Goal: Task Accomplishment & Management: Manage account settings

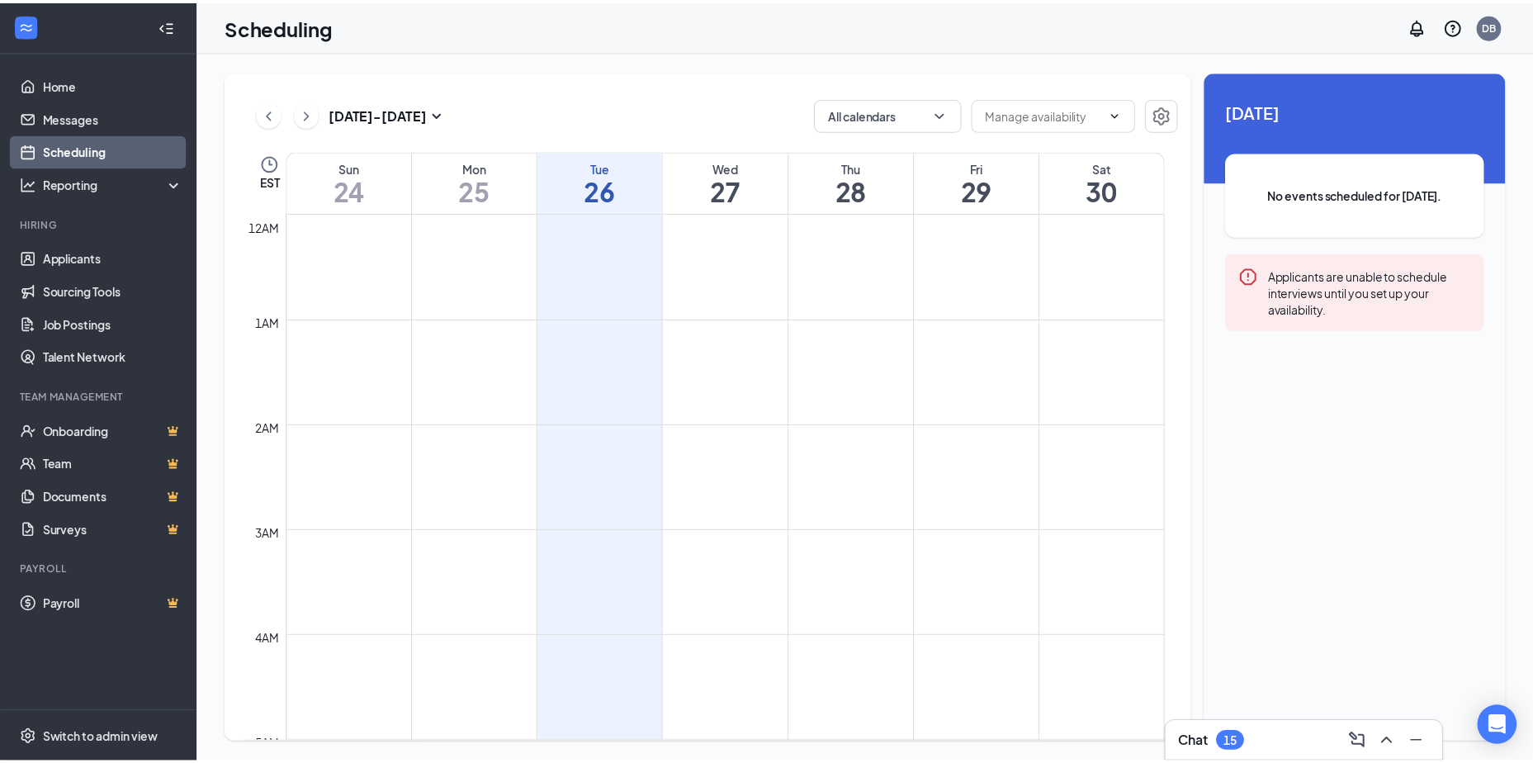
scroll to position [811, 0]
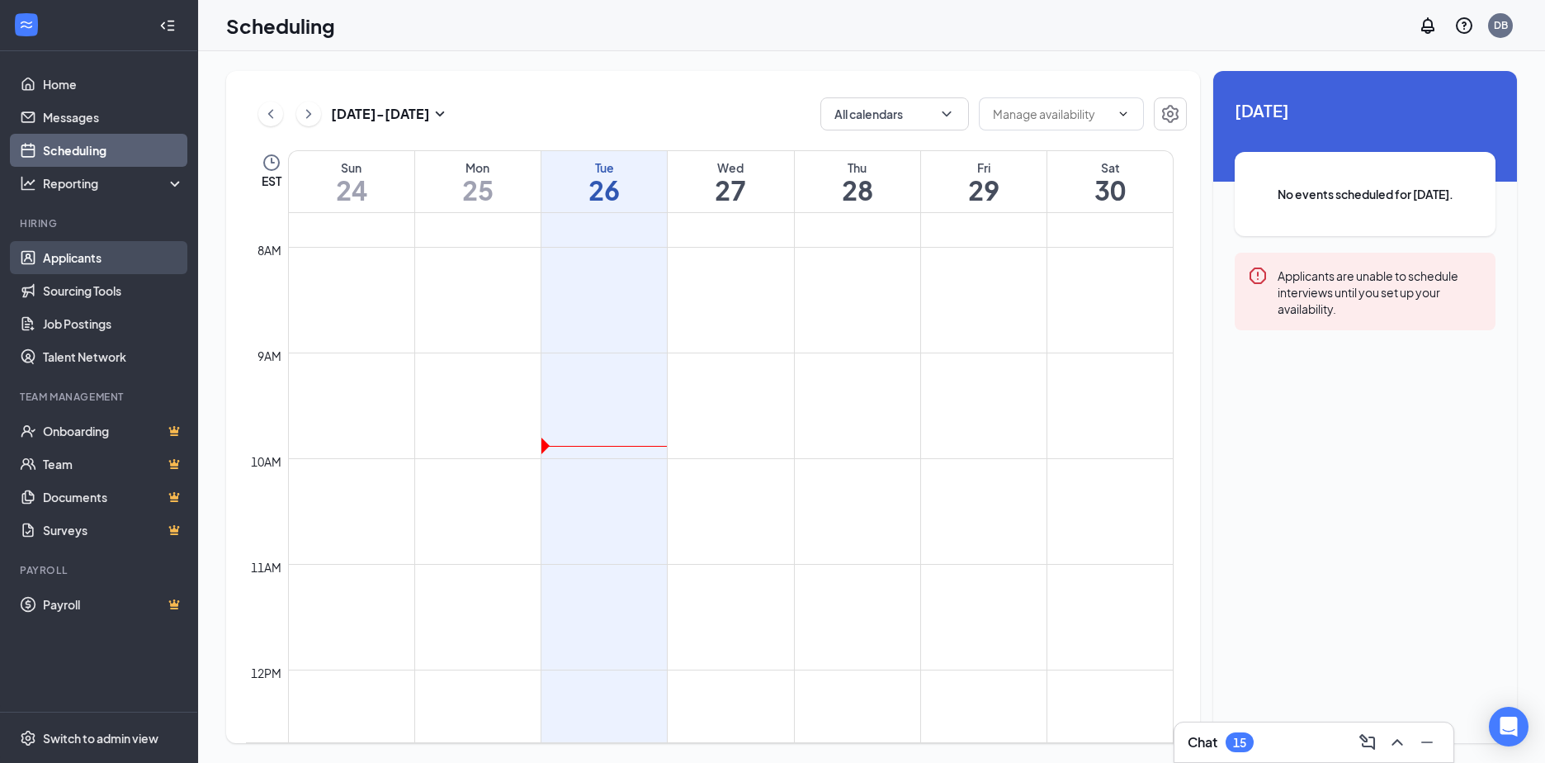
click at [92, 263] on link "Applicants" at bounding box center [113, 257] width 141 height 33
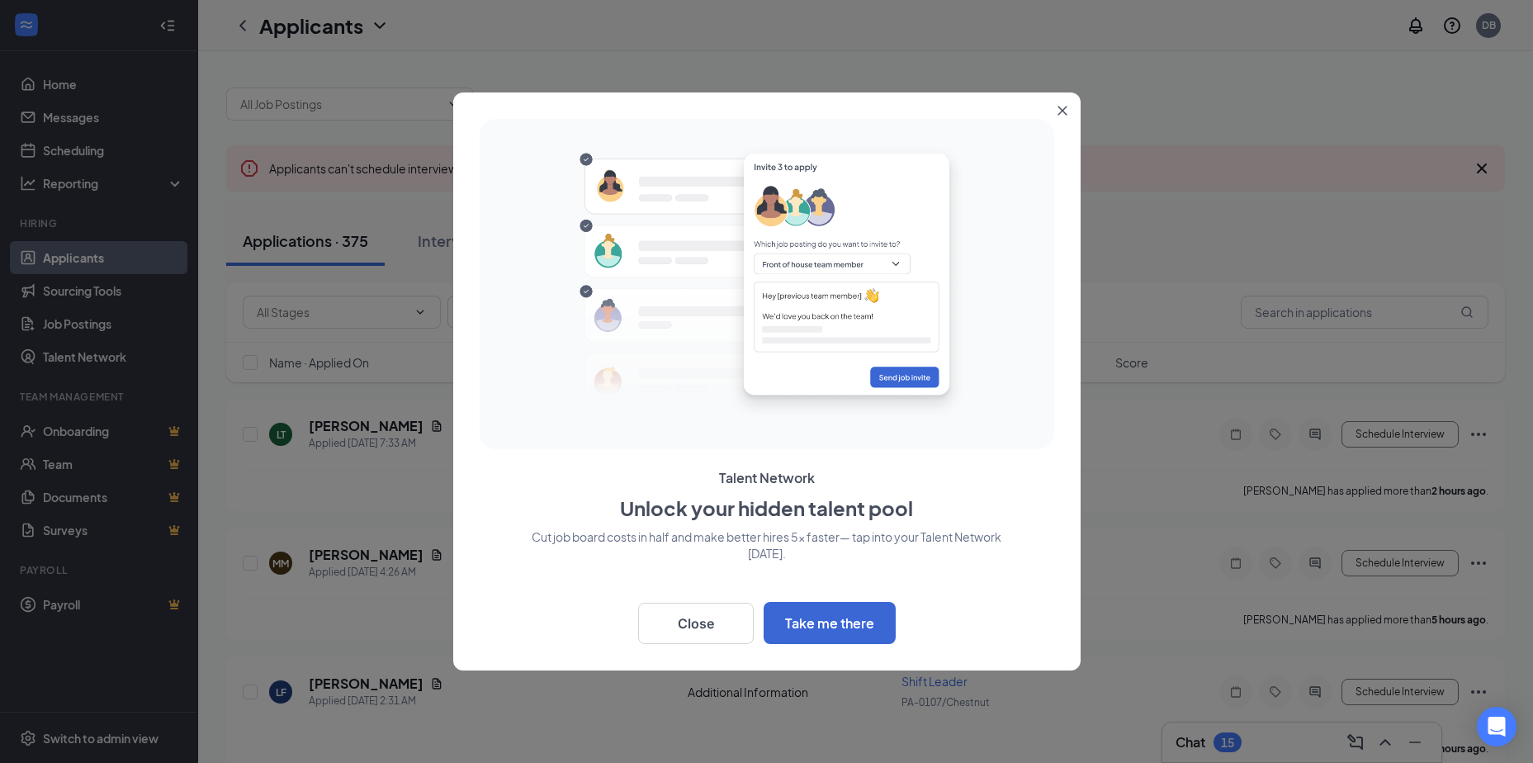
click at [1065, 113] on icon "Close" at bounding box center [1062, 110] width 9 height 9
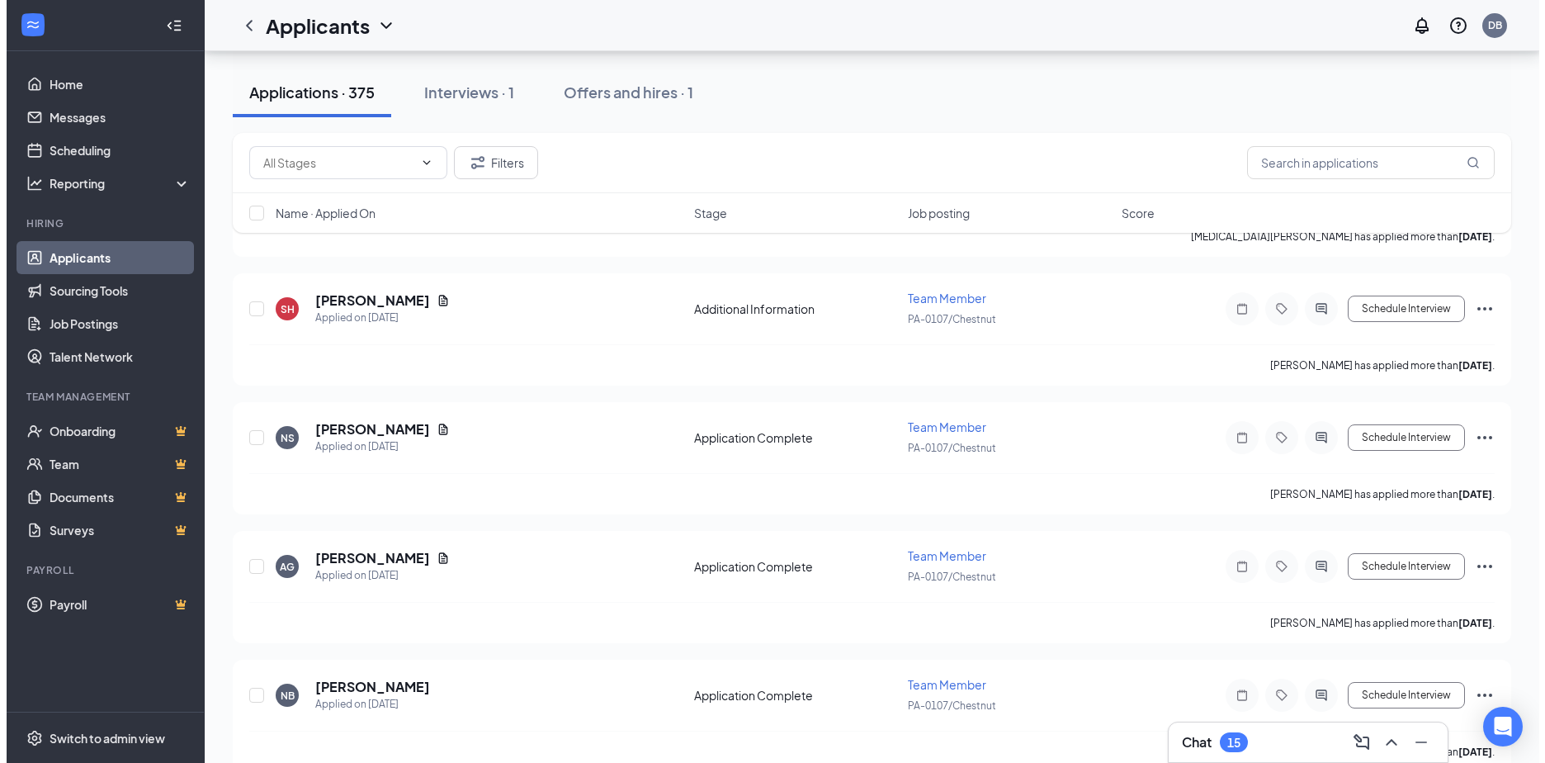
scroll to position [4293, 0]
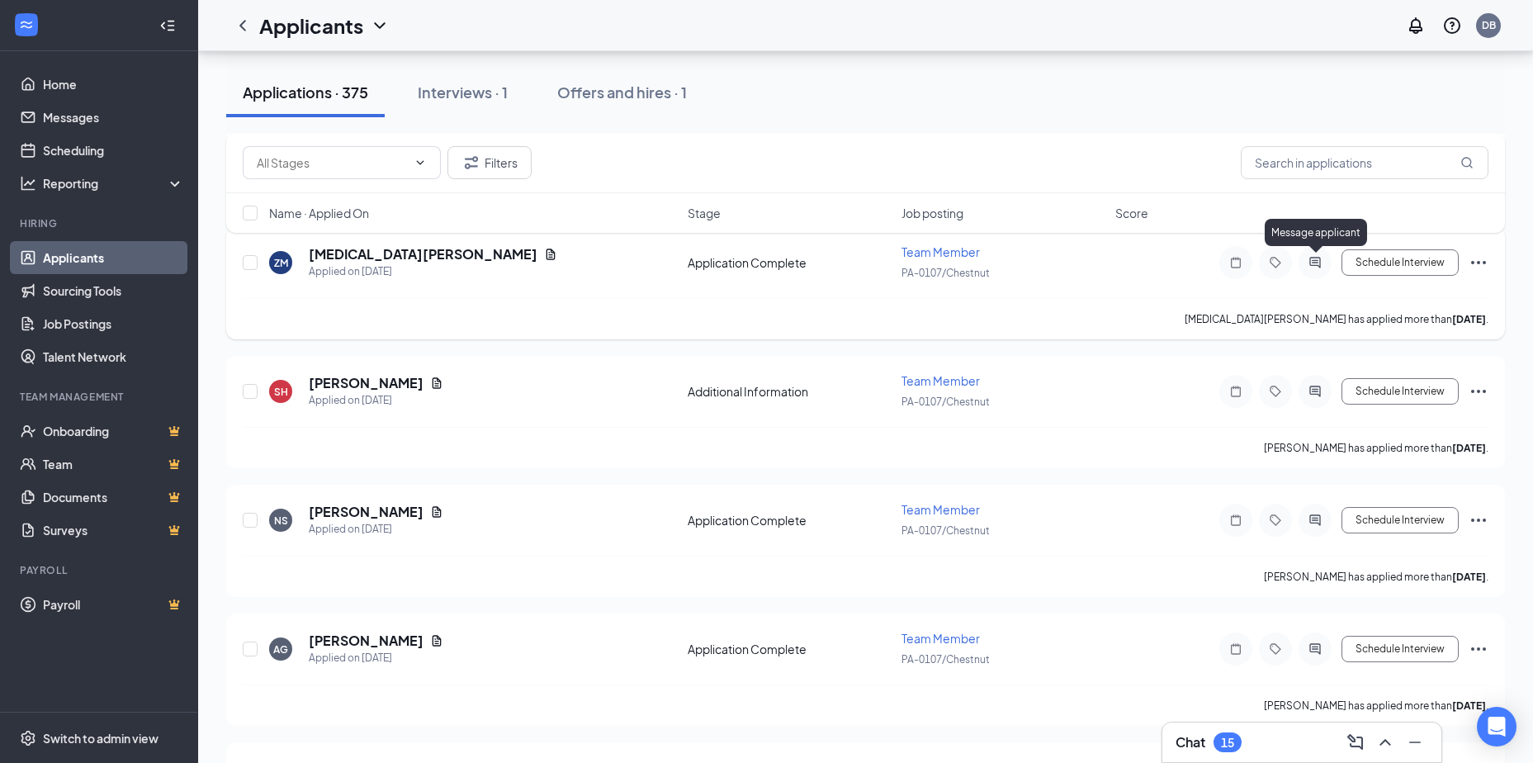
click at [1321, 264] on icon "ActiveChat" at bounding box center [1315, 262] width 20 height 13
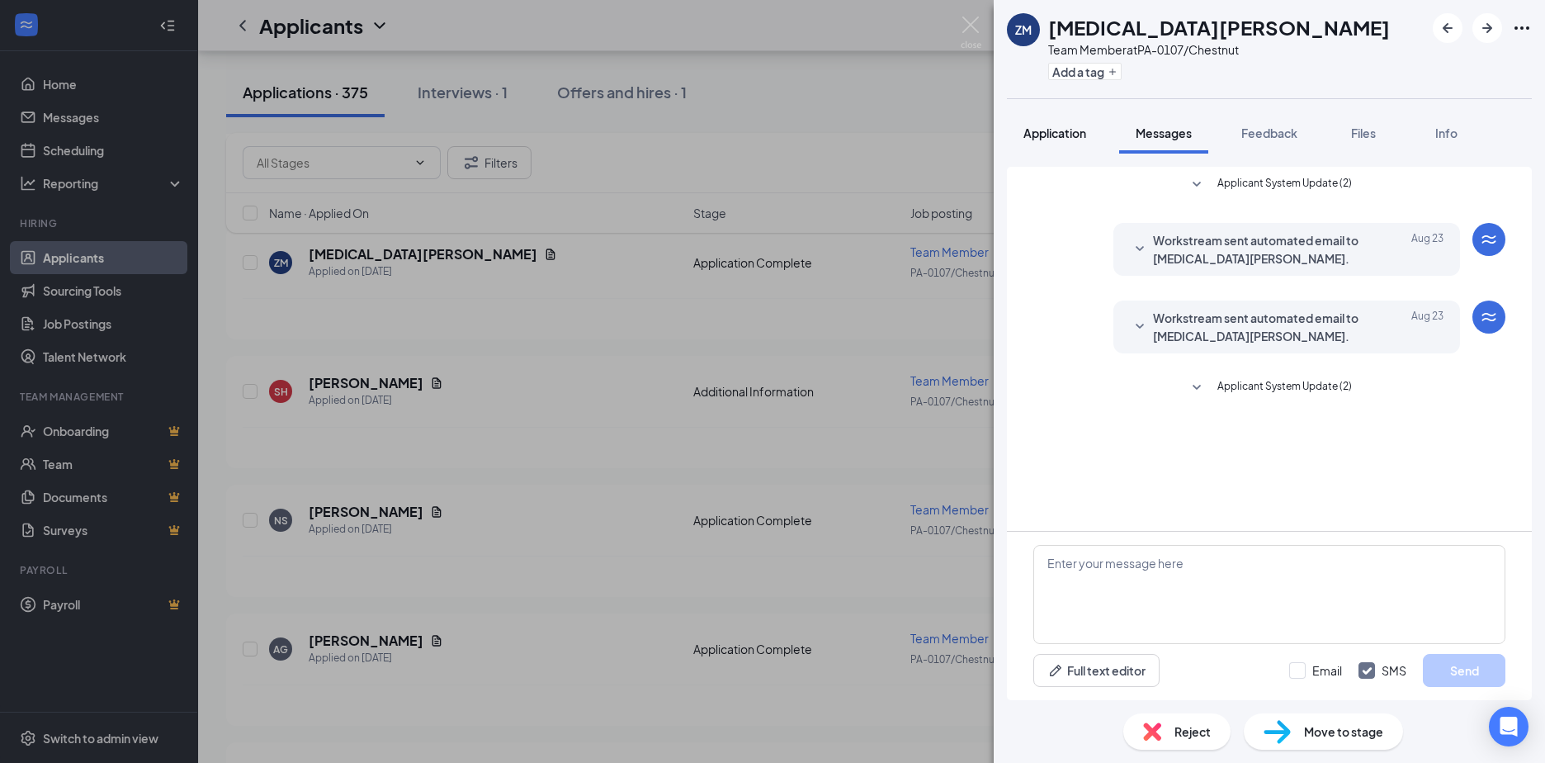
click at [1067, 129] on span "Application" at bounding box center [1055, 132] width 63 height 15
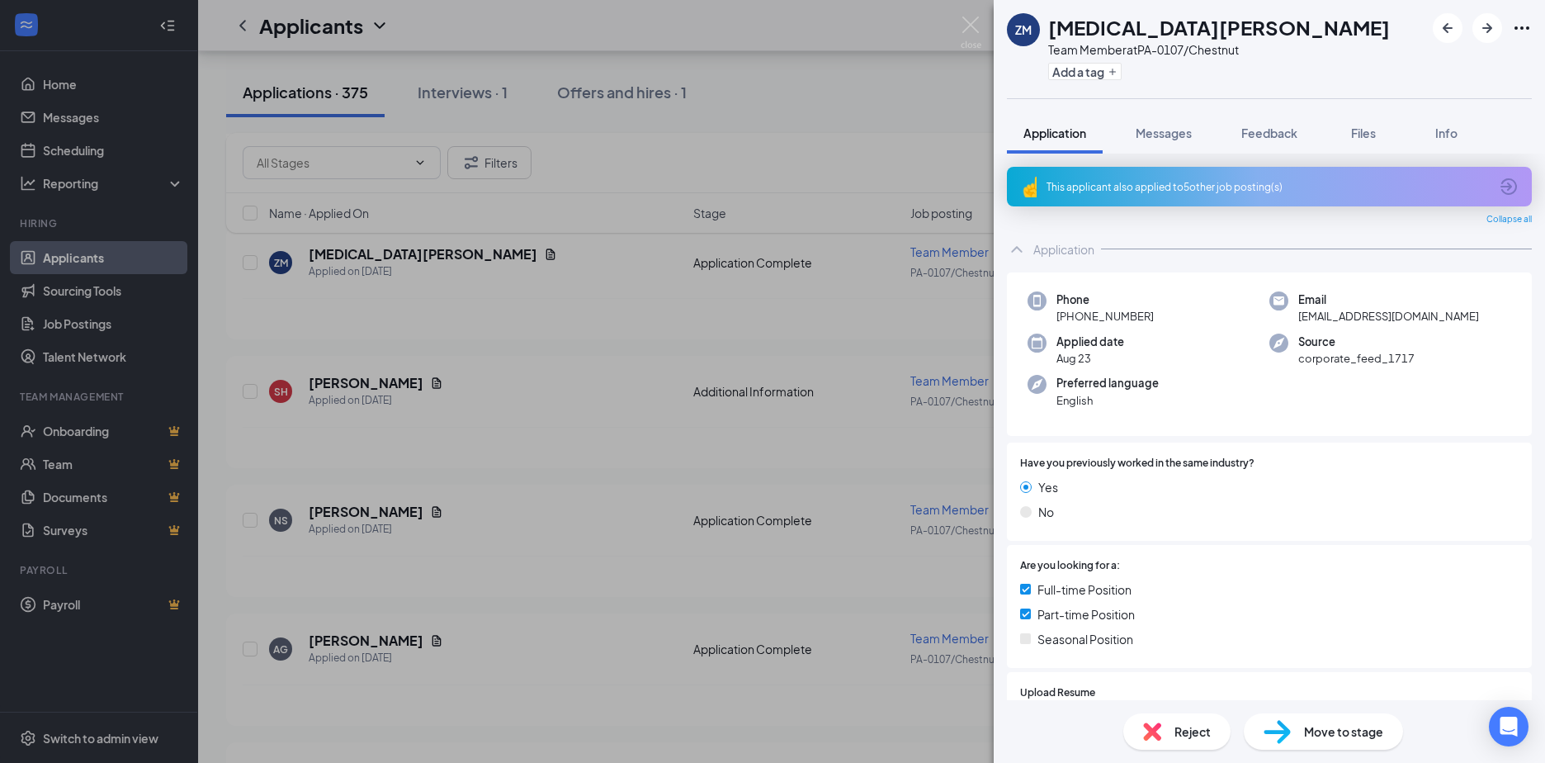
click at [1153, 186] on div "This applicant also applied to 5 other job posting(s)" at bounding box center [1268, 187] width 442 height 14
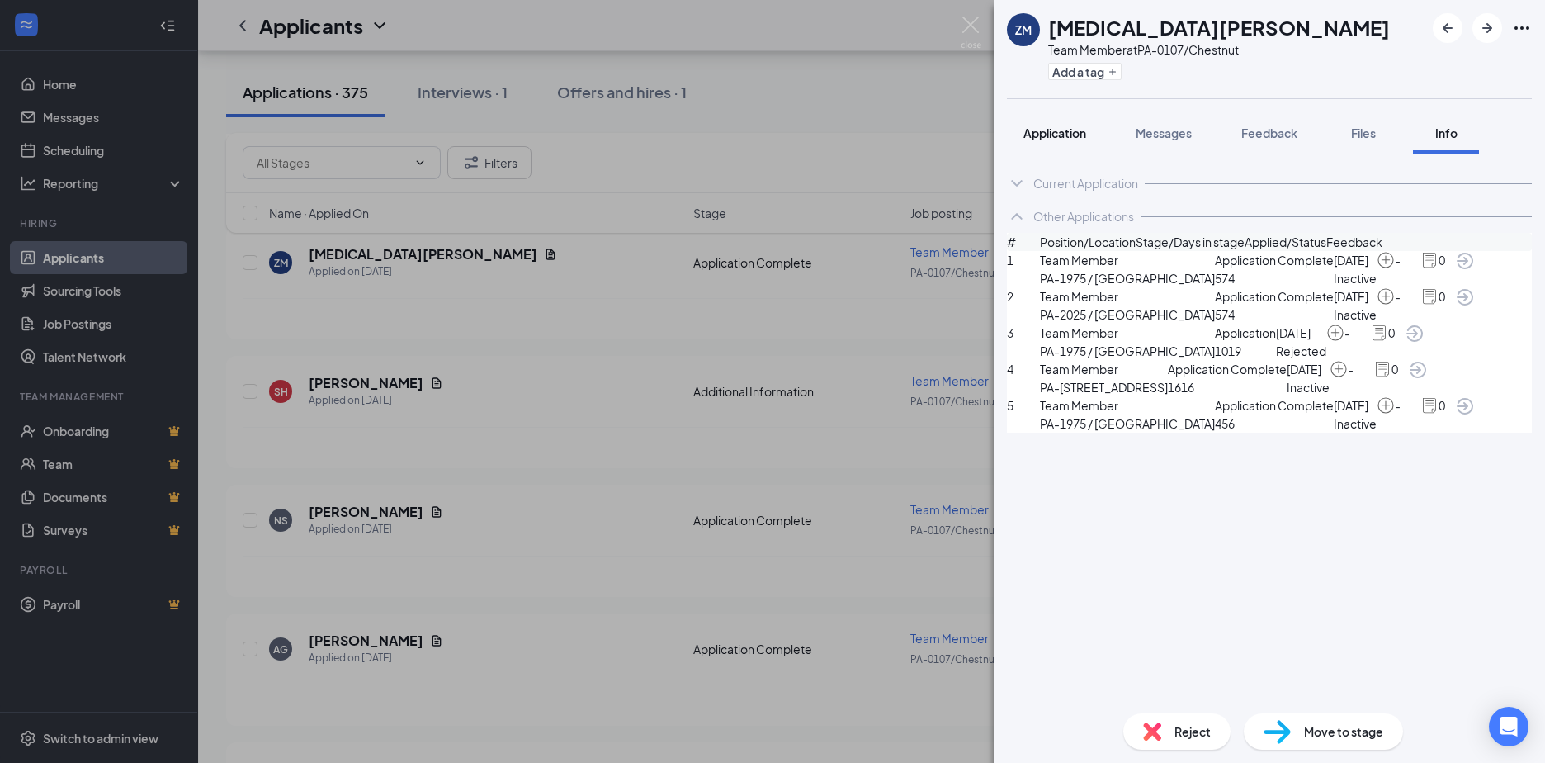
click at [1050, 135] on span "Application" at bounding box center [1055, 132] width 63 height 15
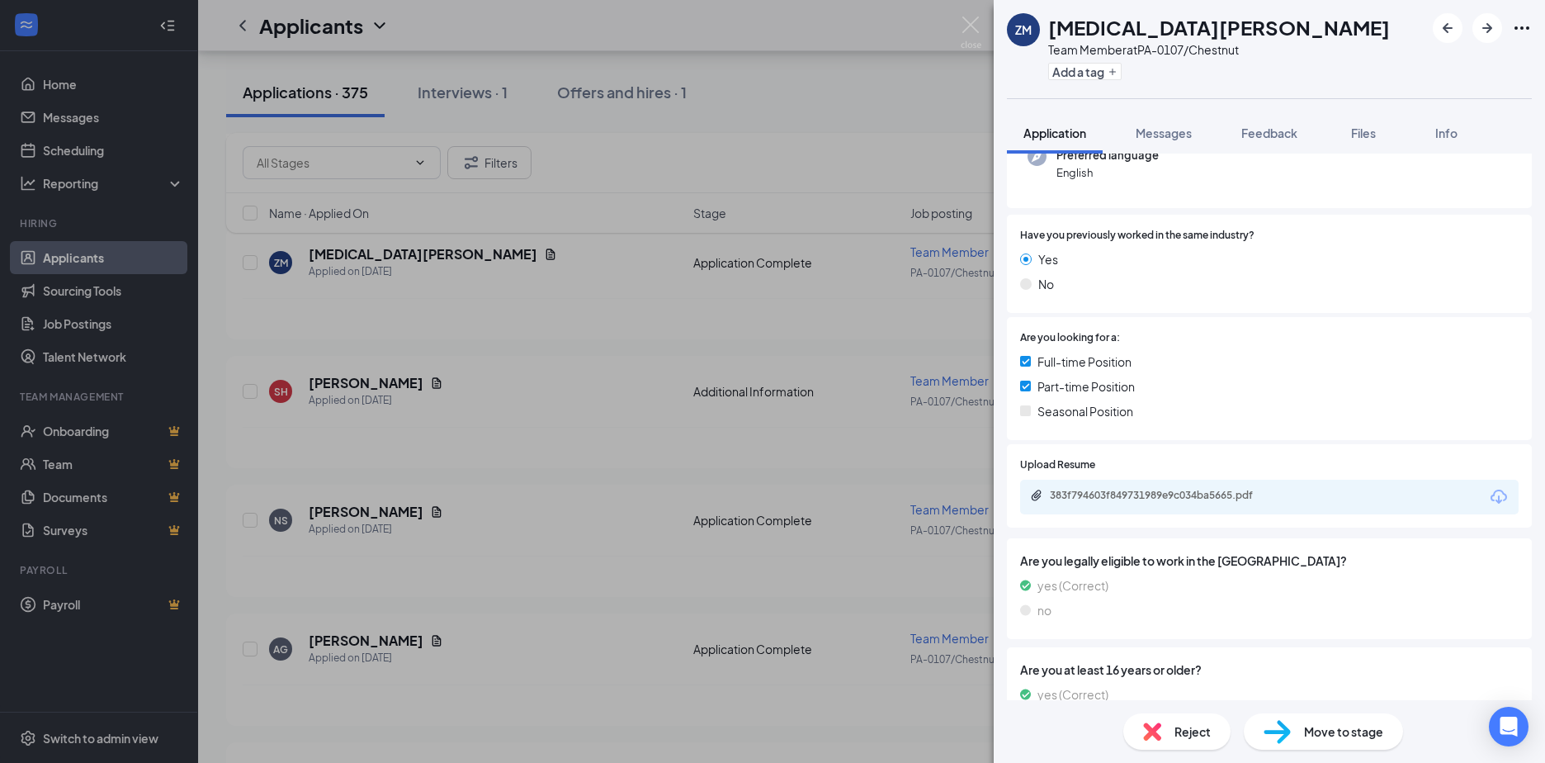
scroll to position [330, 0]
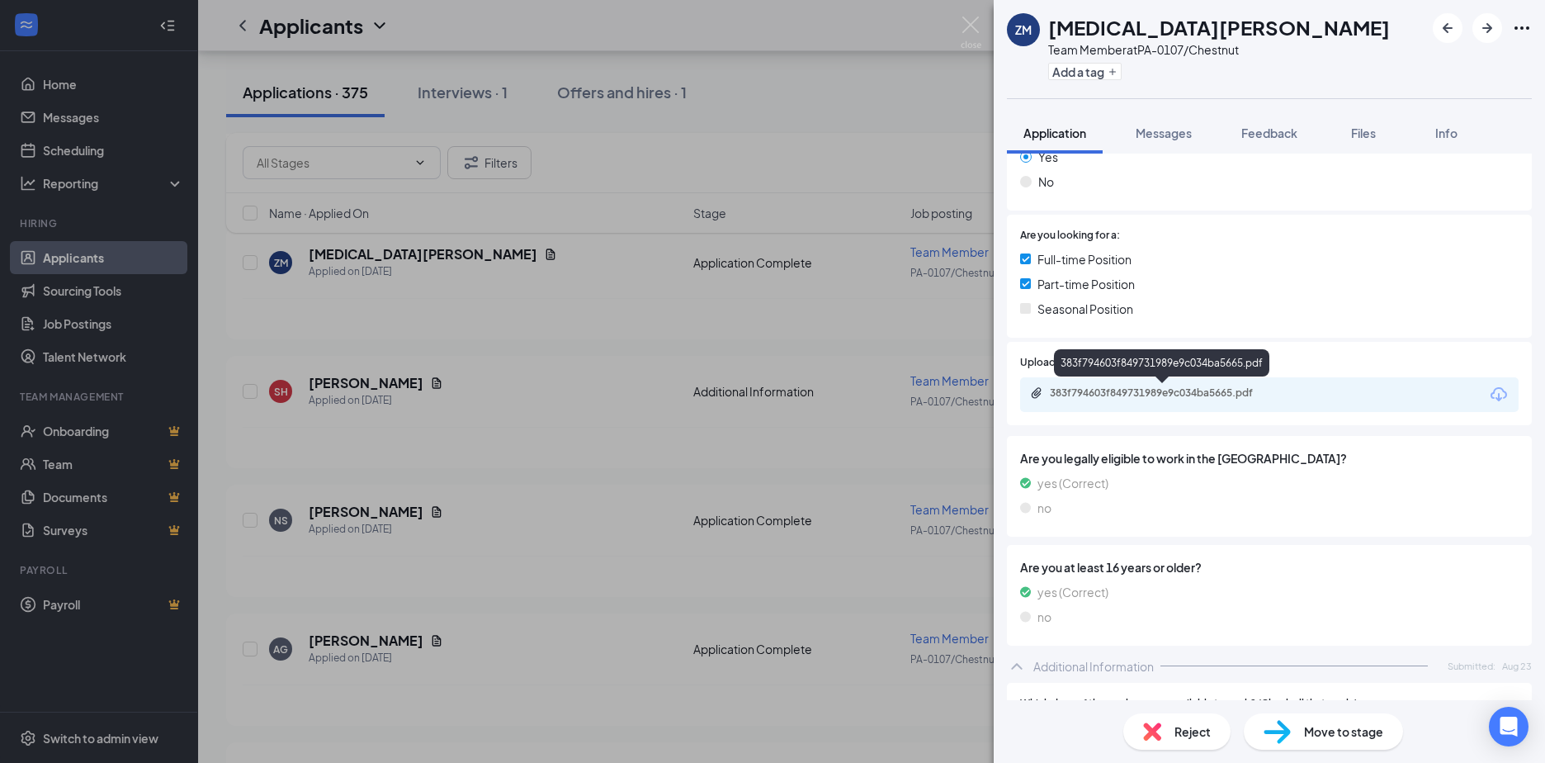
click at [1110, 387] on div "383f794603f849731989e9c034ba5665.pdf" at bounding box center [1165, 392] width 231 height 13
click at [1486, 31] on icon "ArrowRight" at bounding box center [1488, 28] width 20 height 20
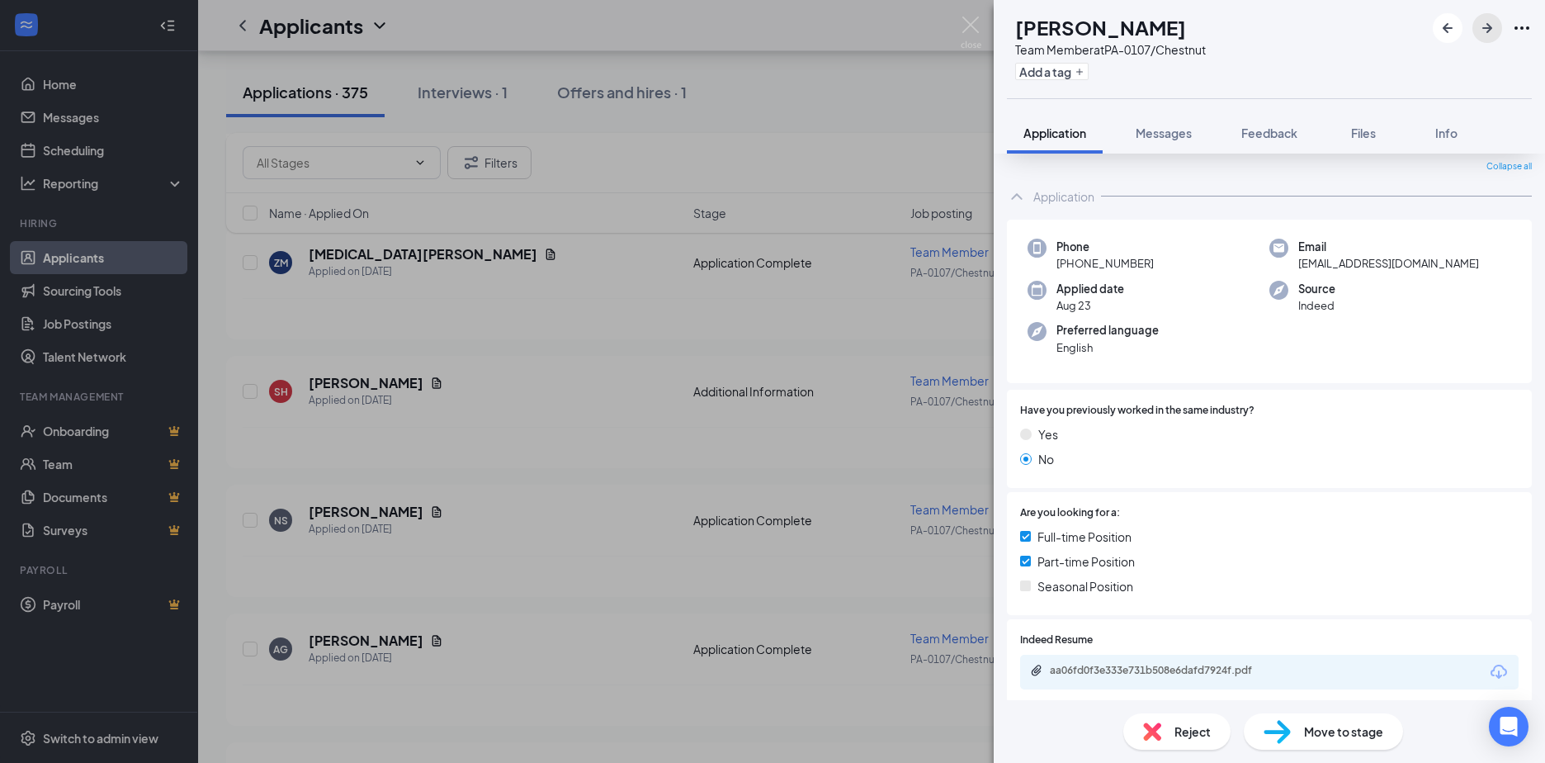
scroll to position [313, 0]
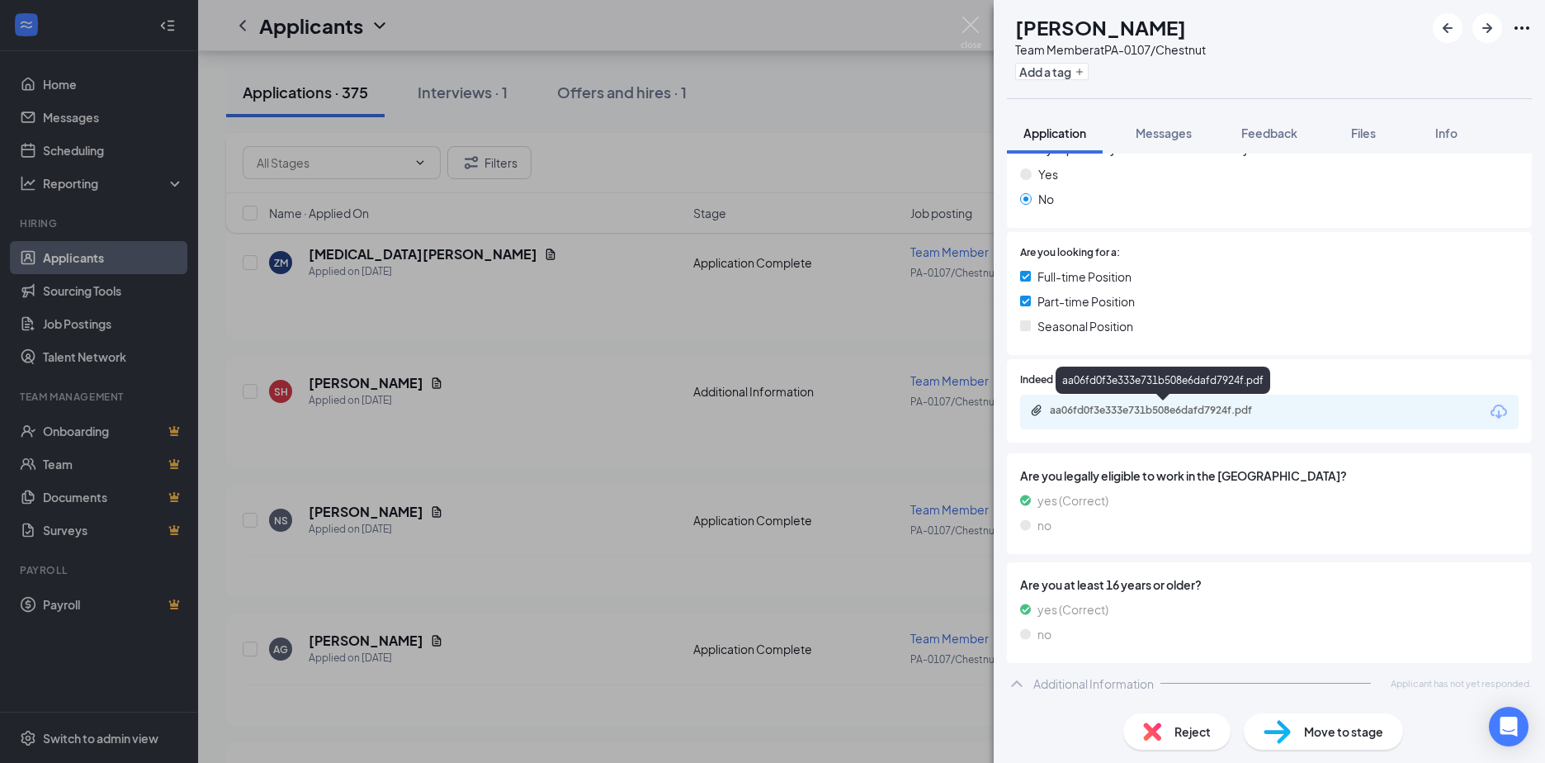
click at [1076, 409] on div "aa06fd0f3e333e731b508e6dafd7924f.pdf" at bounding box center [1165, 410] width 231 height 13
click at [1484, 31] on icon "ArrowRight" at bounding box center [1488, 28] width 20 height 20
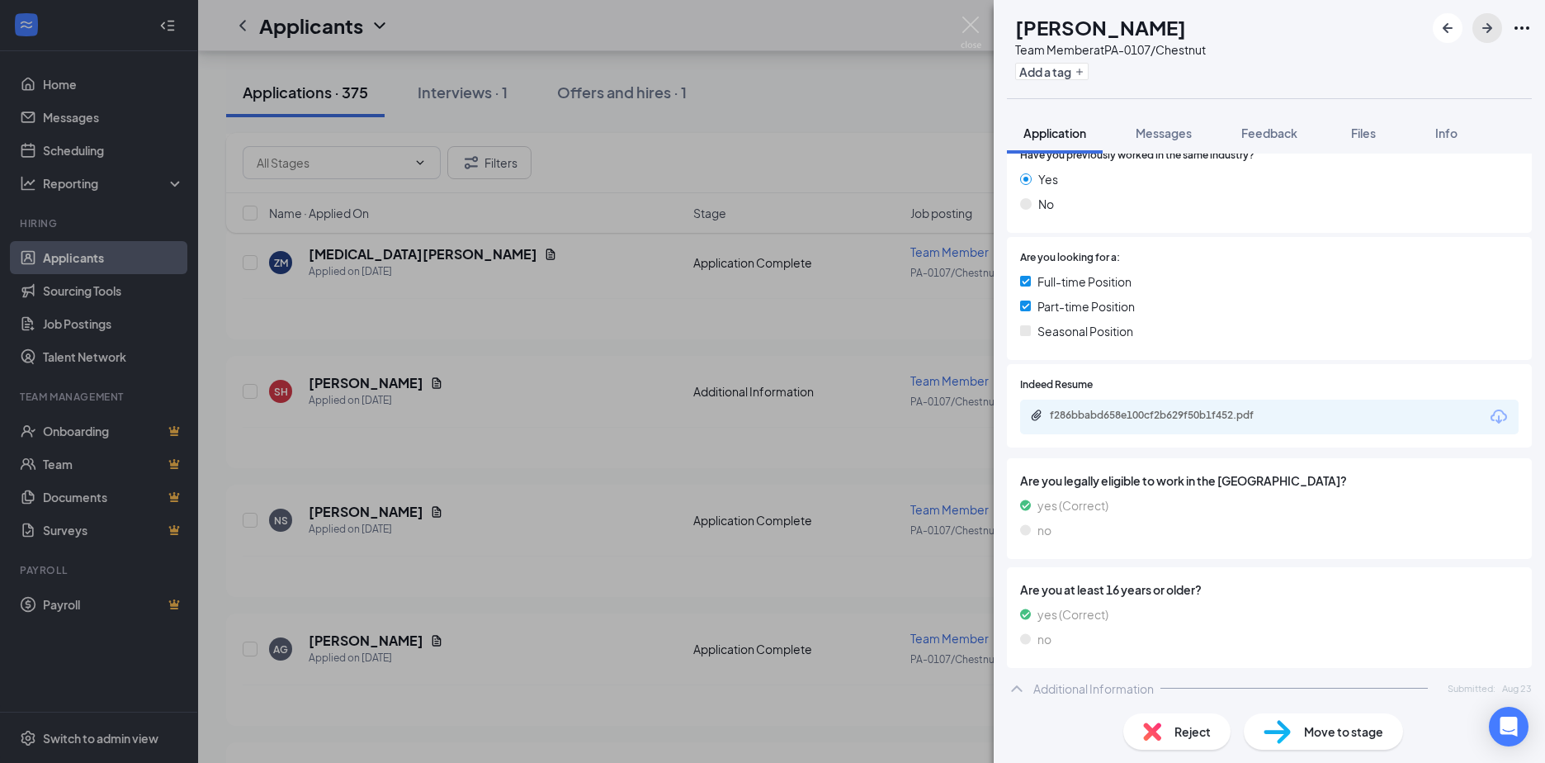
scroll to position [330, 0]
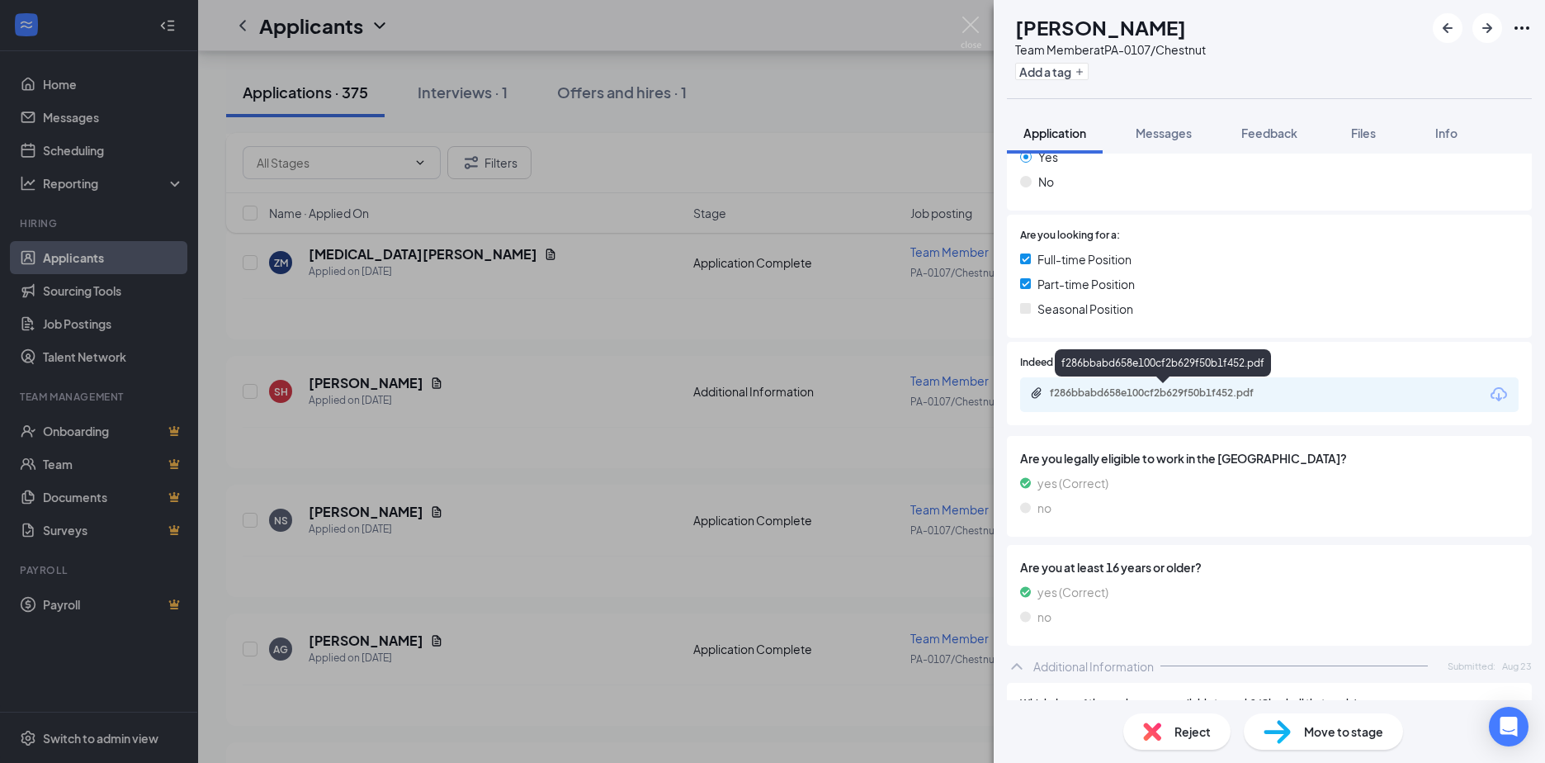
click at [1091, 390] on div "f286bbabd658e100cf2b629f50b1f452.pdf" at bounding box center [1165, 392] width 231 height 13
click at [1488, 21] on icon "ArrowRight" at bounding box center [1488, 28] width 20 height 20
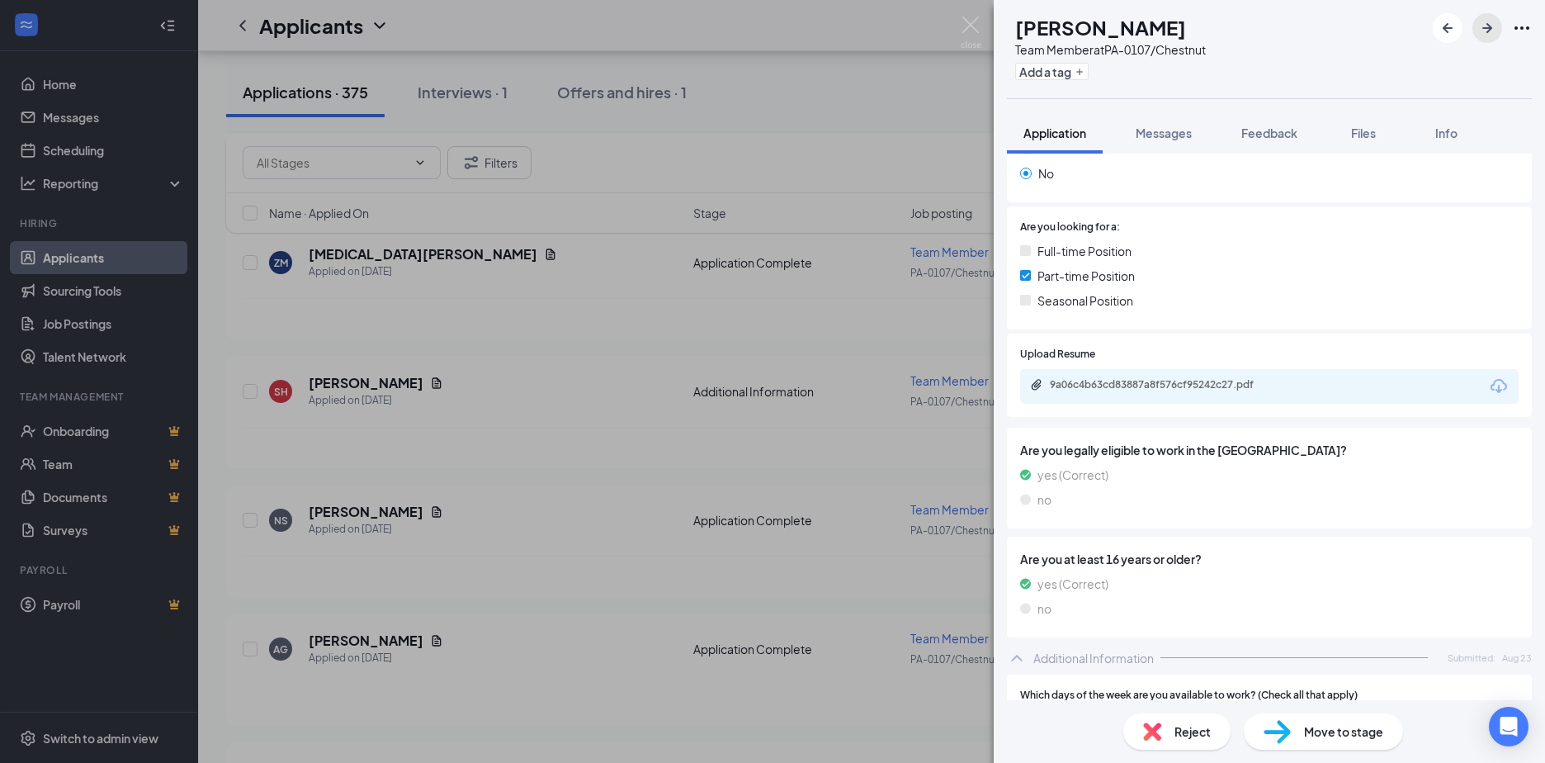
scroll to position [330, 0]
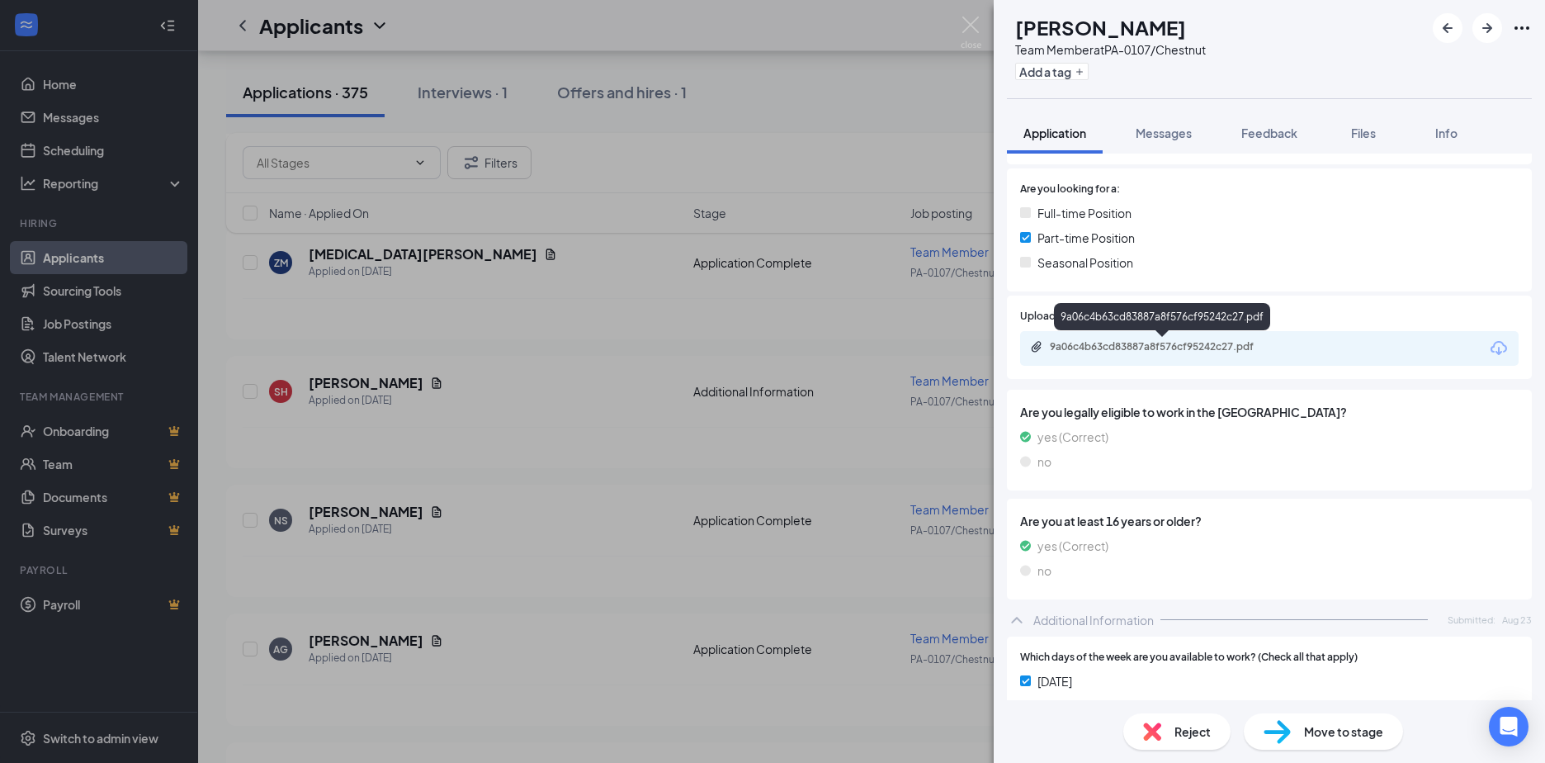
click at [1152, 343] on div "9a06c4b63cd83887a8f576cf95242c27.pdf" at bounding box center [1165, 346] width 231 height 13
click at [1479, 30] on icon "ArrowRight" at bounding box center [1488, 28] width 20 height 20
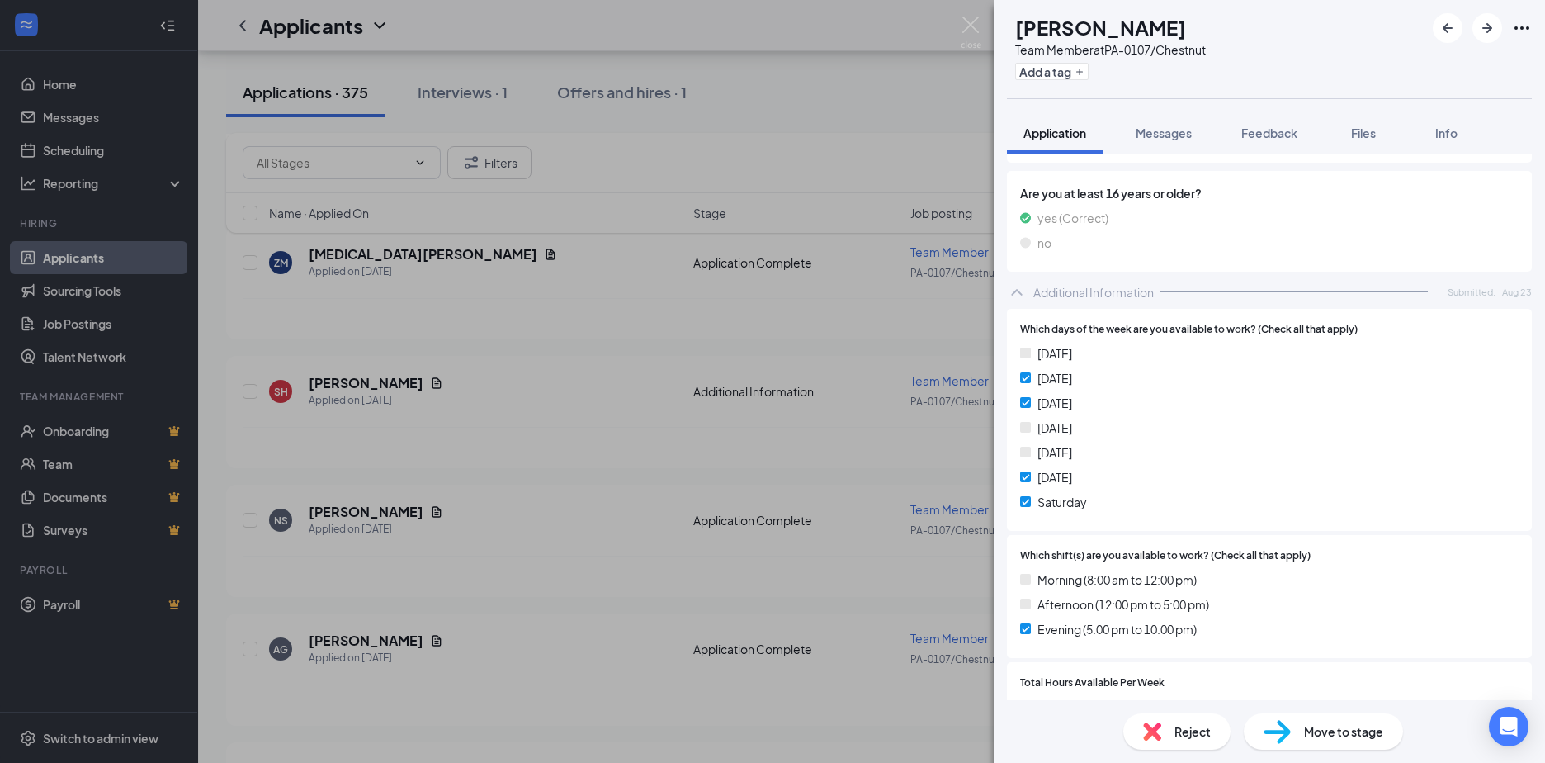
scroll to position [578, 0]
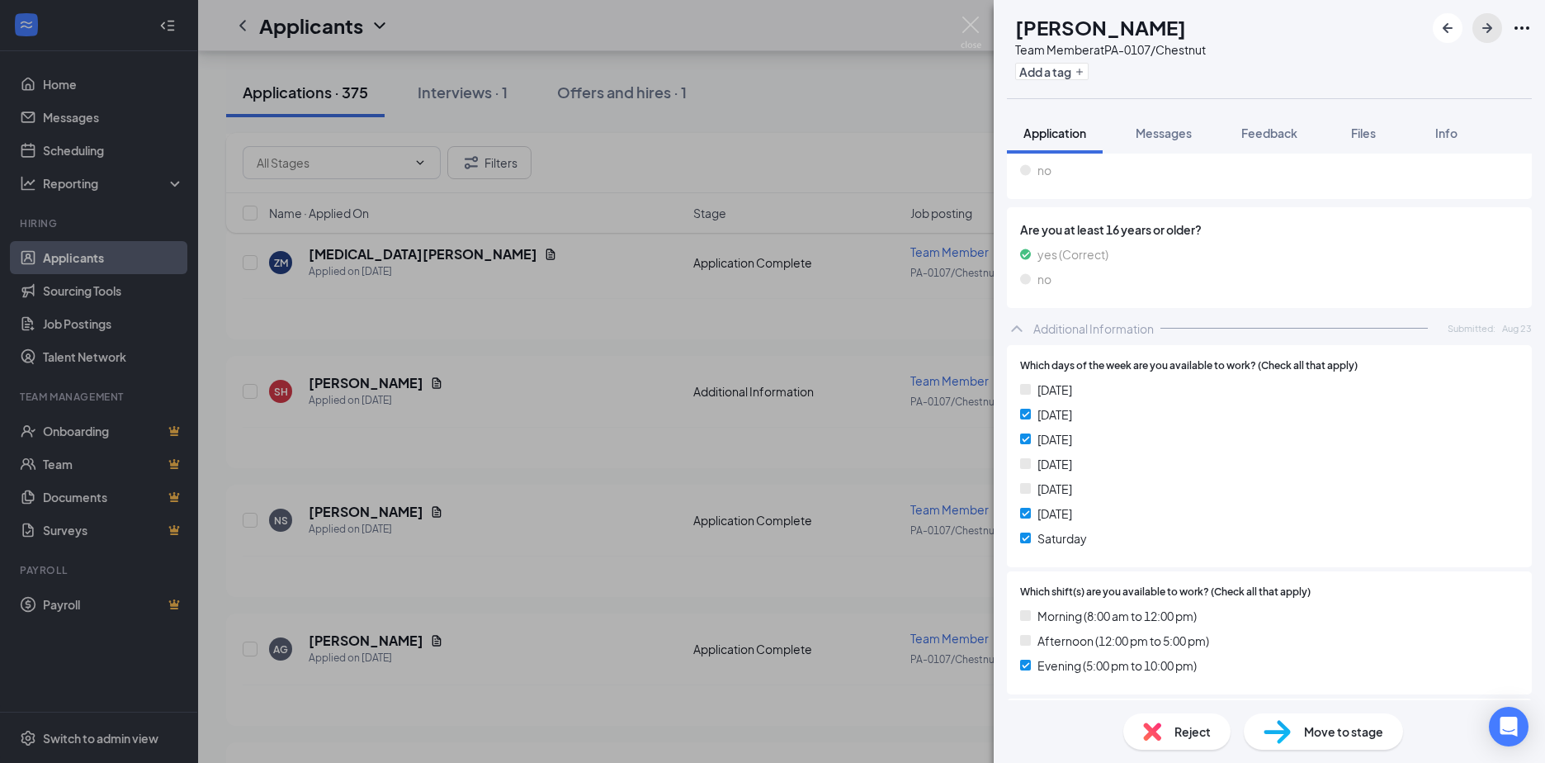
click at [1490, 31] on icon "ArrowRight" at bounding box center [1488, 28] width 10 height 10
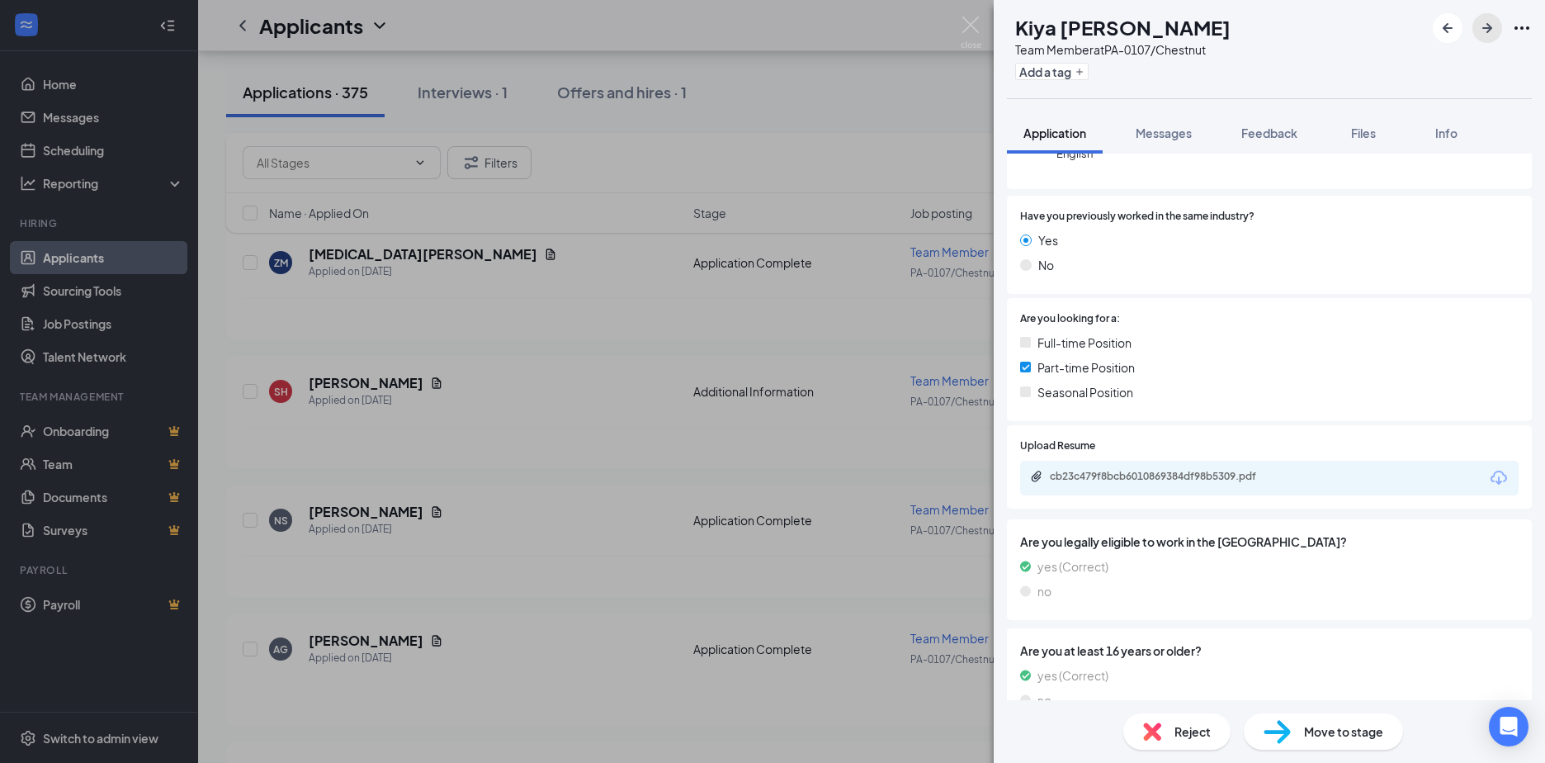
scroll to position [248, 0]
click at [1112, 476] on div "cb23c479f8bcb6010869384df98b5309.pdf" at bounding box center [1165, 475] width 231 height 13
click at [1492, 27] on icon "ArrowRight" at bounding box center [1488, 28] width 10 height 10
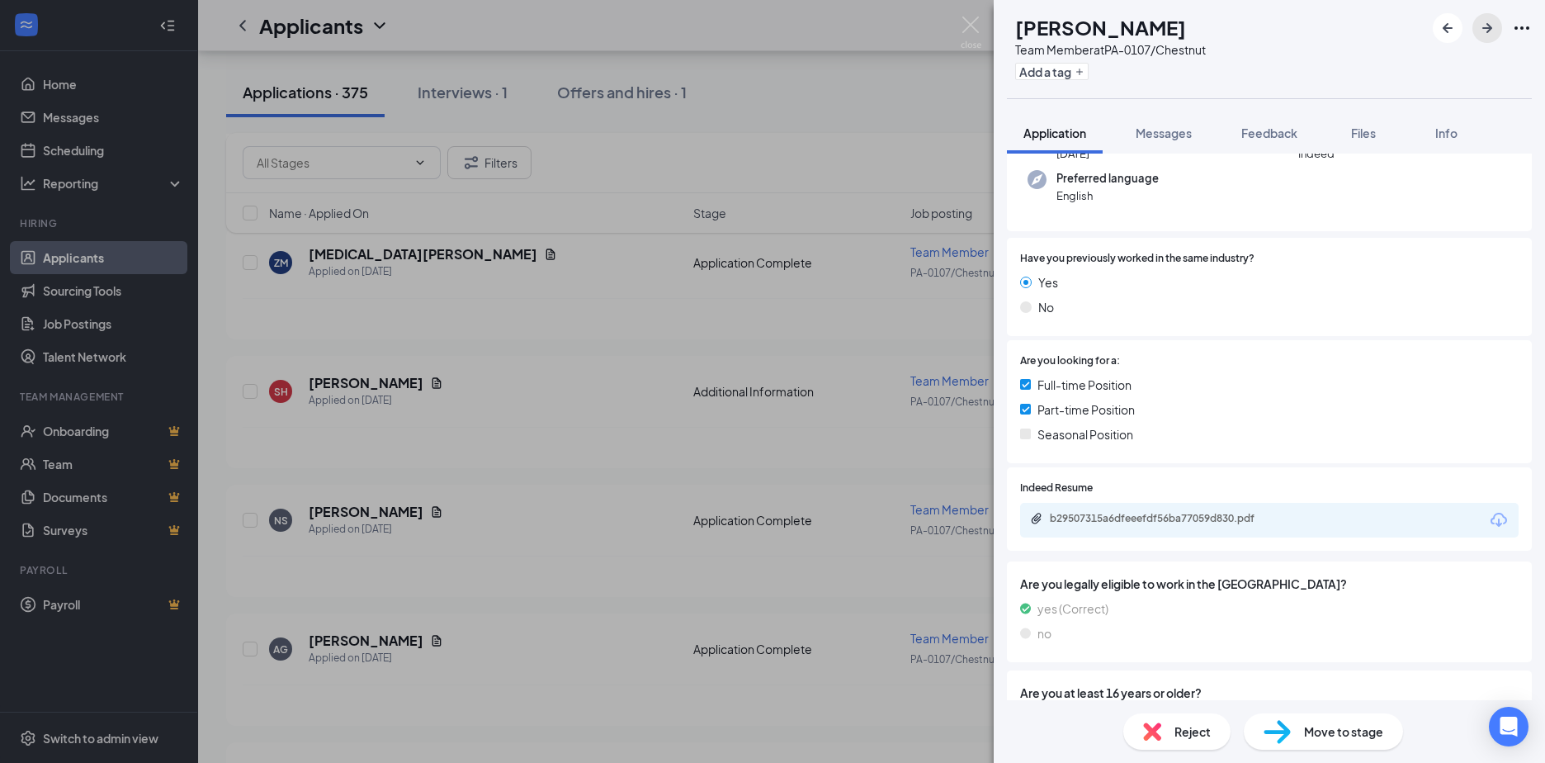
scroll to position [165, 0]
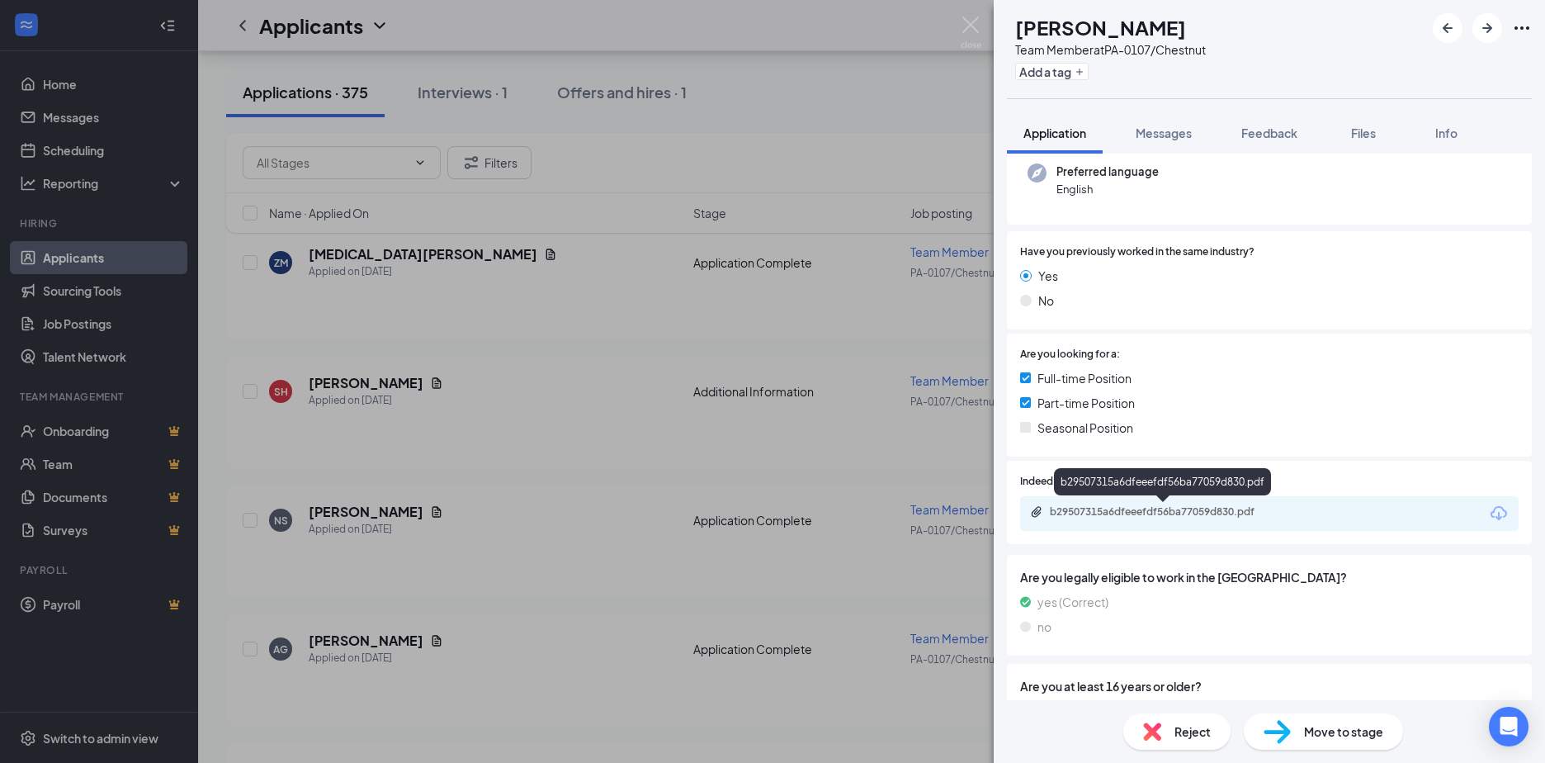
click at [1133, 511] on div "b29507315a6dfeeefdf56ba77059d830.pdf" at bounding box center [1165, 511] width 231 height 13
click at [1491, 27] on icon "ArrowRight" at bounding box center [1488, 28] width 10 height 10
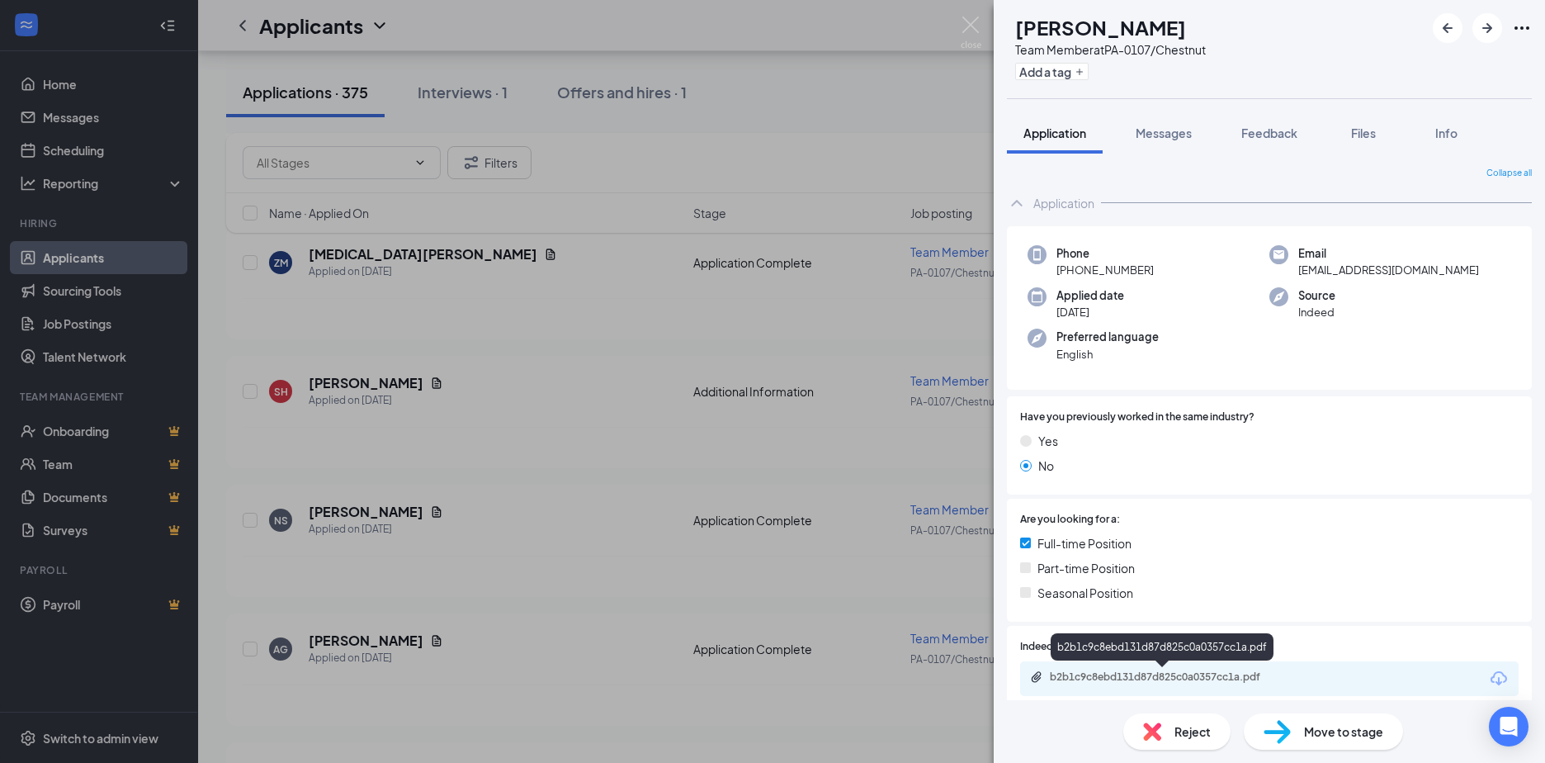
click at [1110, 674] on div "b2b1c9c8ebd131d87d825c0a0357cc1a.pdf" at bounding box center [1165, 676] width 231 height 13
click at [1481, 27] on icon "ArrowRight" at bounding box center [1488, 28] width 20 height 20
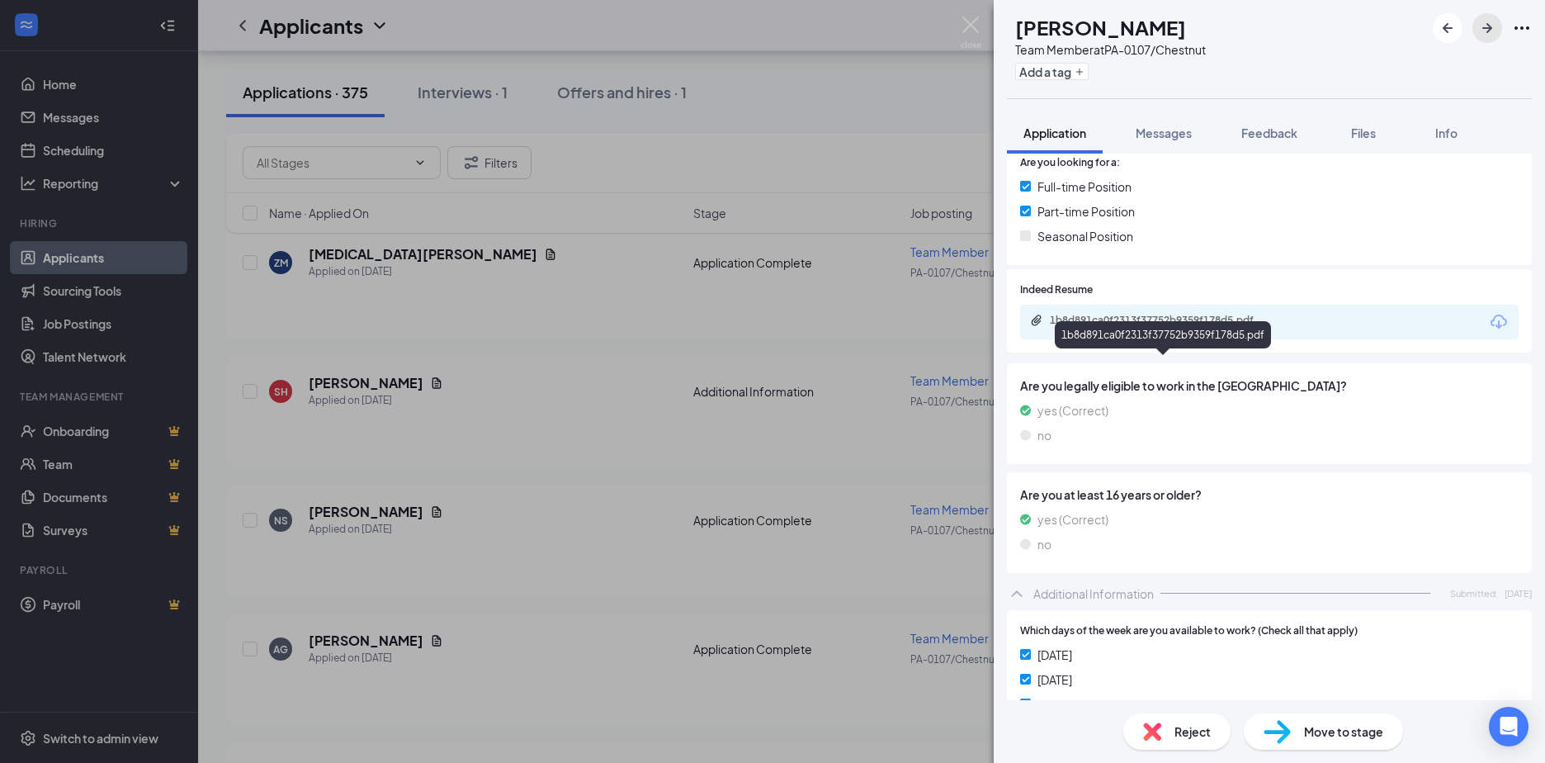
scroll to position [413, 0]
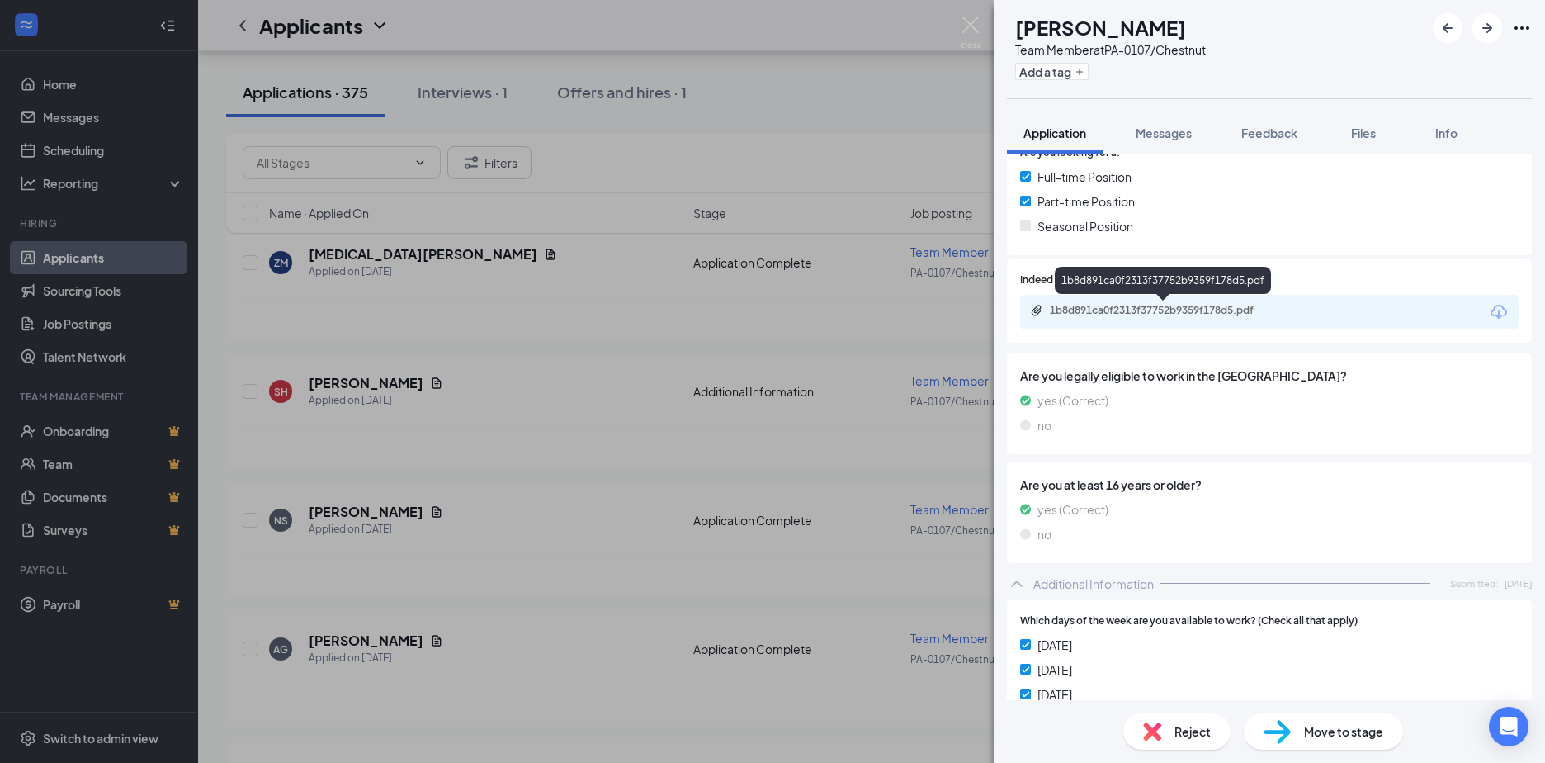
click at [1158, 315] on div "1b8d891ca0f2313f37752b9359f178d5.pdf" at bounding box center [1165, 310] width 231 height 13
click at [1480, 27] on icon "ArrowRight" at bounding box center [1488, 28] width 20 height 20
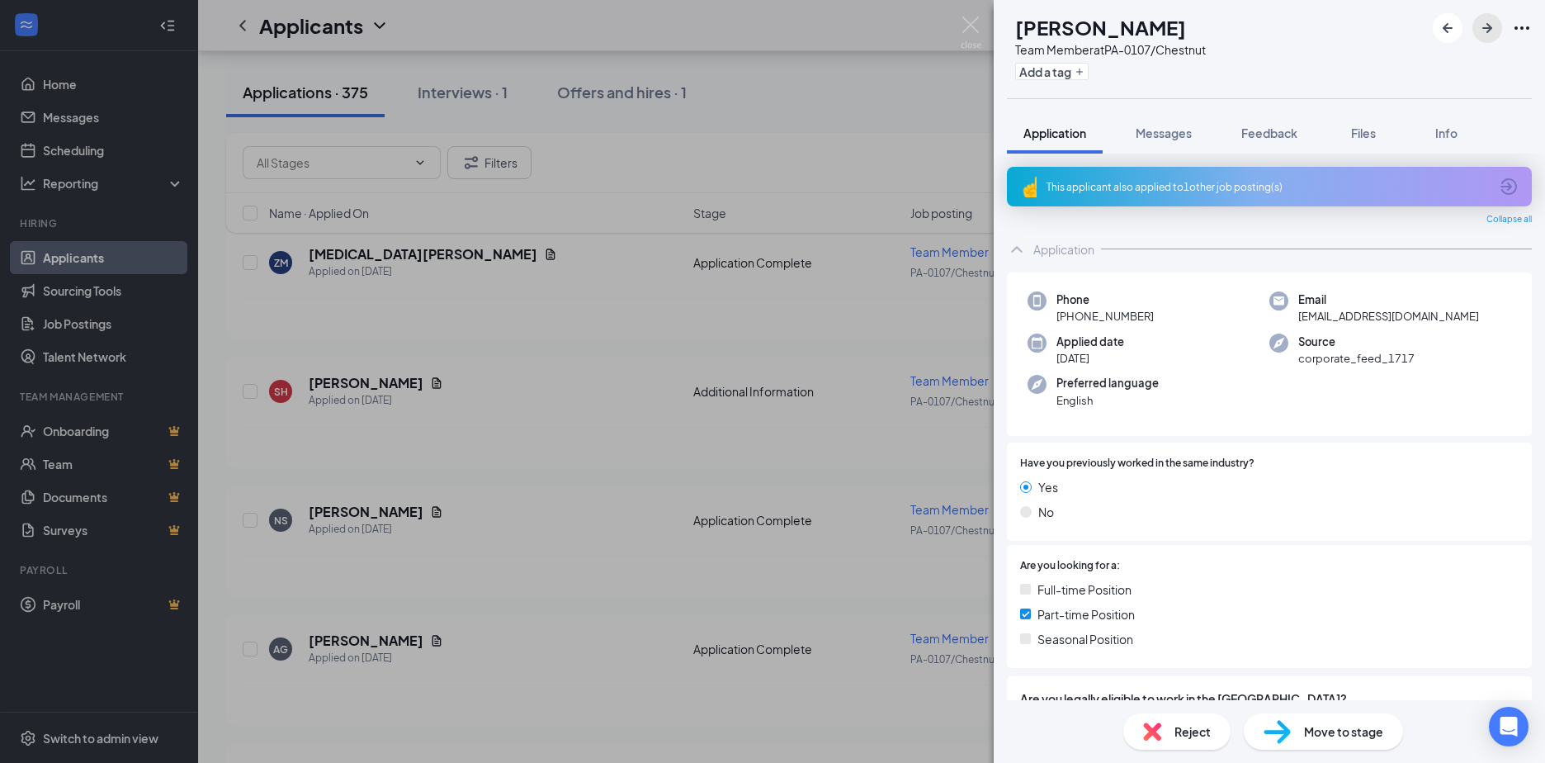
click at [1490, 24] on icon "ArrowRight" at bounding box center [1488, 28] width 20 height 20
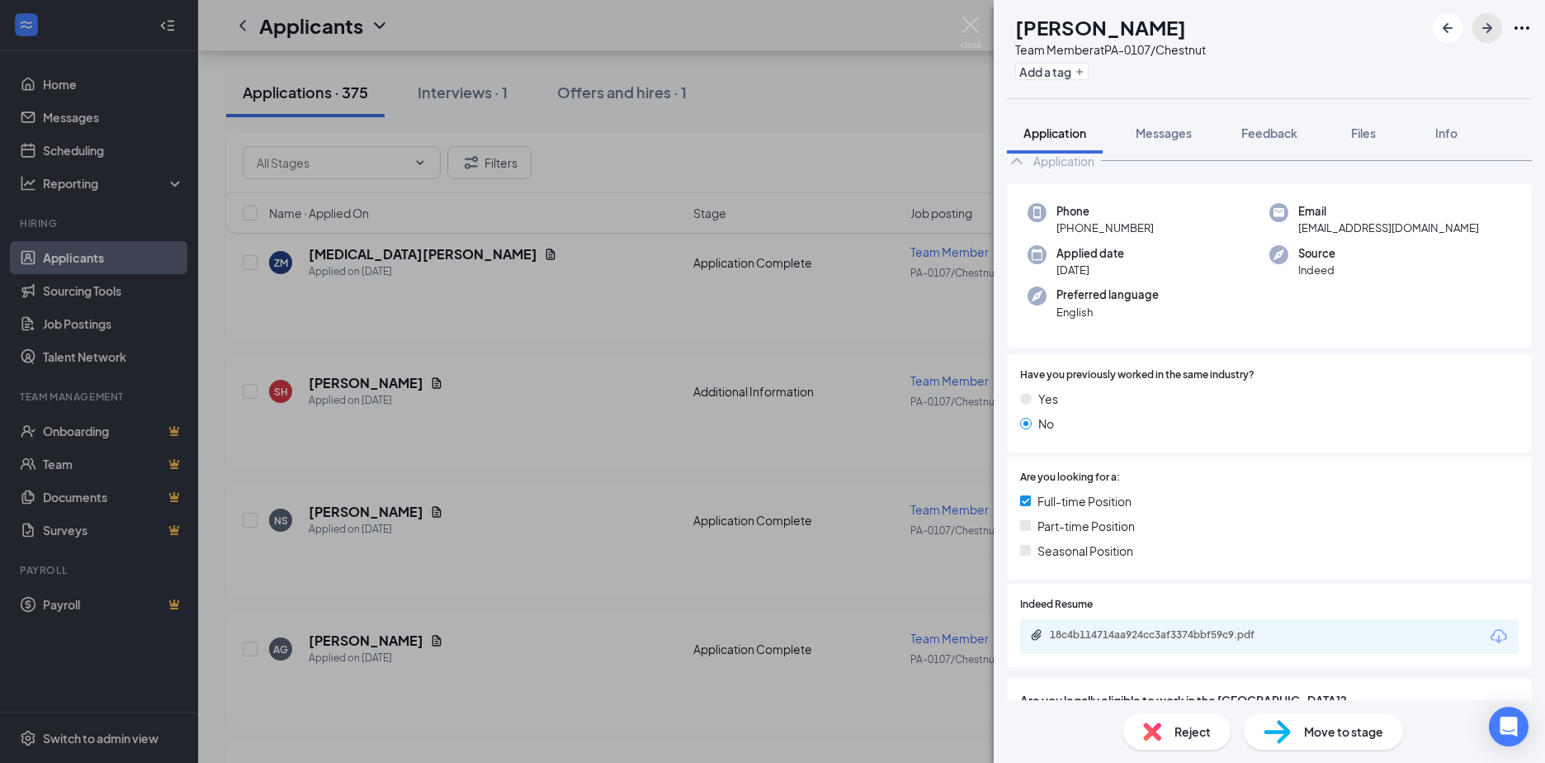
scroll to position [165, 0]
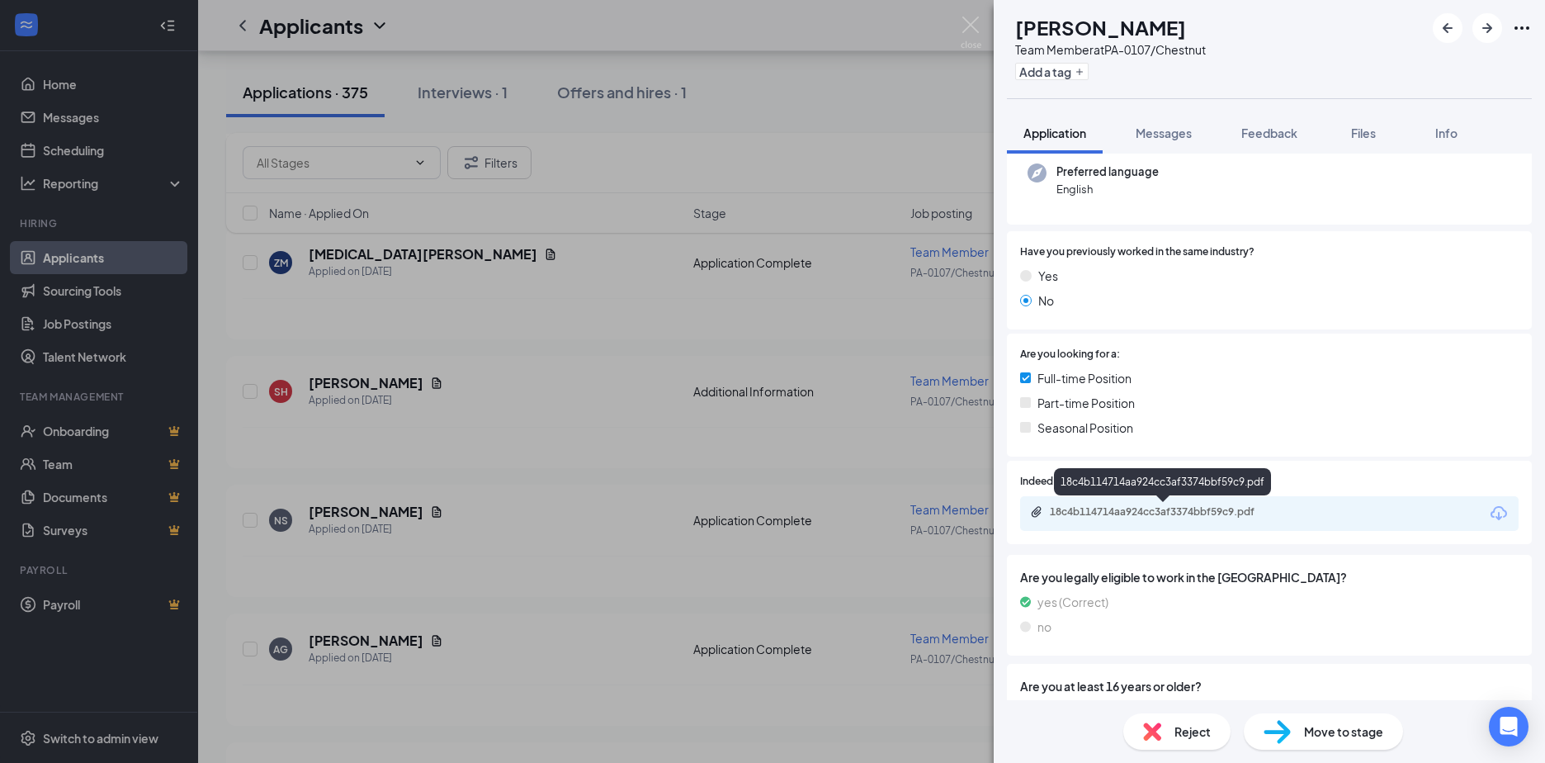
click at [1116, 514] on div "18c4b114714aa924cc3af3374bbf59c9.pdf" at bounding box center [1165, 511] width 231 height 13
click at [1491, 27] on icon "ArrowRight" at bounding box center [1488, 28] width 10 height 10
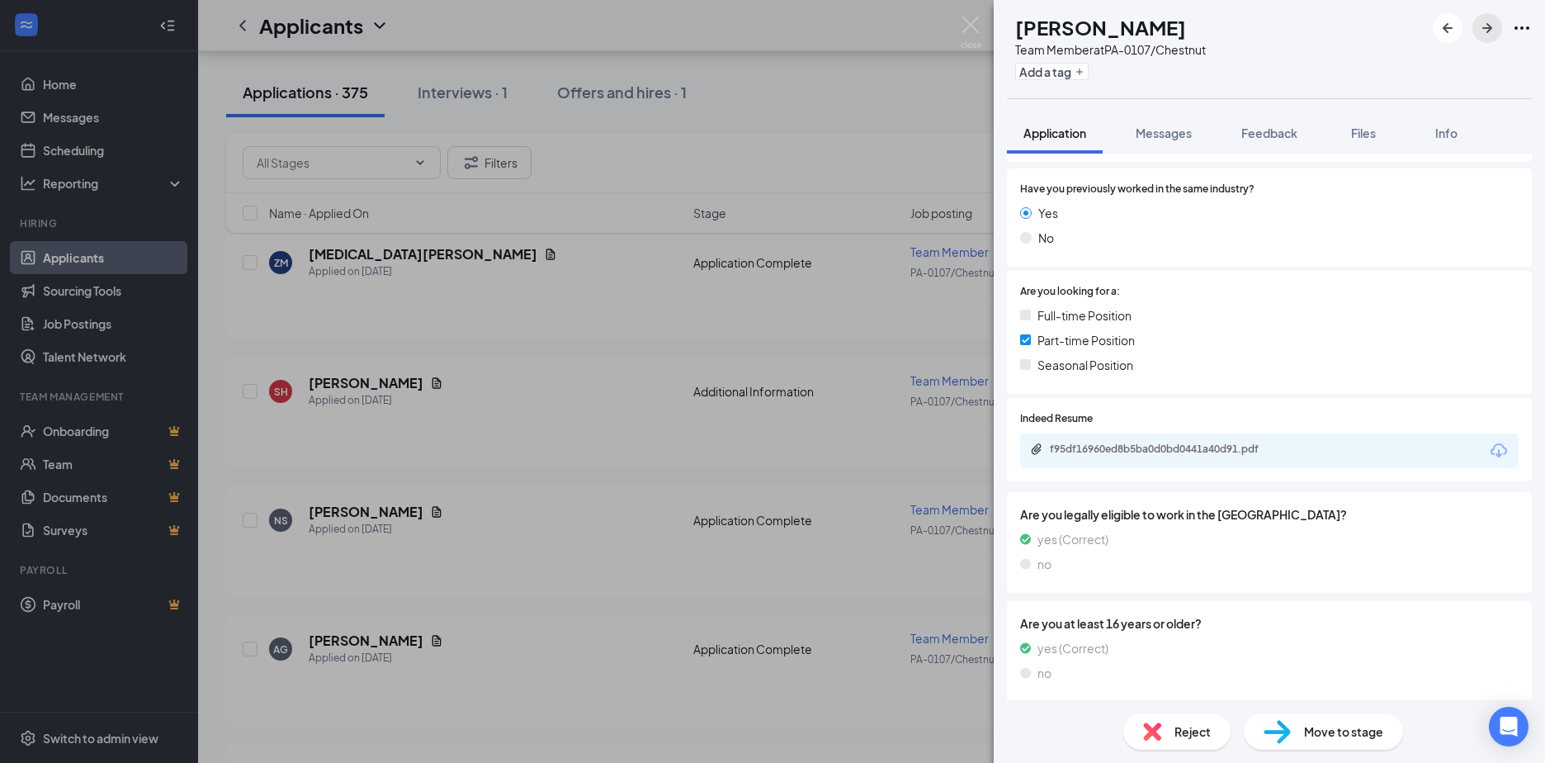
scroll to position [330, 0]
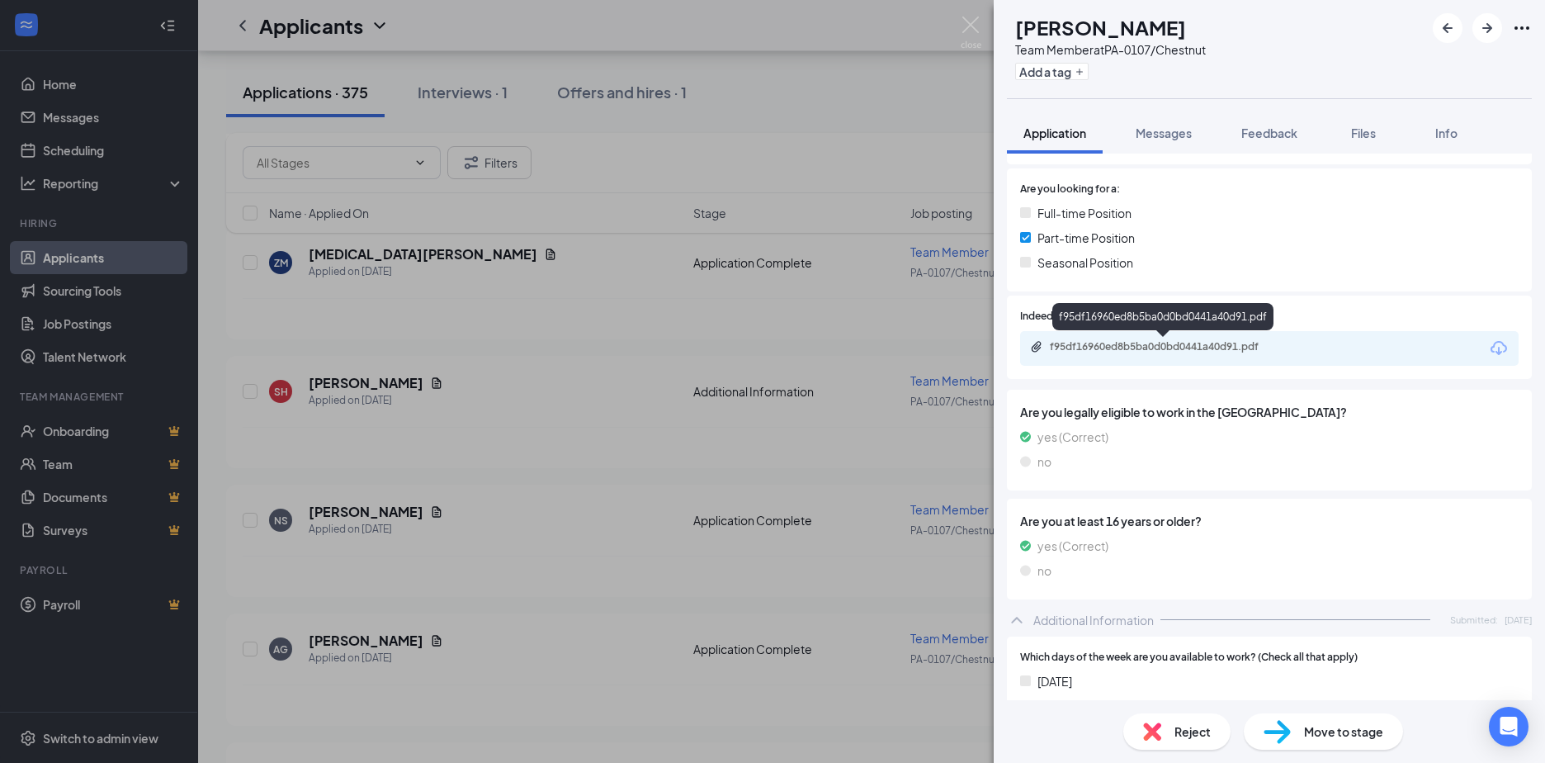
click at [1122, 351] on div "f95df16960ed8b5ba0d0bd0441a40d91.pdf" at bounding box center [1165, 346] width 231 height 13
click at [1485, 33] on icon "ArrowRight" at bounding box center [1488, 28] width 20 height 20
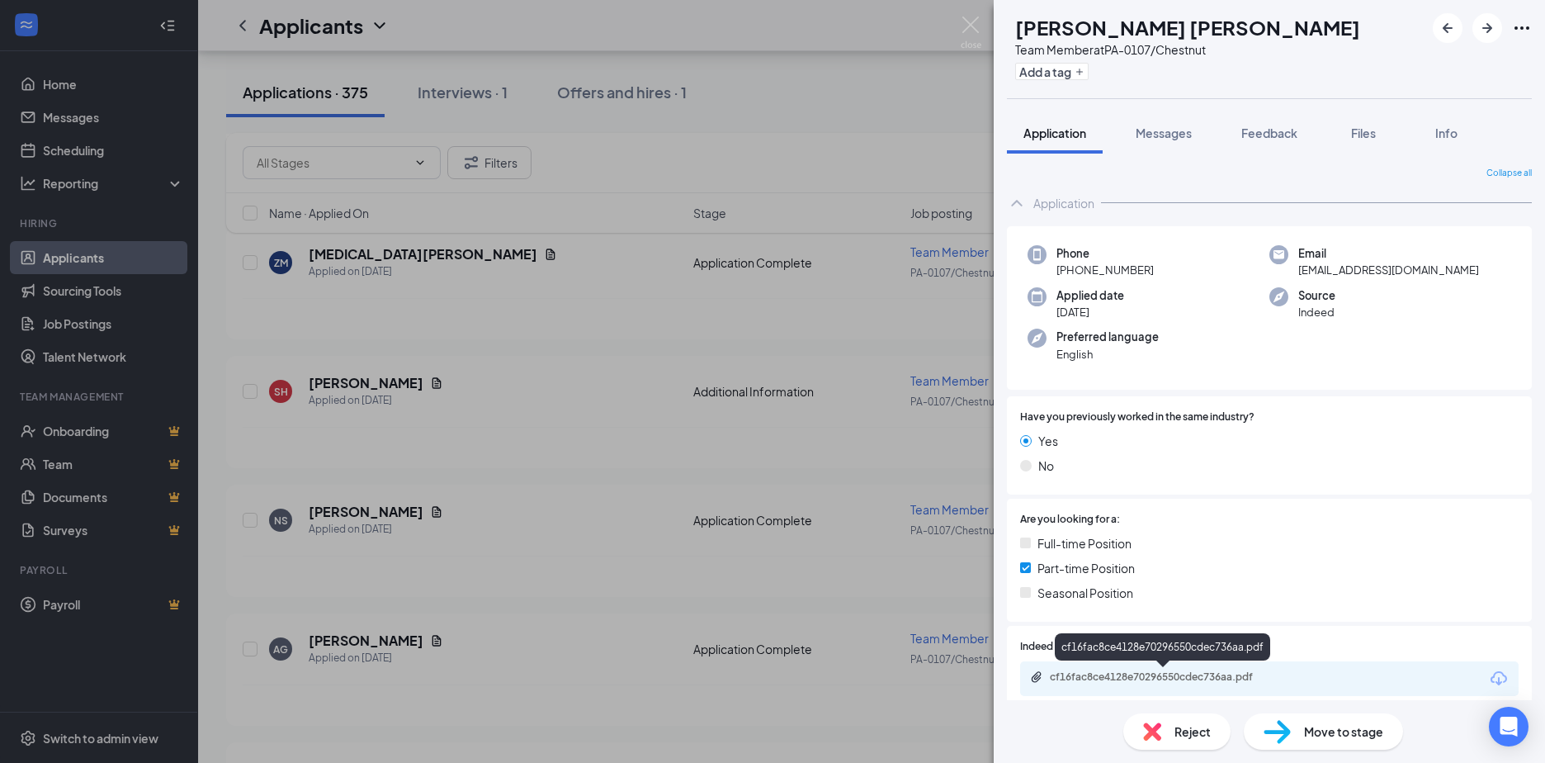
click at [1088, 677] on div "cf16fac8ce4128e70296550cdec736aa.pdf" at bounding box center [1165, 676] width 231 height 13
click at [1486, 23] on icon "ArrowRight" at bounding box center [1488, 28] width 20 height 20
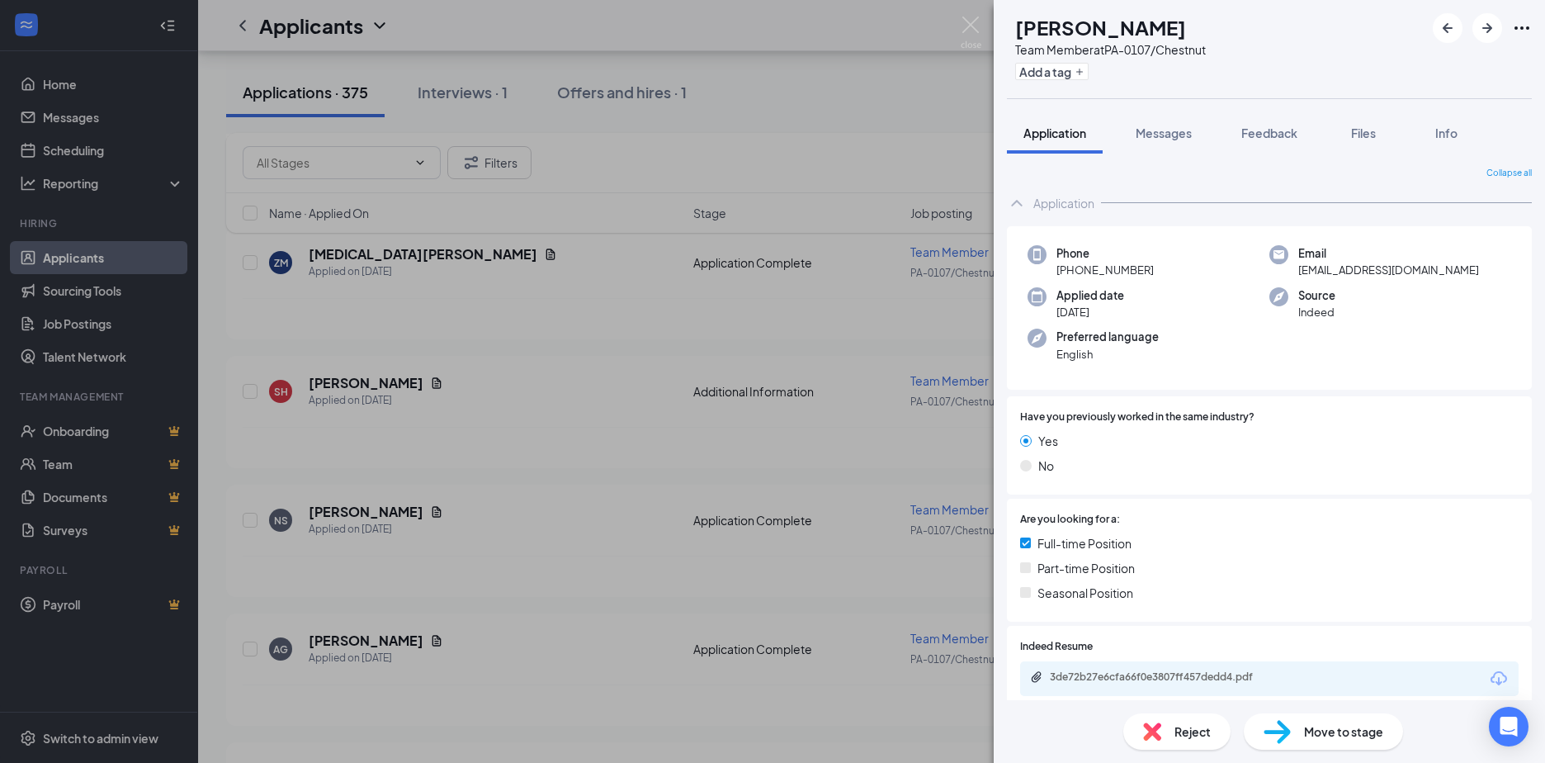
click at [1111, 670] on div "3de72b27e6cfa66f0e3807ff457dedd4.pdf" at bounding box center [1269, 678] width 499 height 35
click at [1101, 681] on div "3de72b27e6cfa66f0e3807ff457dedd4.pdf" at bounding box center [1165, 676] width 231 height 13
click at [1485, 26] on icon "ArrowRight" at bounding box center [1488, 28] width 20 height 20
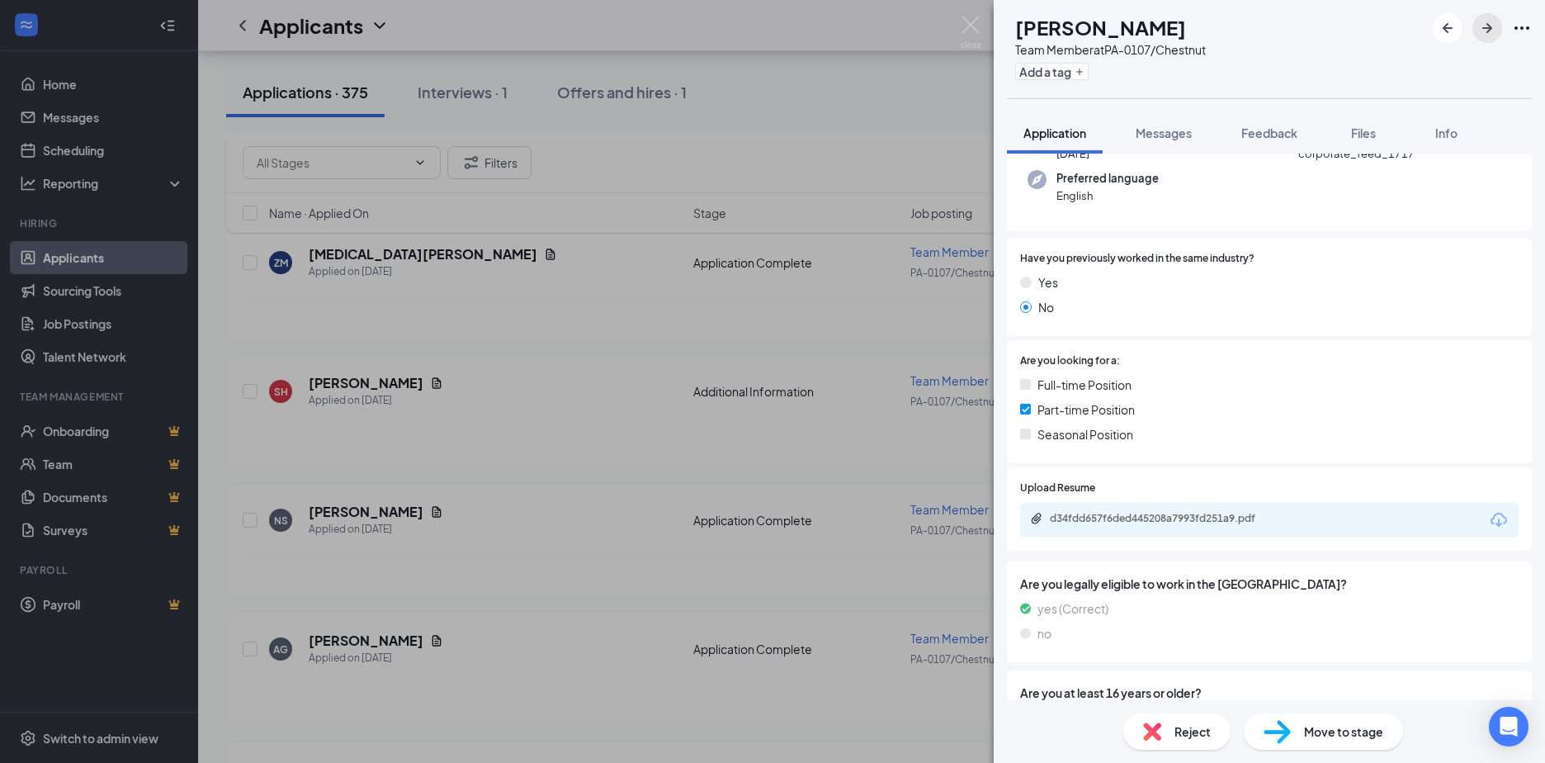
scroll to position [248, 0]
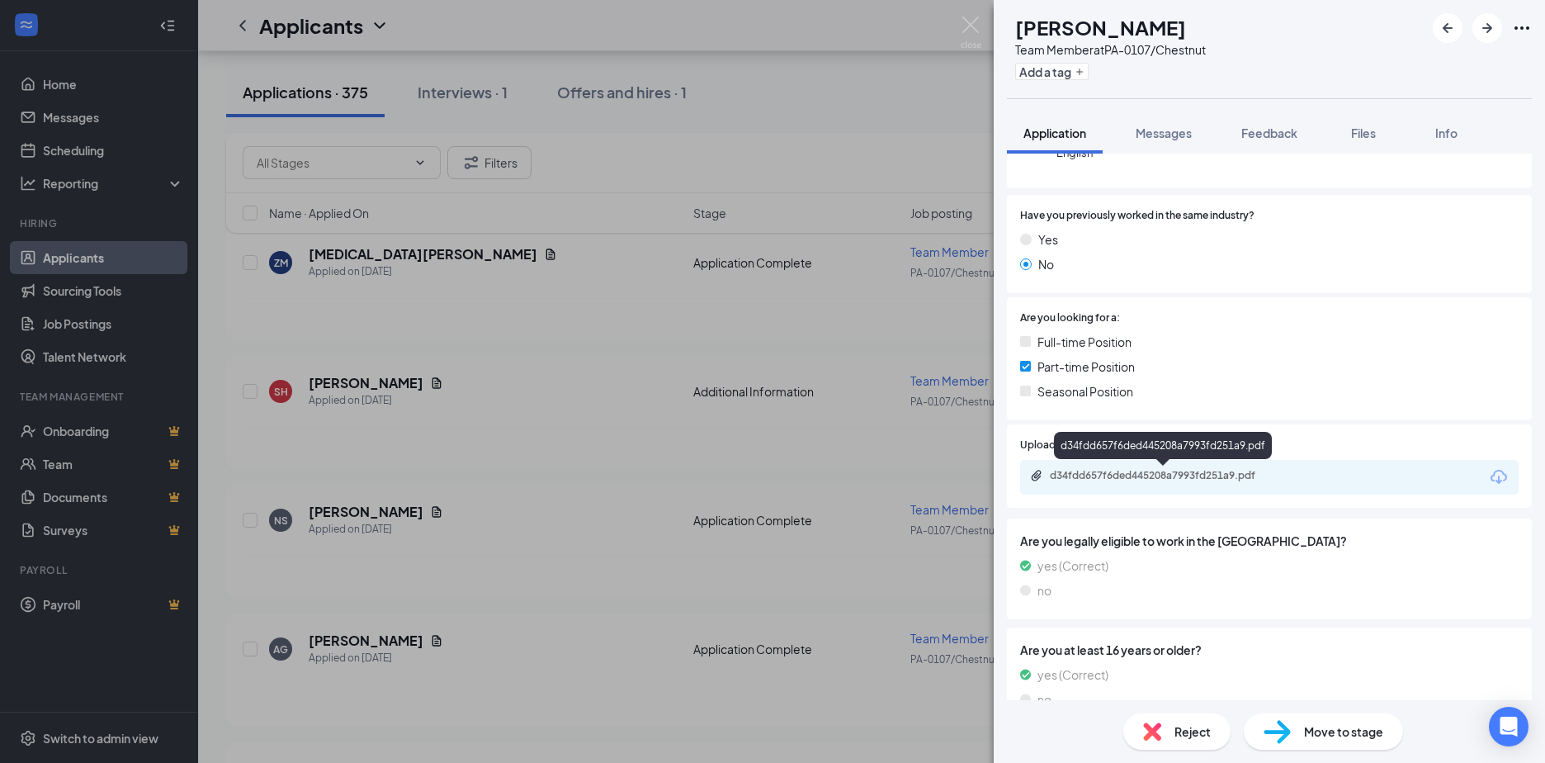
click at [1095, 475] on div "d34fdd657f6ded445208a7993fd251a9.pdf" at bounding box center [1165, 475] width 231 height 13
click at [1486, 28] on icon "ArrowRight" at bounding box center [1488, 28] width 10 height 10
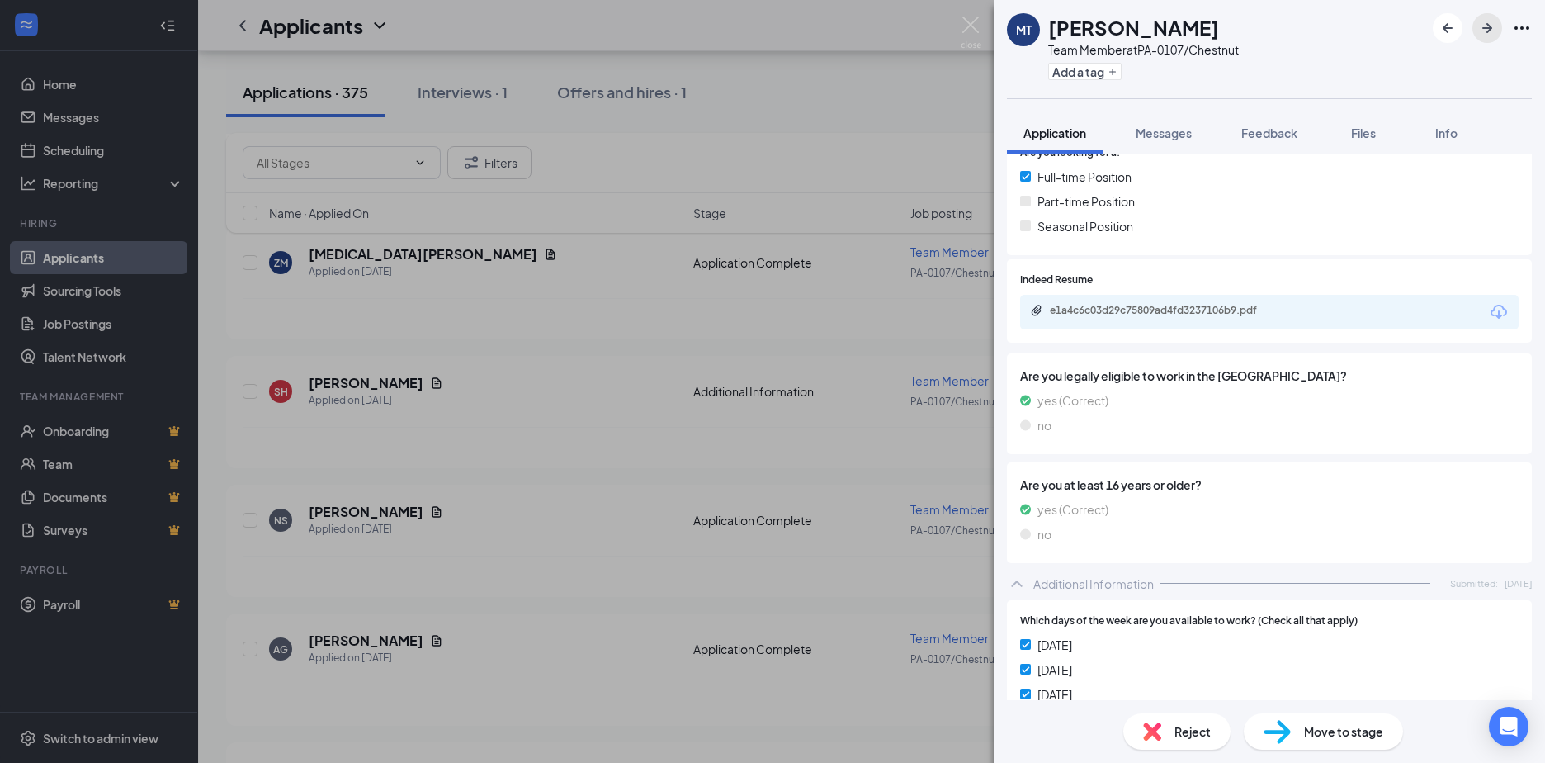
scroll to position [330, 0]
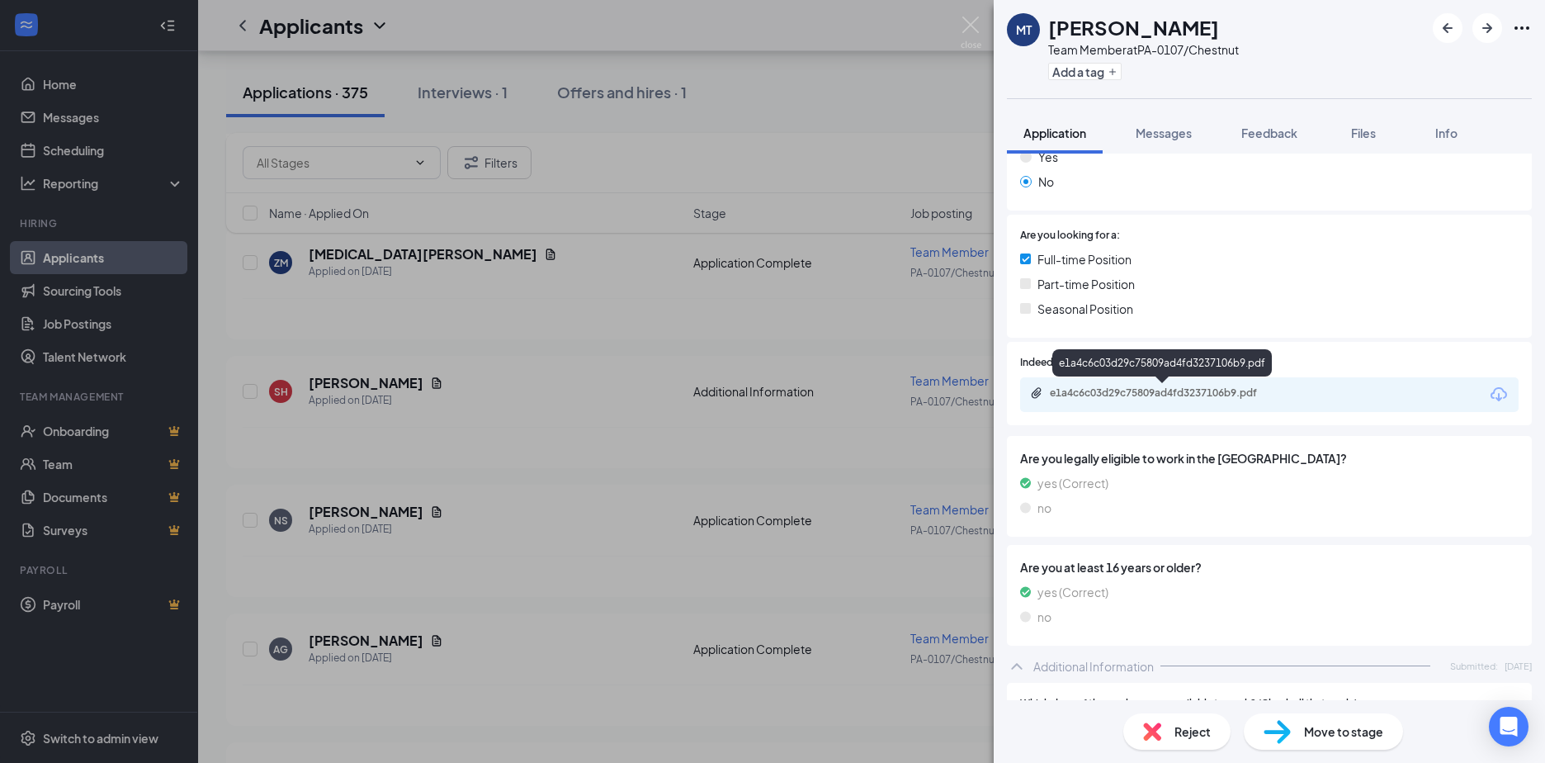
click at [1161, 393] on div "e1a4c6c03d29c75809ad4fd3237106b9.pdf" at bounding box center [1165, 392] width 231 height 13
click at [1479, 26] on icon "ArrowRight" at bounding box center [1488, 28] width 20 height 20
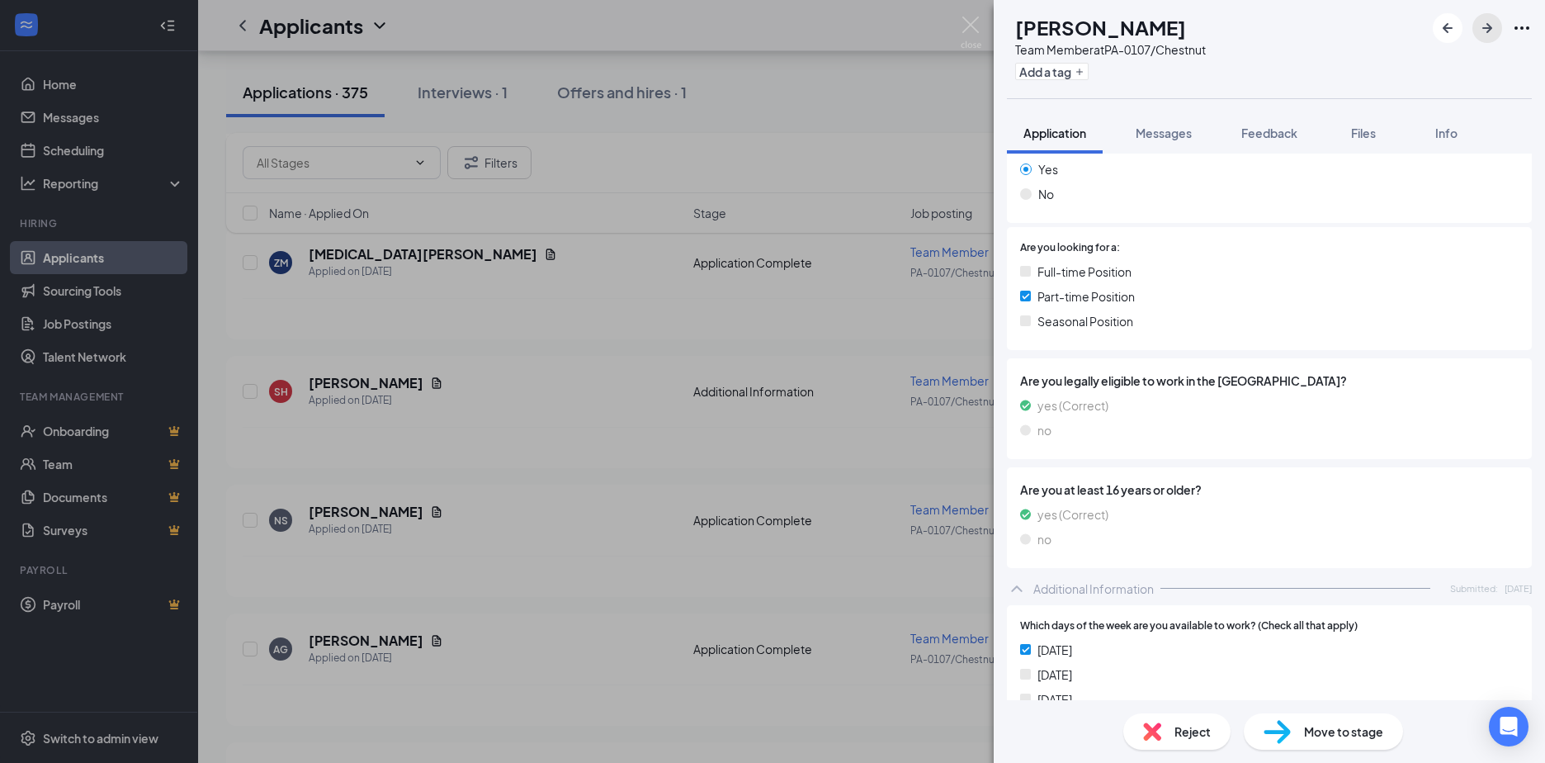
scroll to position [248, 0]
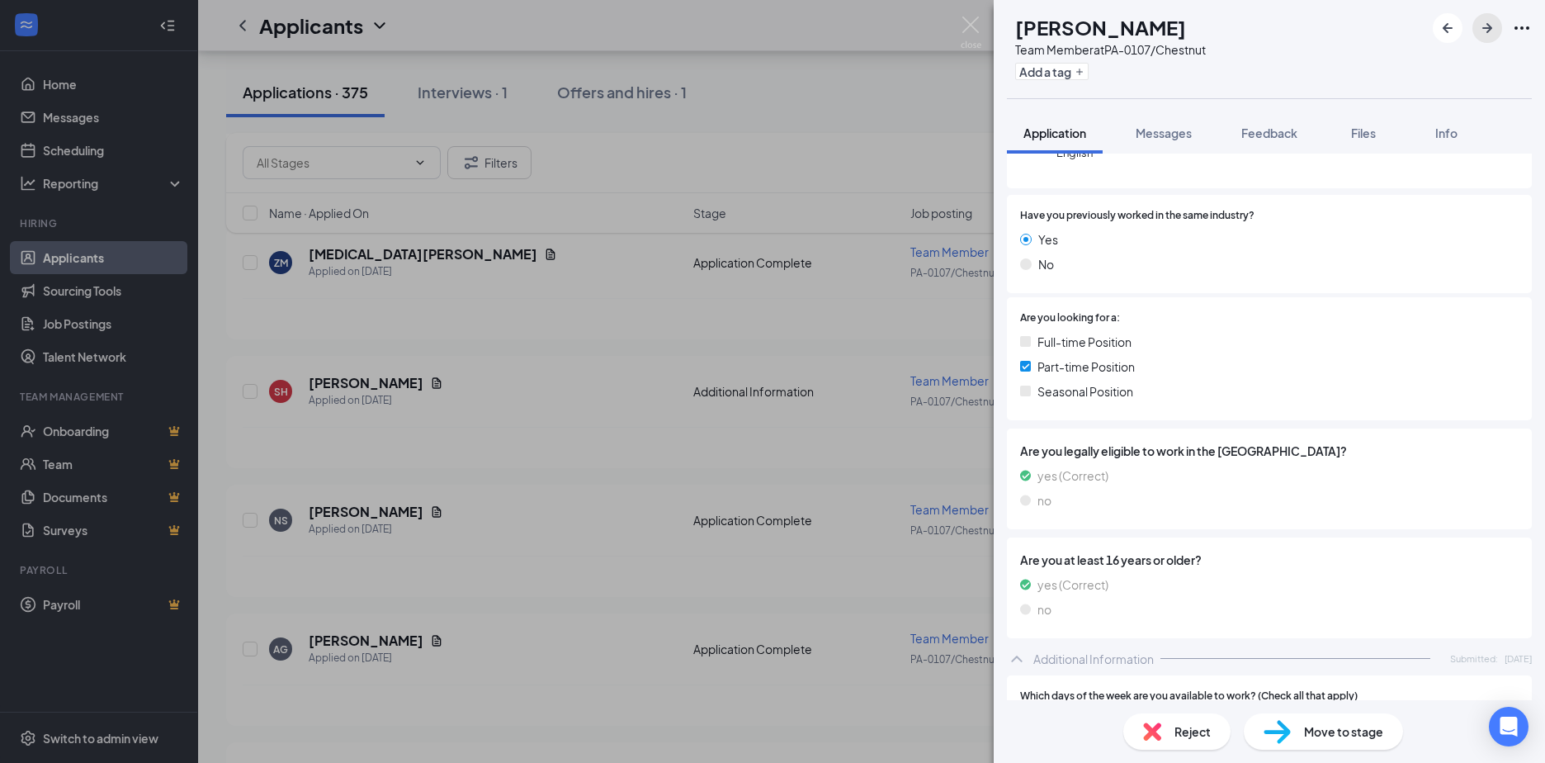
click at [1492, 27] on icon "ArrowRight" at bounding box center [1488, 28] width 10 height 10
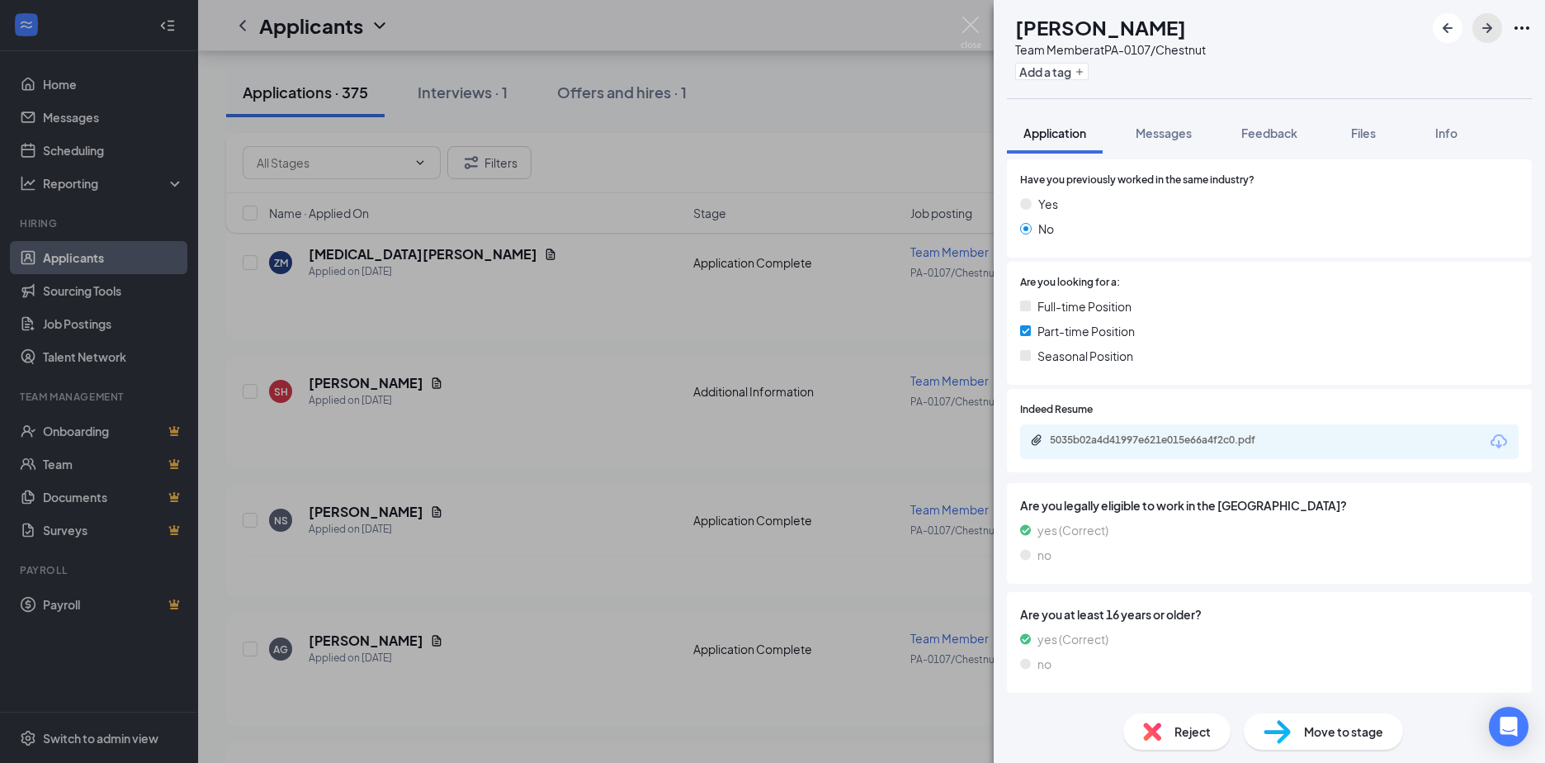
scroll to position [248, 0]
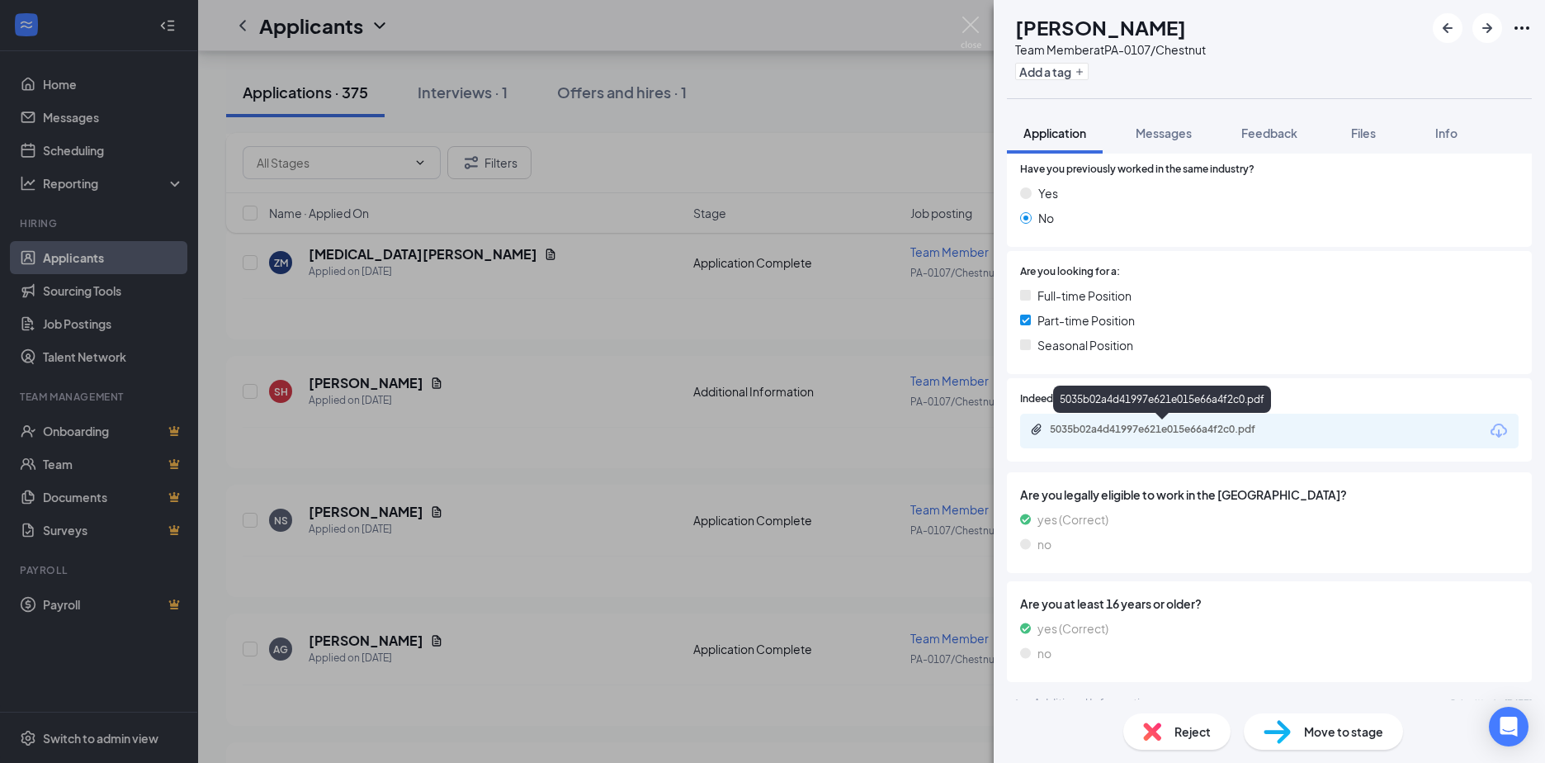
click at [1158, 424] on div "5035b02a4d41997e621e015e66a4f2c0.pdf" at bounding box center [1165, 429] width 231 height 13
click at [1488, 25] on icon "ArrowRight" at bounding box center [1488, 28] width 10 height 10
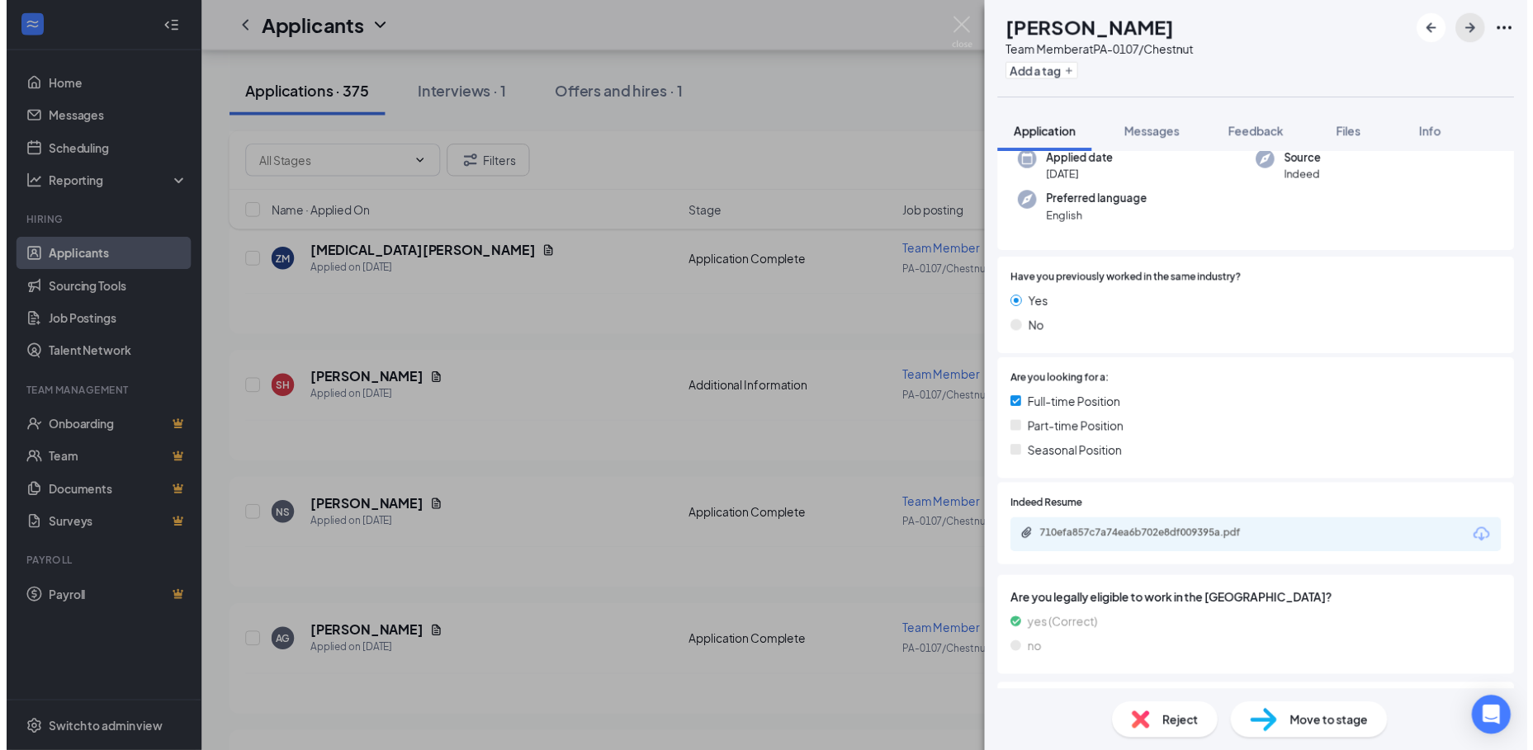
scroll to position [248, 0]
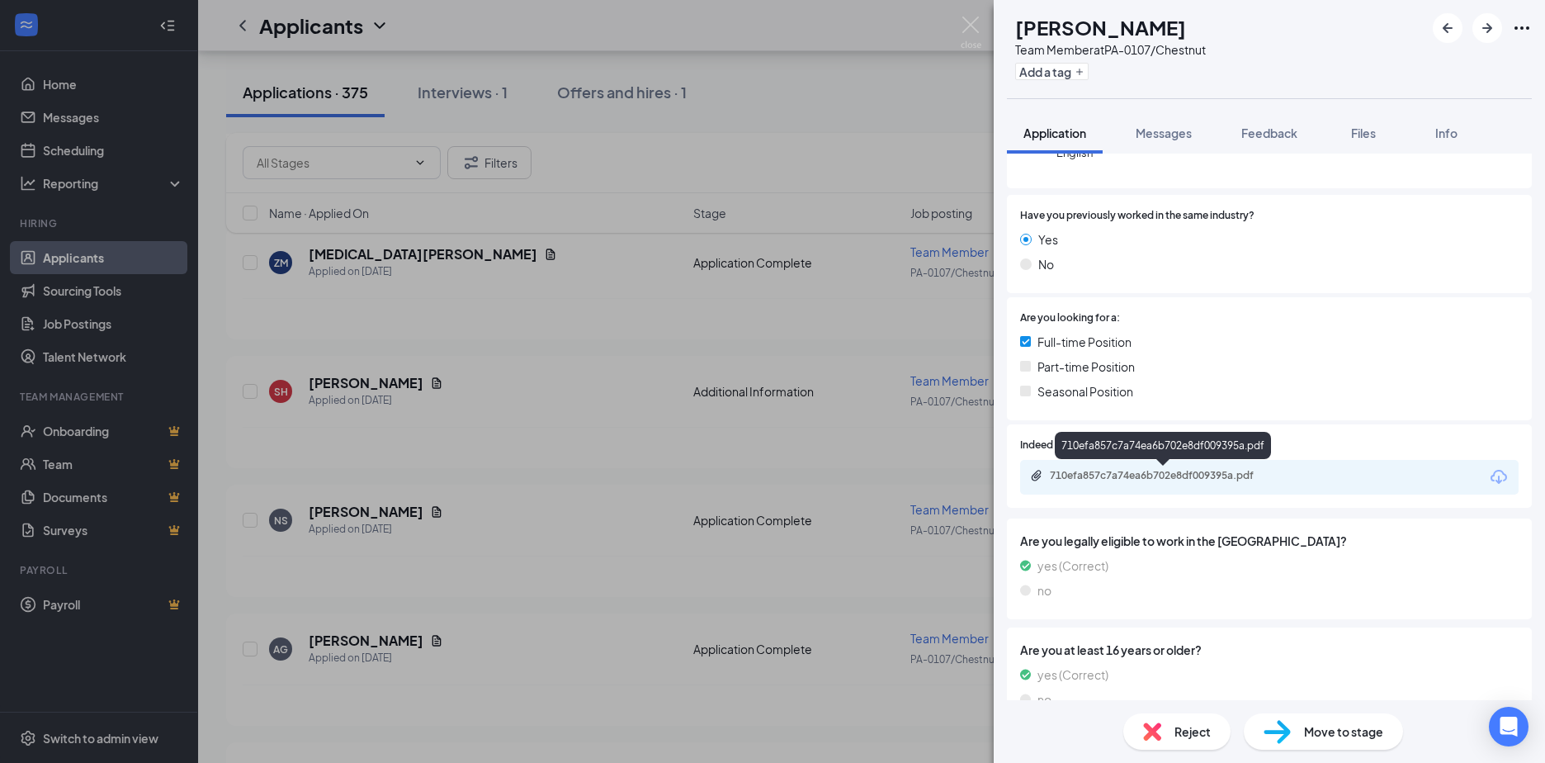
click at [1129, 476] on div "710efa857c7a74ea6b702e8df009395a.pdf" at bounding box center [1165, 475] width 231 height 13
click at [1485, 21] on icon "ArrowRight" at bounding box center [1488, 28] width 20 height 20
click at [639, 192] on div "ZT Zamora Tillman Team Member at PA-0107/Chestnut Add a tag Application Message…" at bounding box center [772, 381] width 1545 height 763
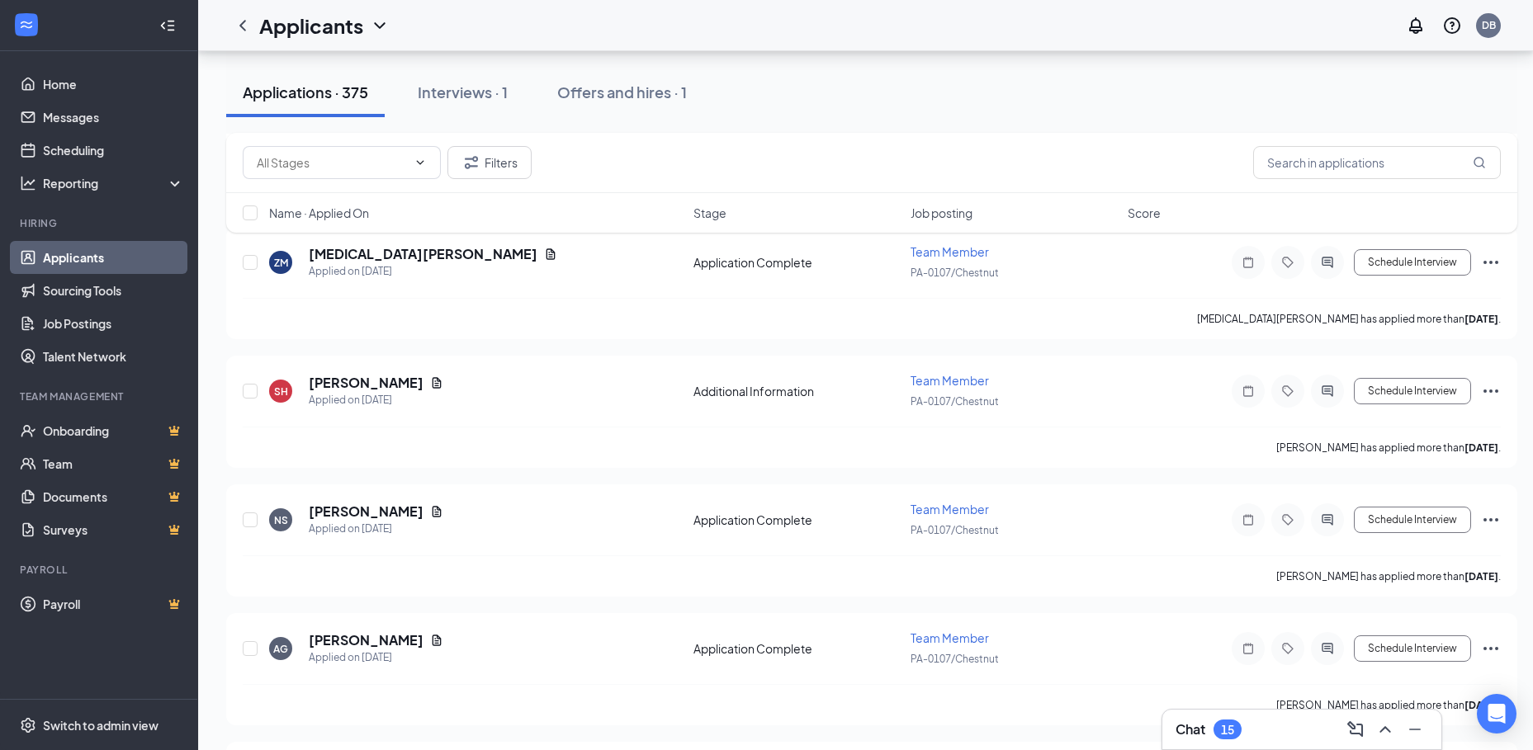
click at [88, 256] on link "Applicants" at bounding box center [113, 257] width 141 height 33
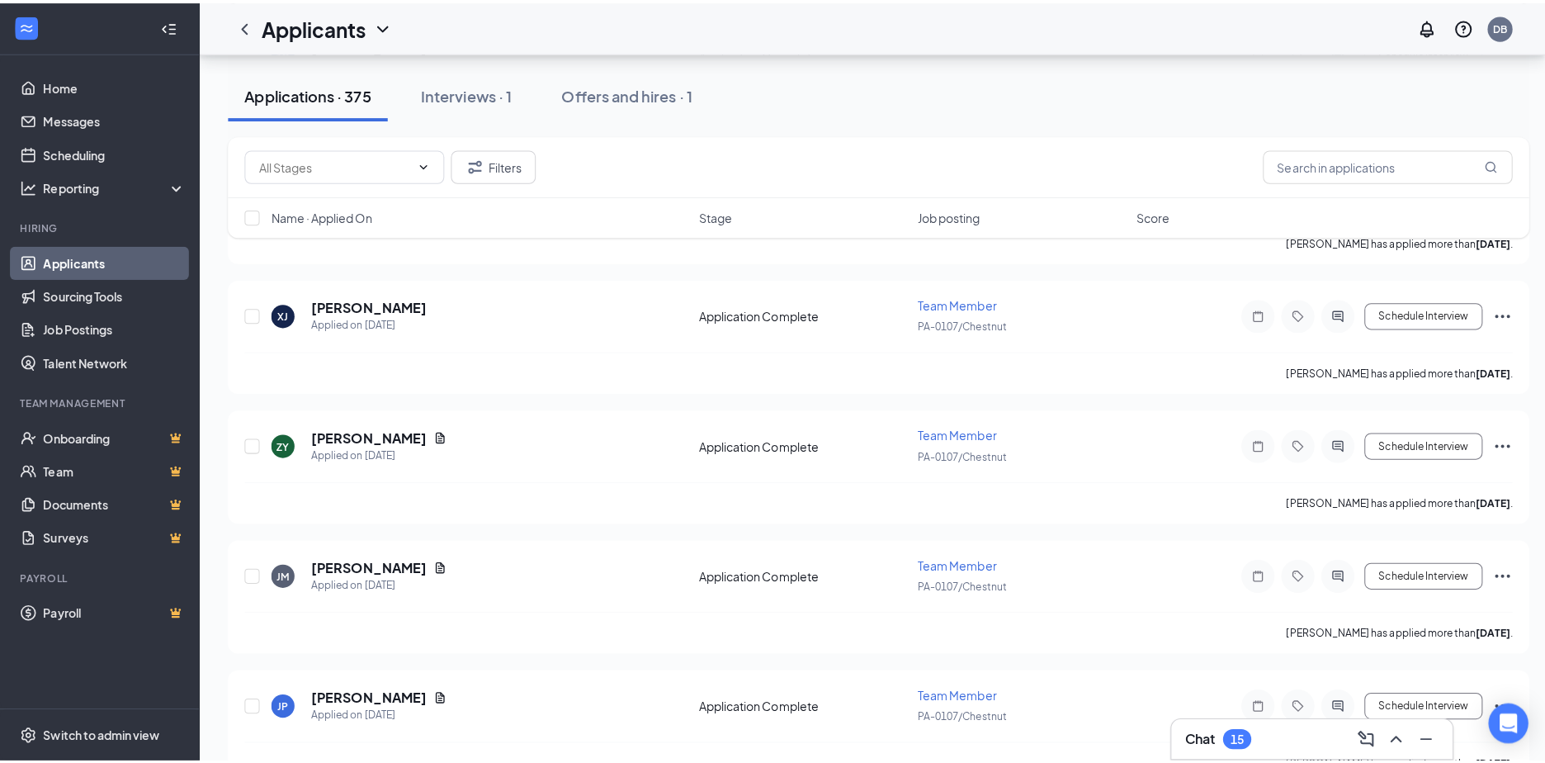
scroll to position [7182, 0]
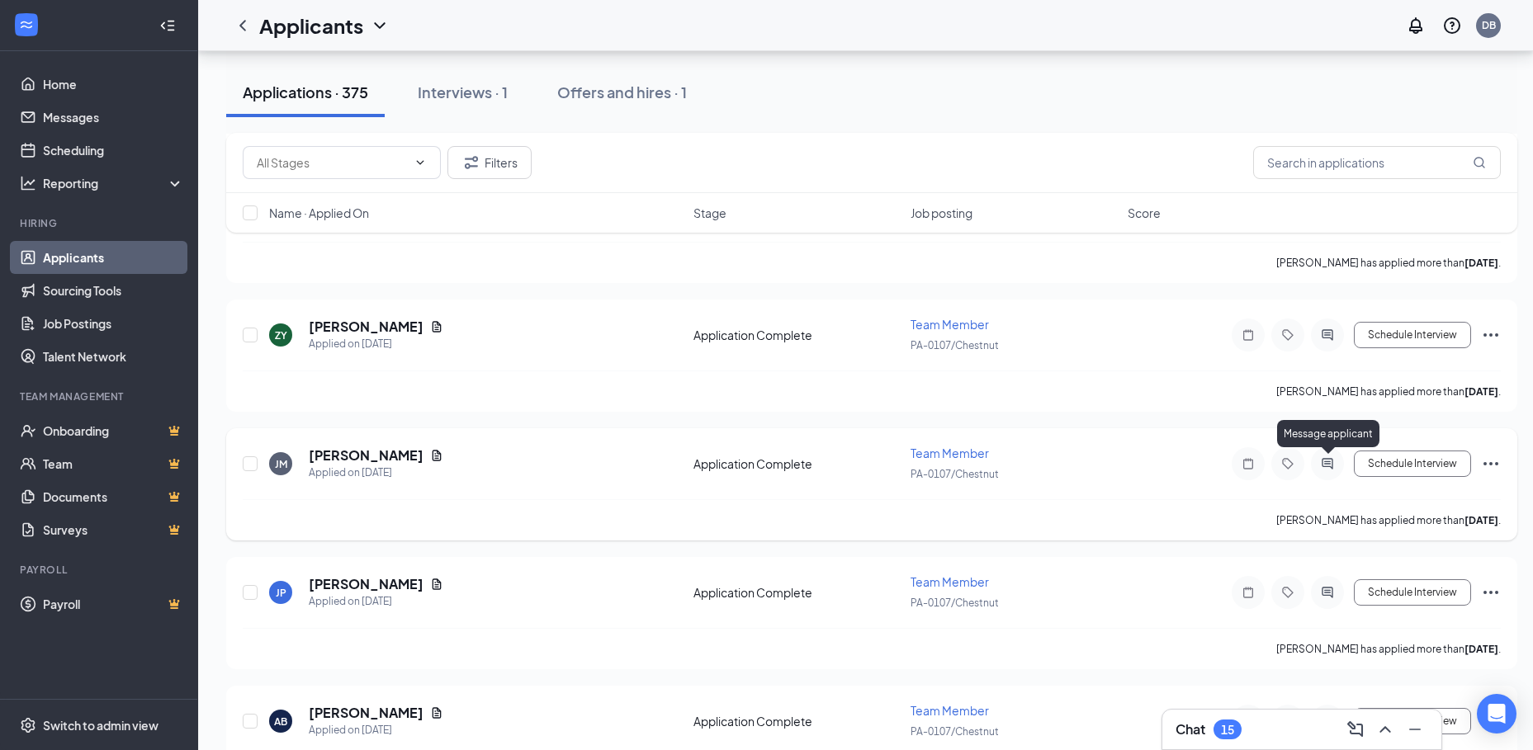
click at [1326, 461] on icon "ActiveChat" at bounding box center [1328, 463] width 20 height 13
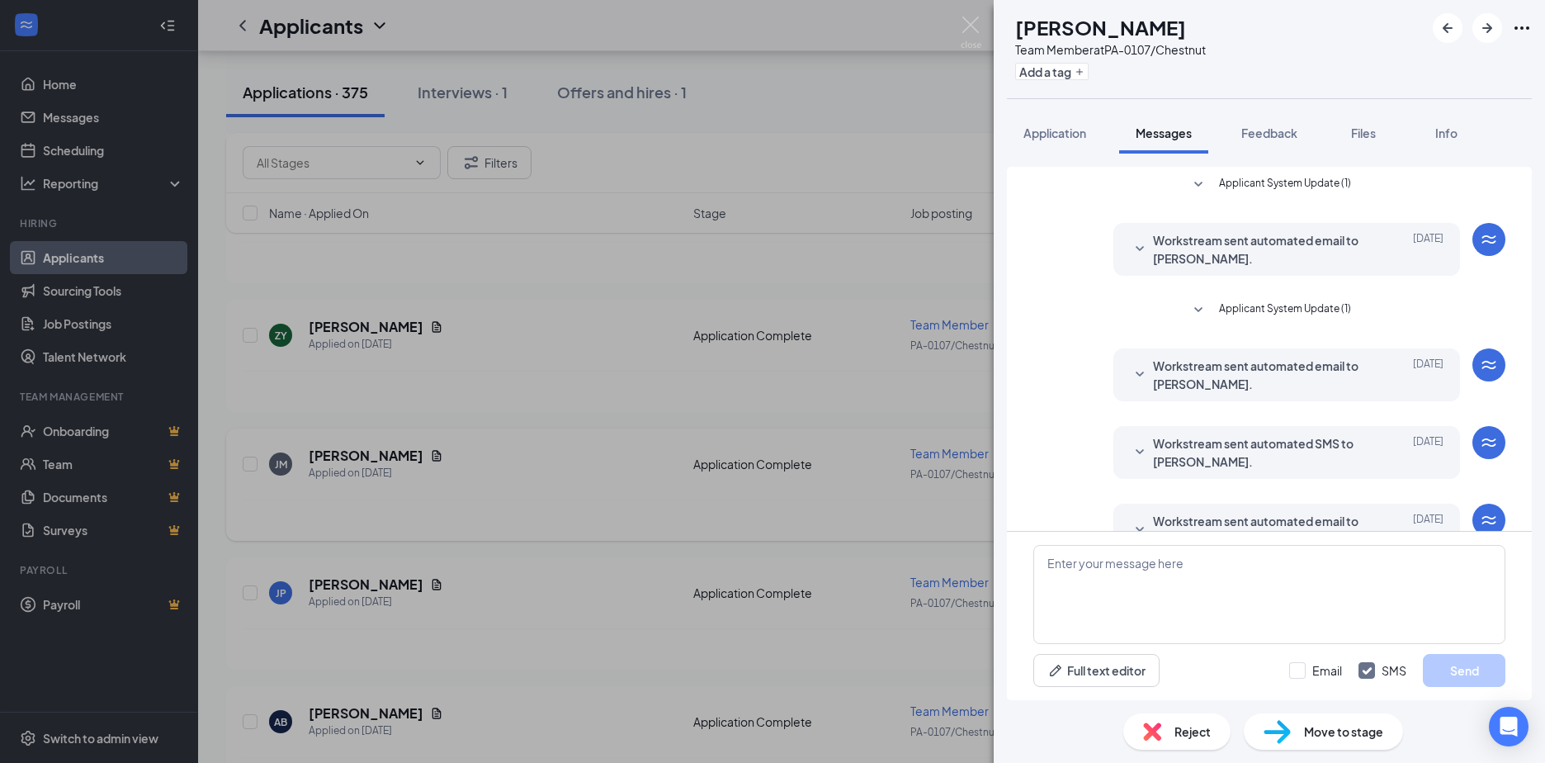
scroll to position [168, 0]
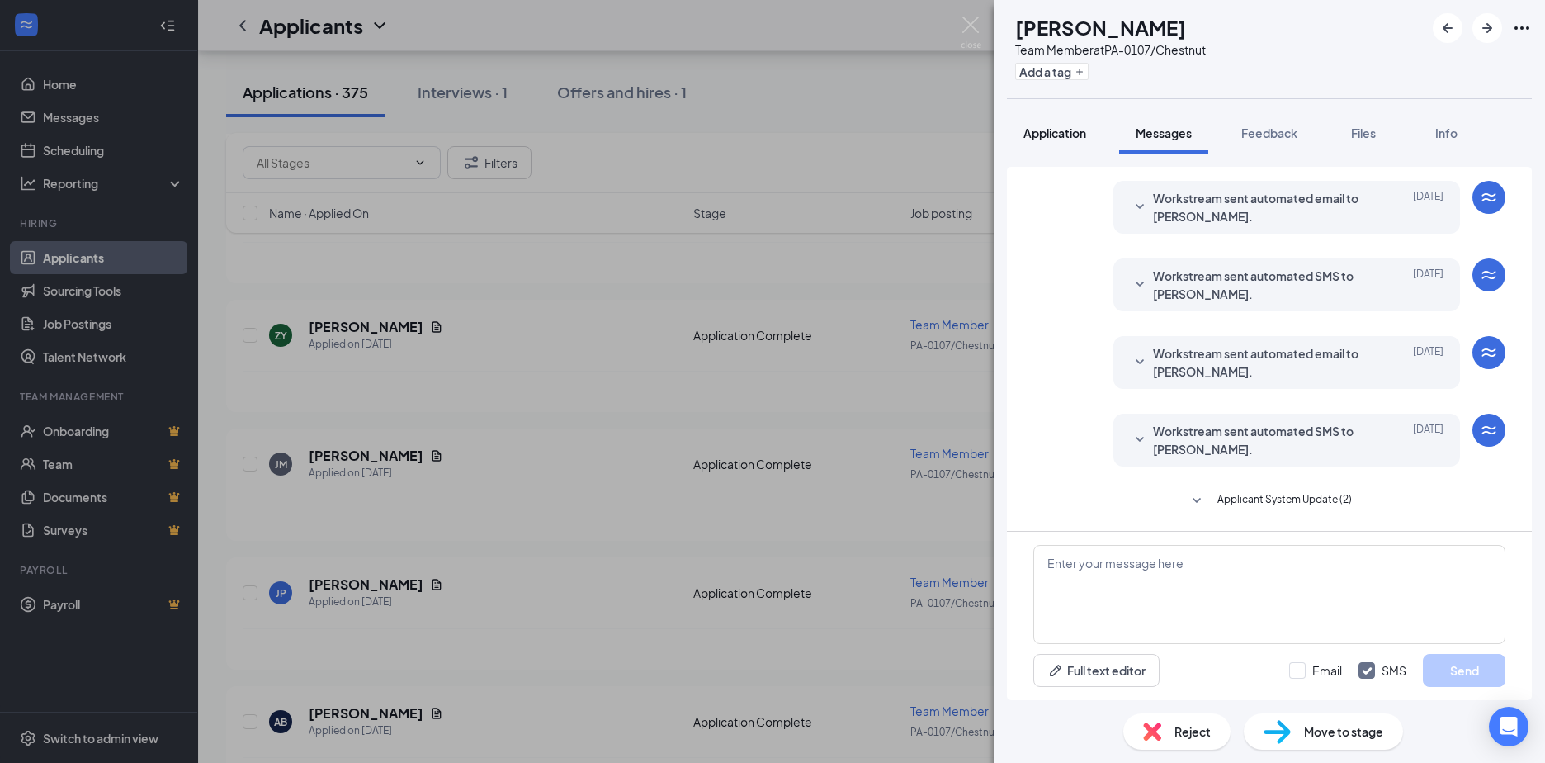
click at [1053, 135] on span "Application" at bounding box center [1055, 132] width 63 height 15
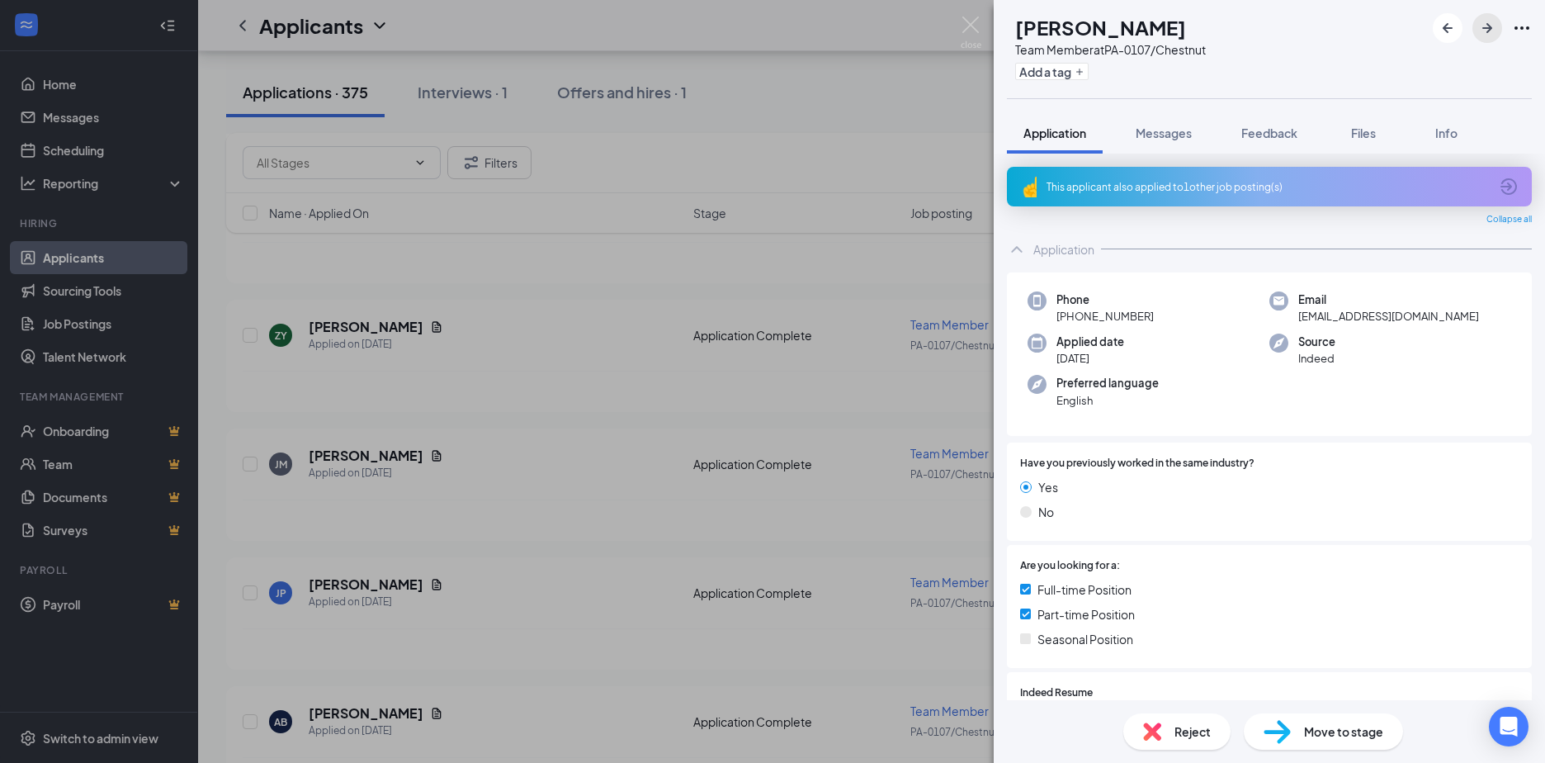
click at [1493, 33] on icon "ArrowRight" at bounding box center [1488, 28] width 20 height 20
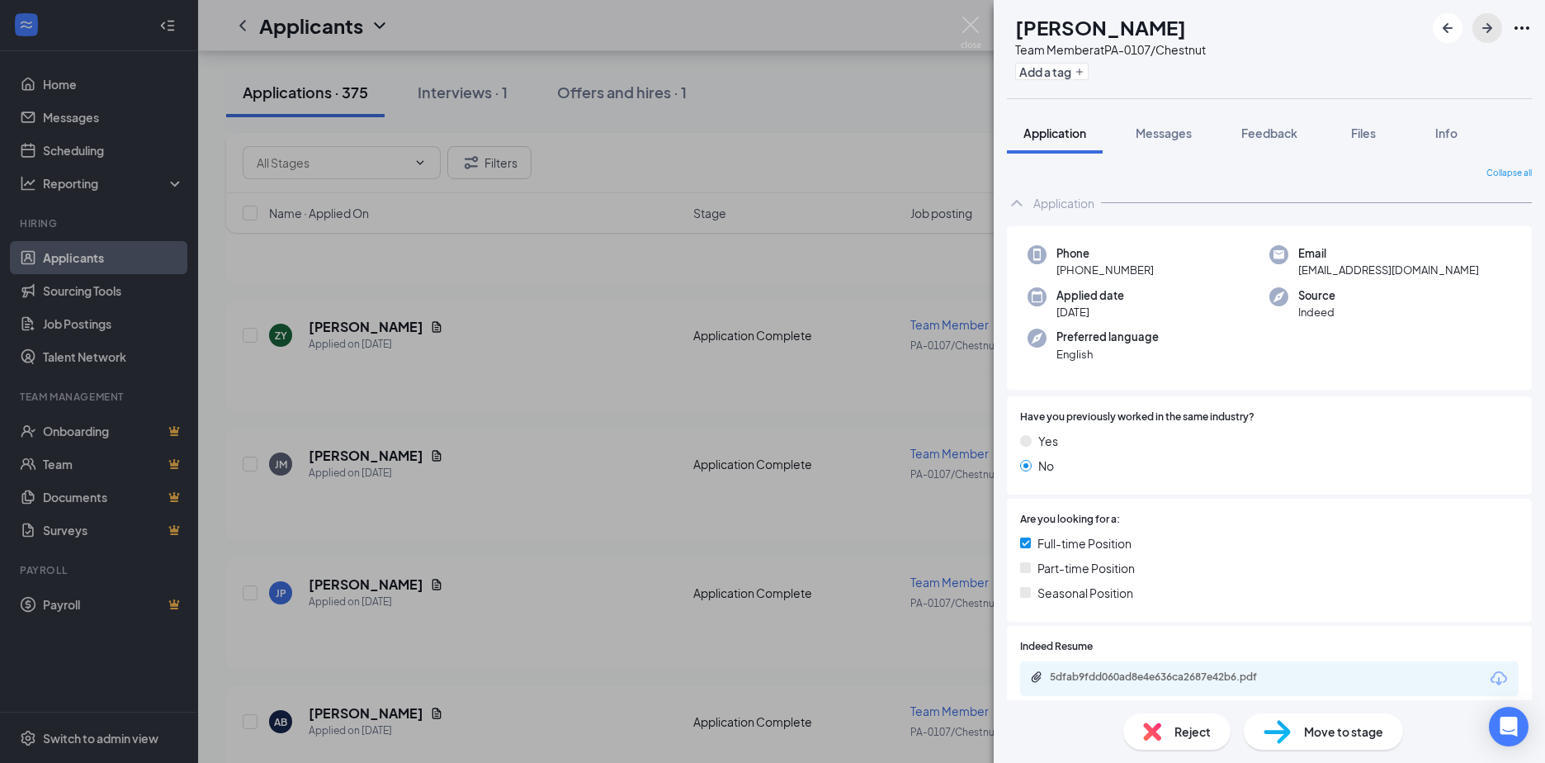
click at [1490, 19] on icon "ArrowRight" at bounding box center [1488, 28] width 20 height 20
click at [1493, 24] on icon "ArrowRight" at bounding box center [1488, 28] width 20 height 20
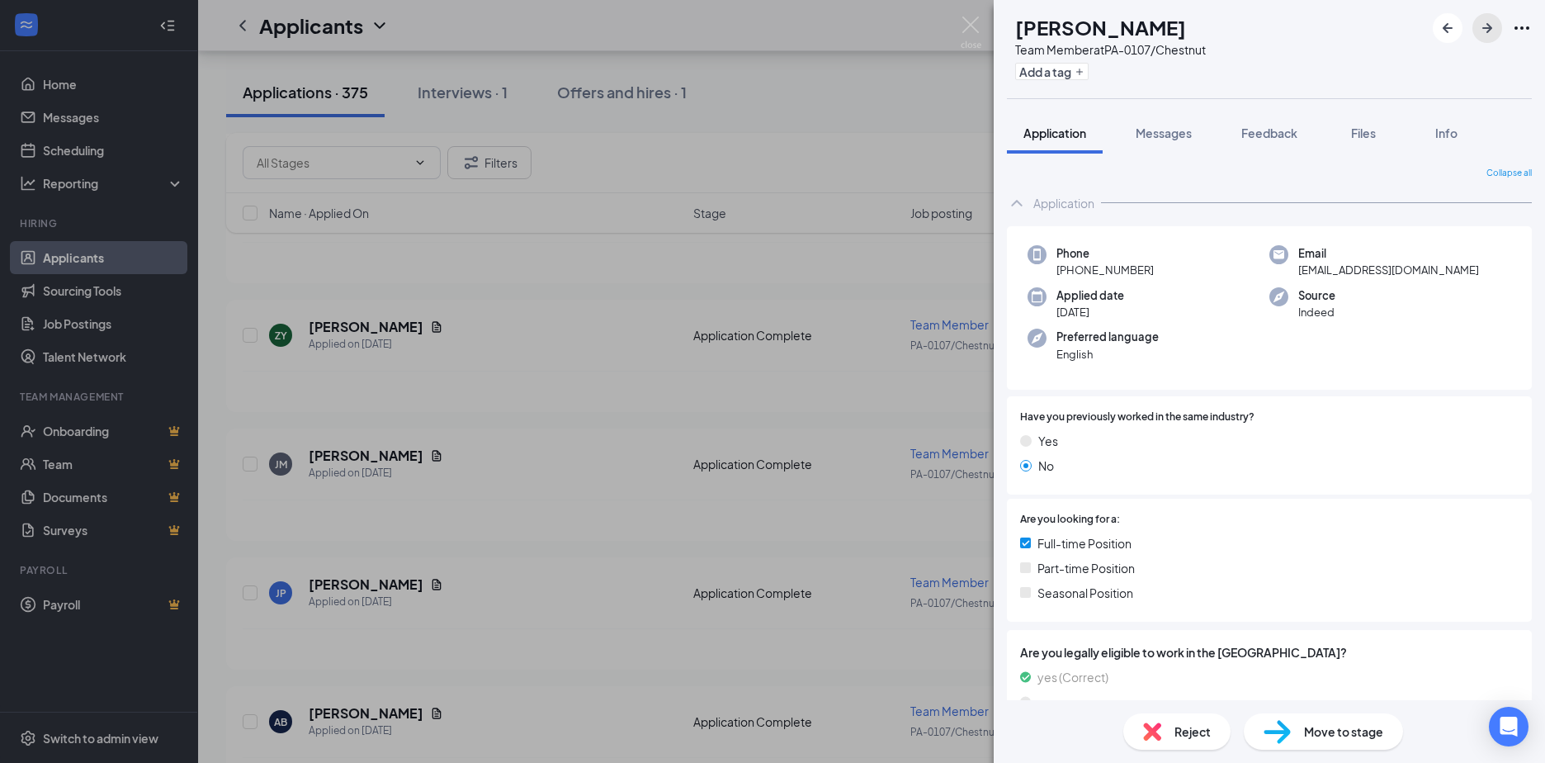
click at [1491, 26] on icon "ArrowRight" at bounding box center [1488, 28] width 20 height 20
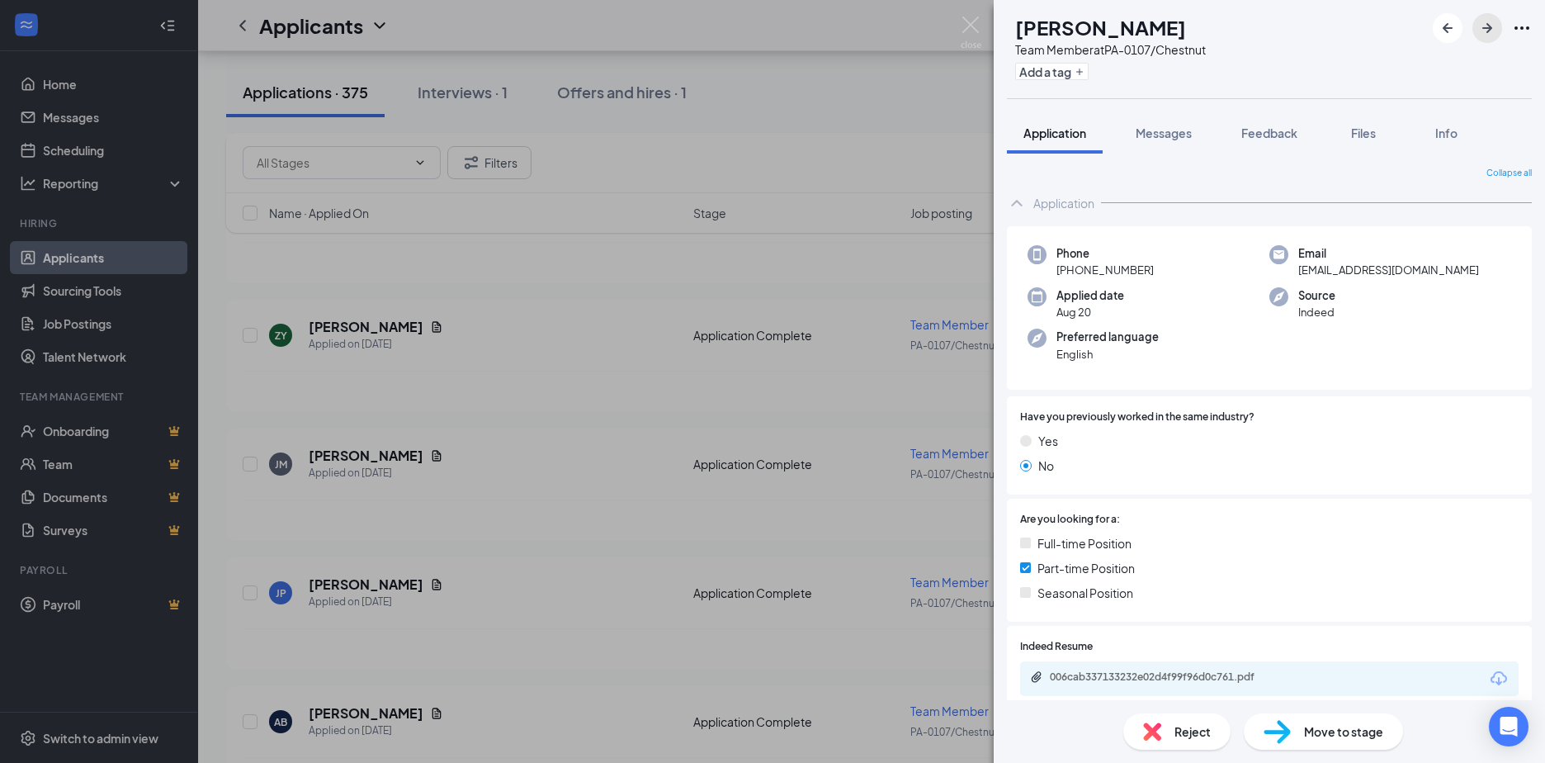
scroll to position [165, 0]
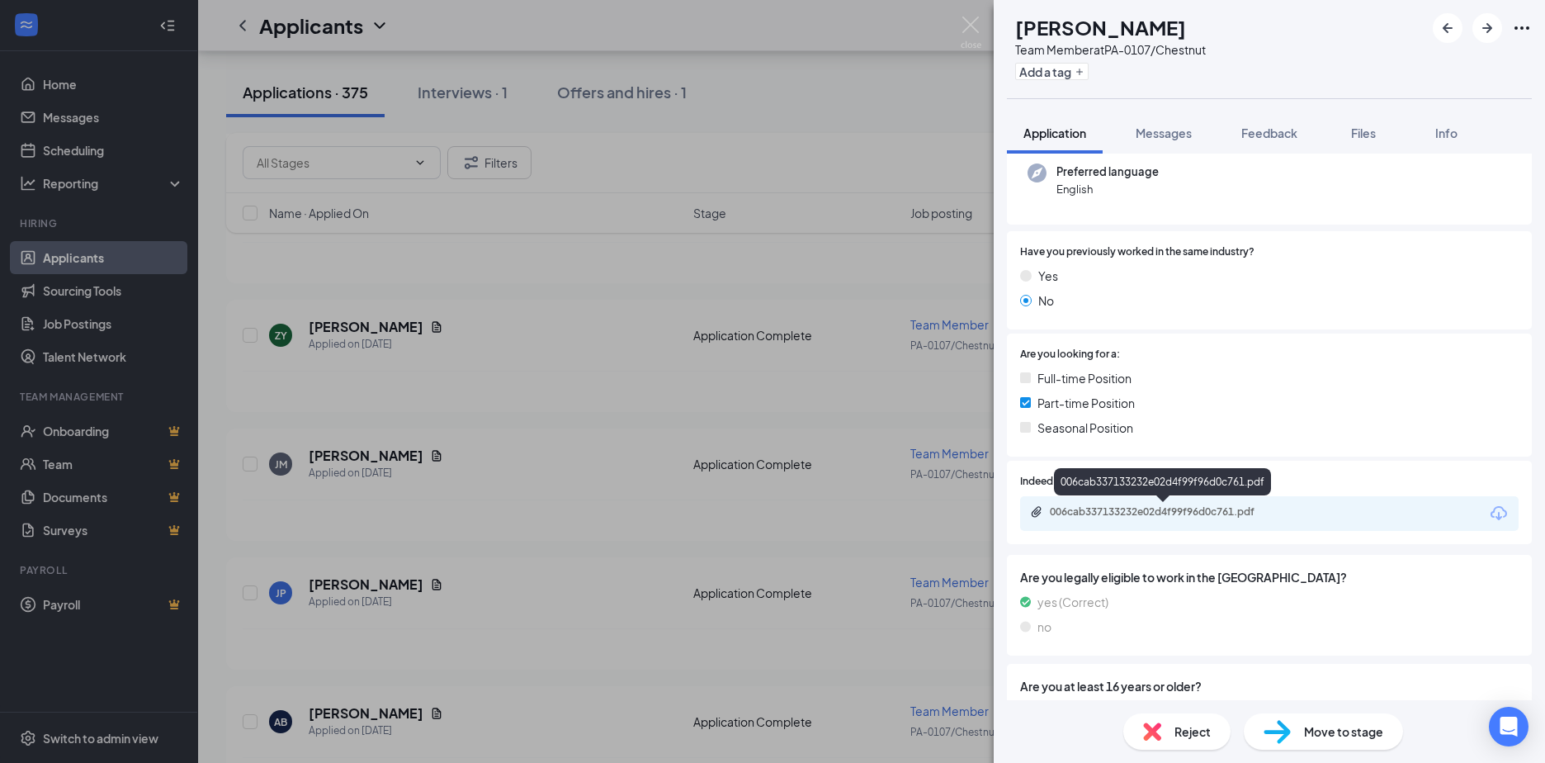
click at [1167, 513] on div "006cab337133232e02d4f99f96d0c761.pdf" at bounding box center [1165, 511] width 231 height 13
click at [1492, 31] on icon "ArrowRight" at bounding box center [1488, 28] width 20 height 20
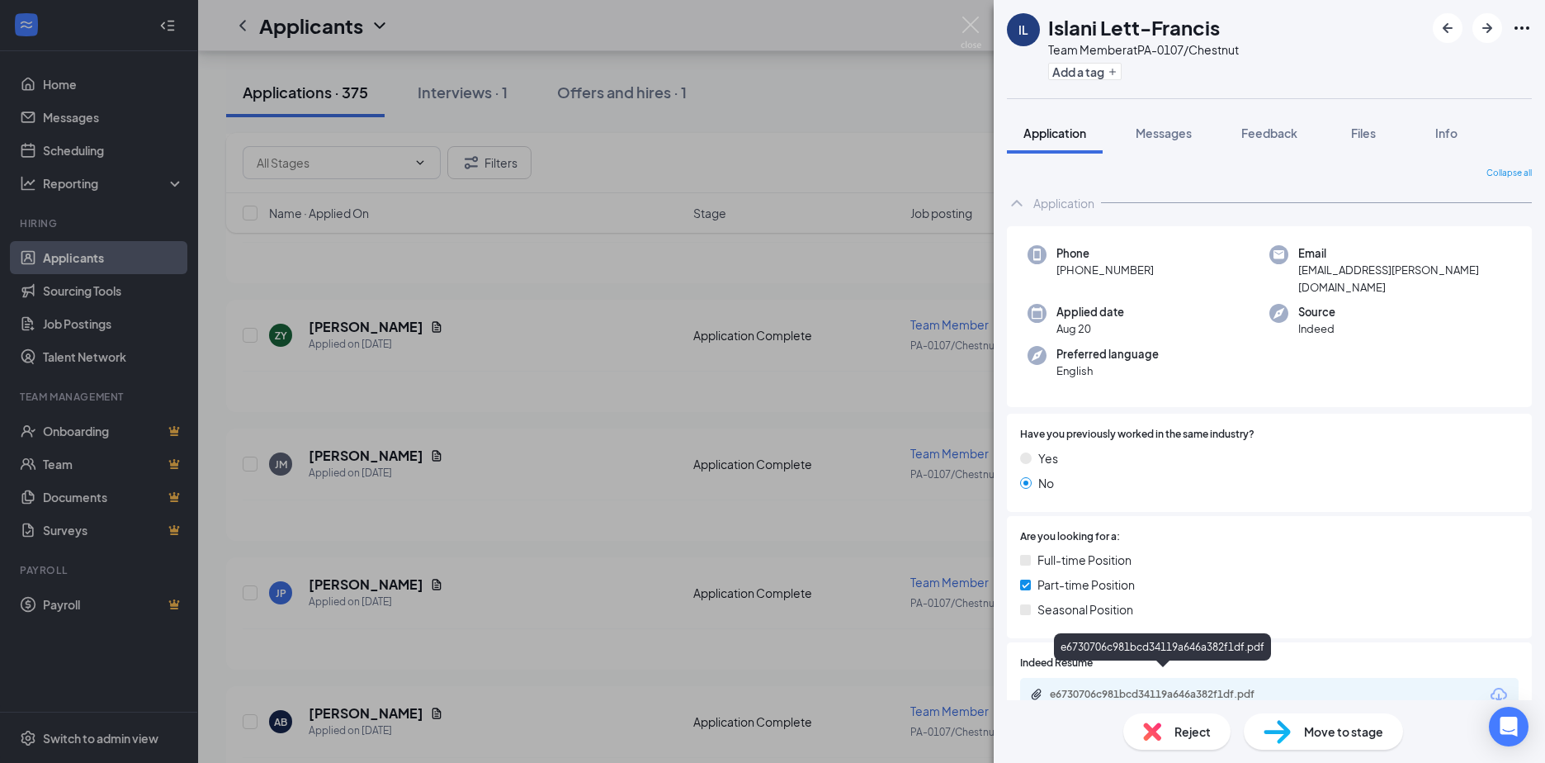
click at [1122, 688] on div "e6730706c981bcd34119a646a382f1df.pdf" at bounding box center [1165, 694] width 231 height 13
click at [1484, 34] on icon "ArrowRight" at bounding box center [1488, 28] width 20 height 20
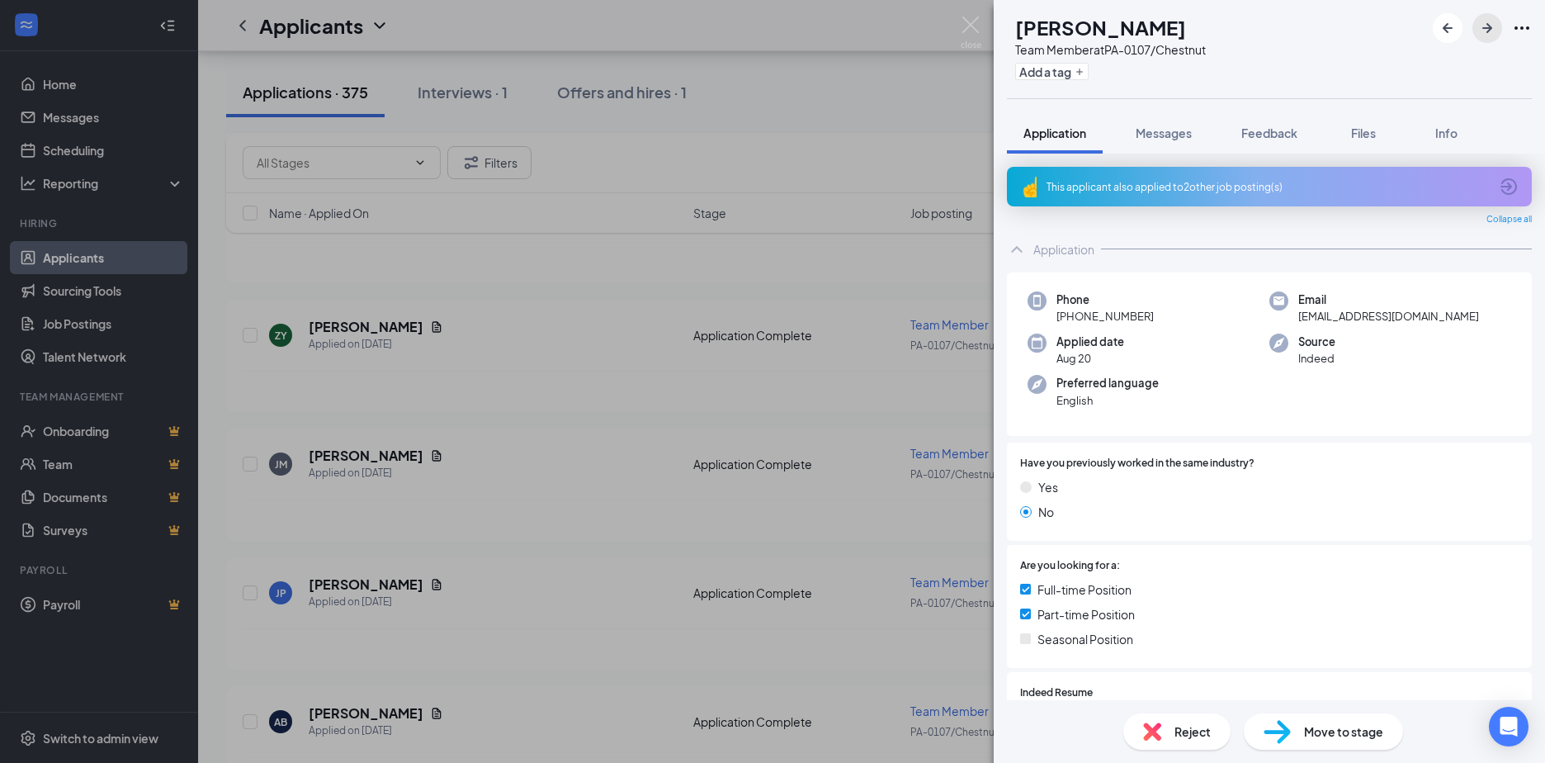
click at [1484, 34] on icon "ArrowRight" at bounding box center [1488, 28] width 20 height 20
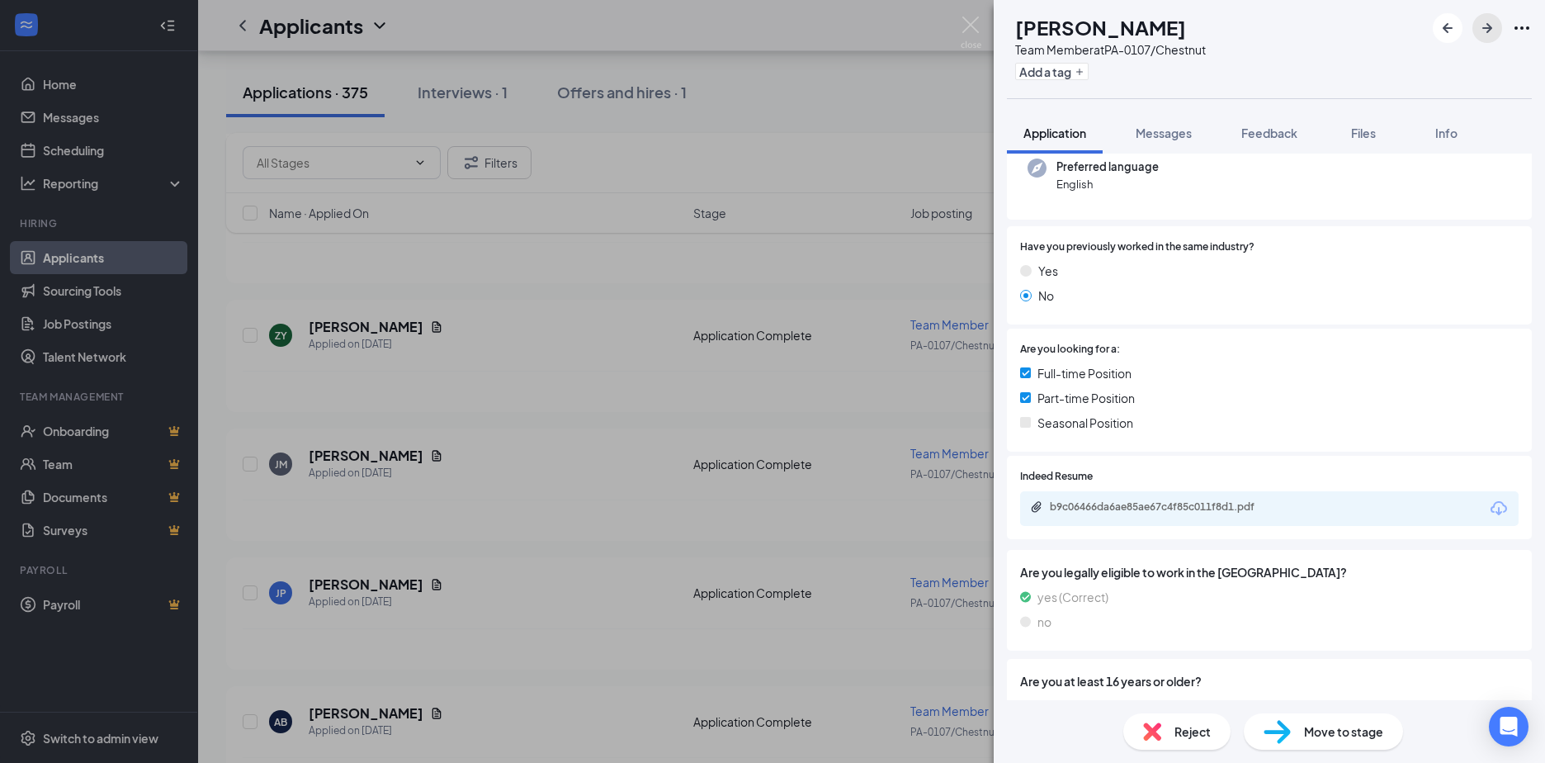
scroll to position [330, 0]
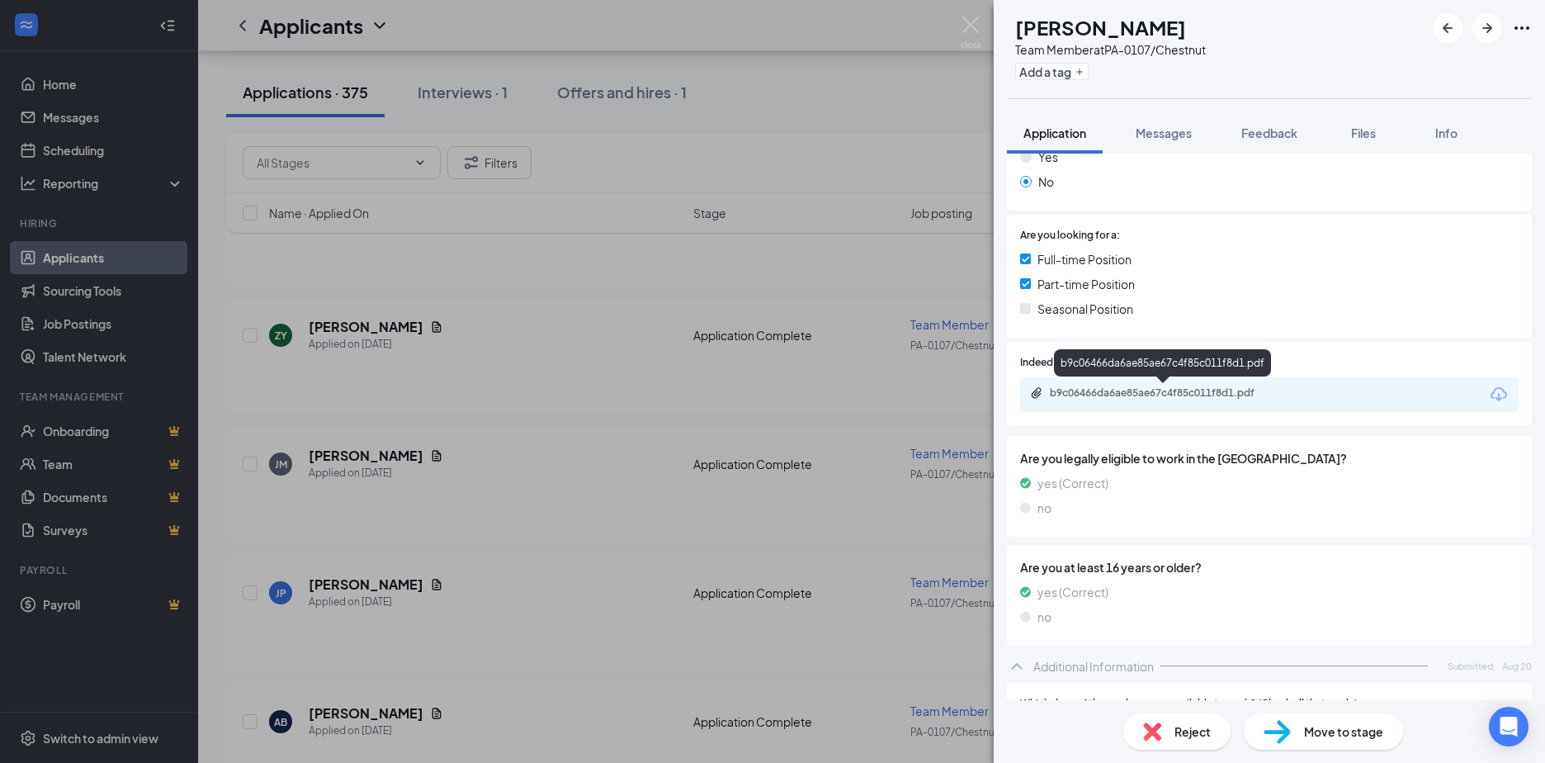
click at [1147, 386] on div "b9c06466da6ae85ae67c4f85c011f8d1.pdf" at bounding box center [1165, 392] width 231 height 13
click at [1492, 27] on icon "ArrowRight" at bounding box center [1488, 28] width 10 height 10
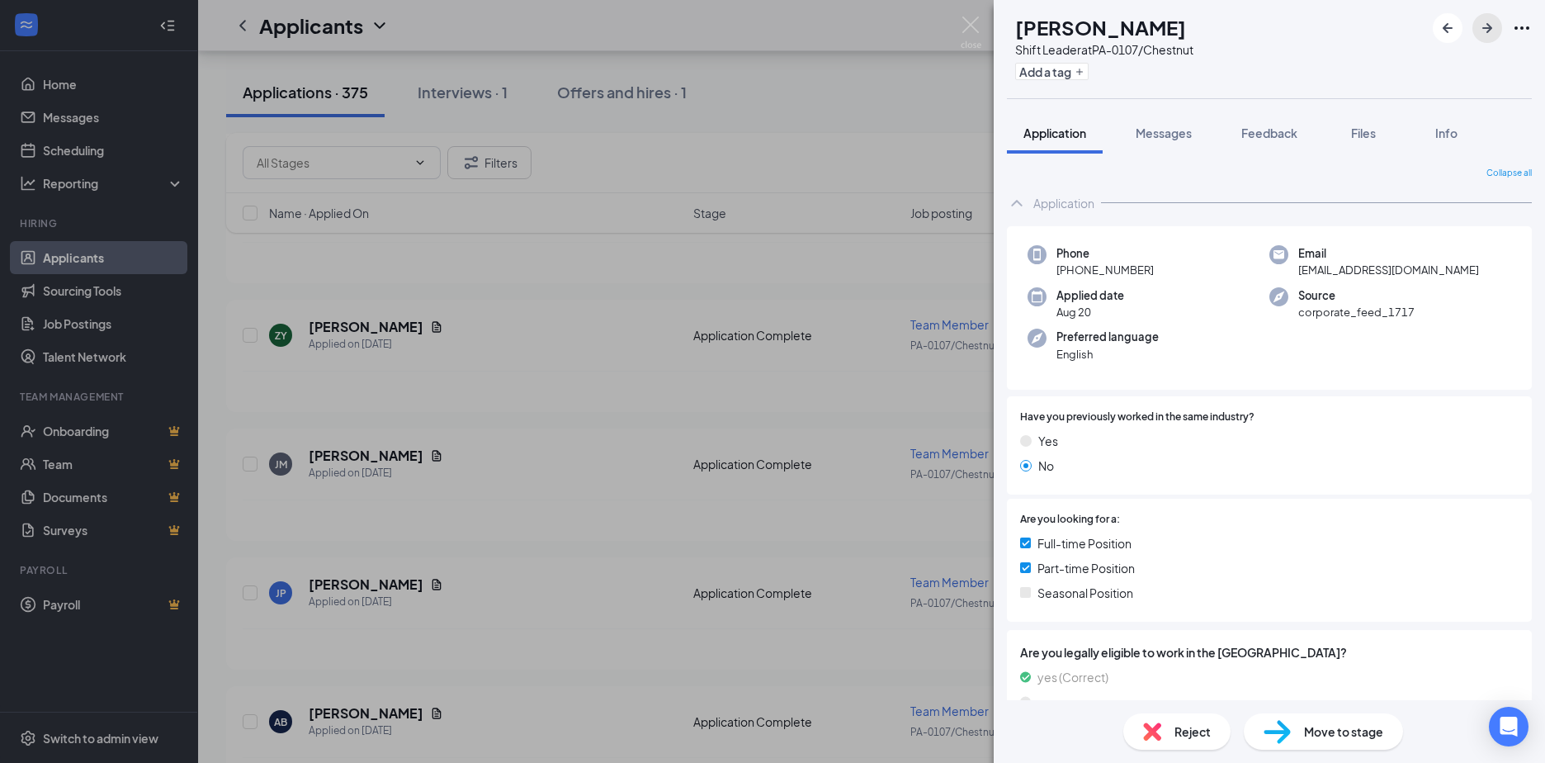
click at [1489, 34] on icon "ArrowRight" at bounding box center [1488, 28] width 20 height 20
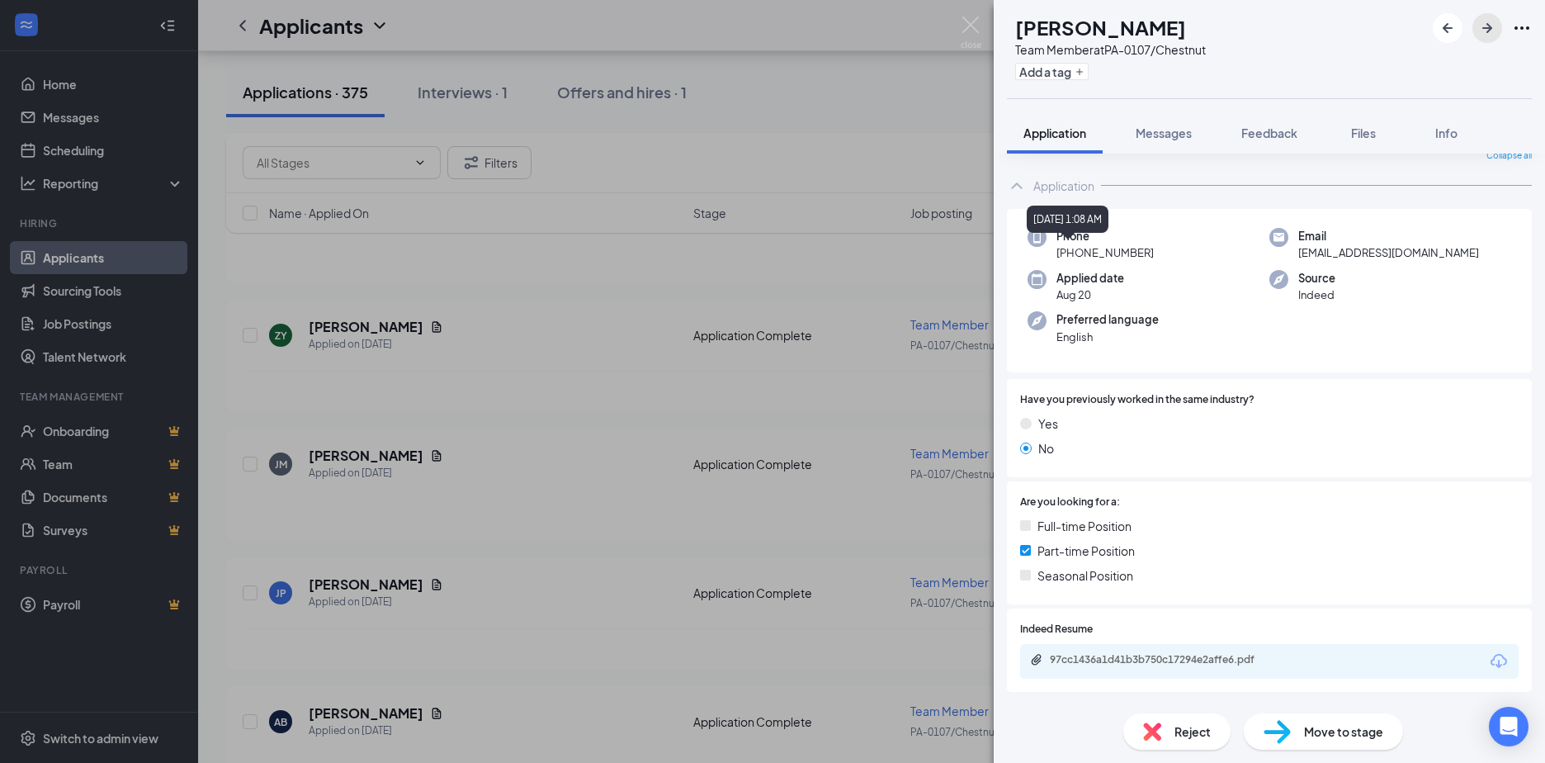
scroll to position [330, 0]
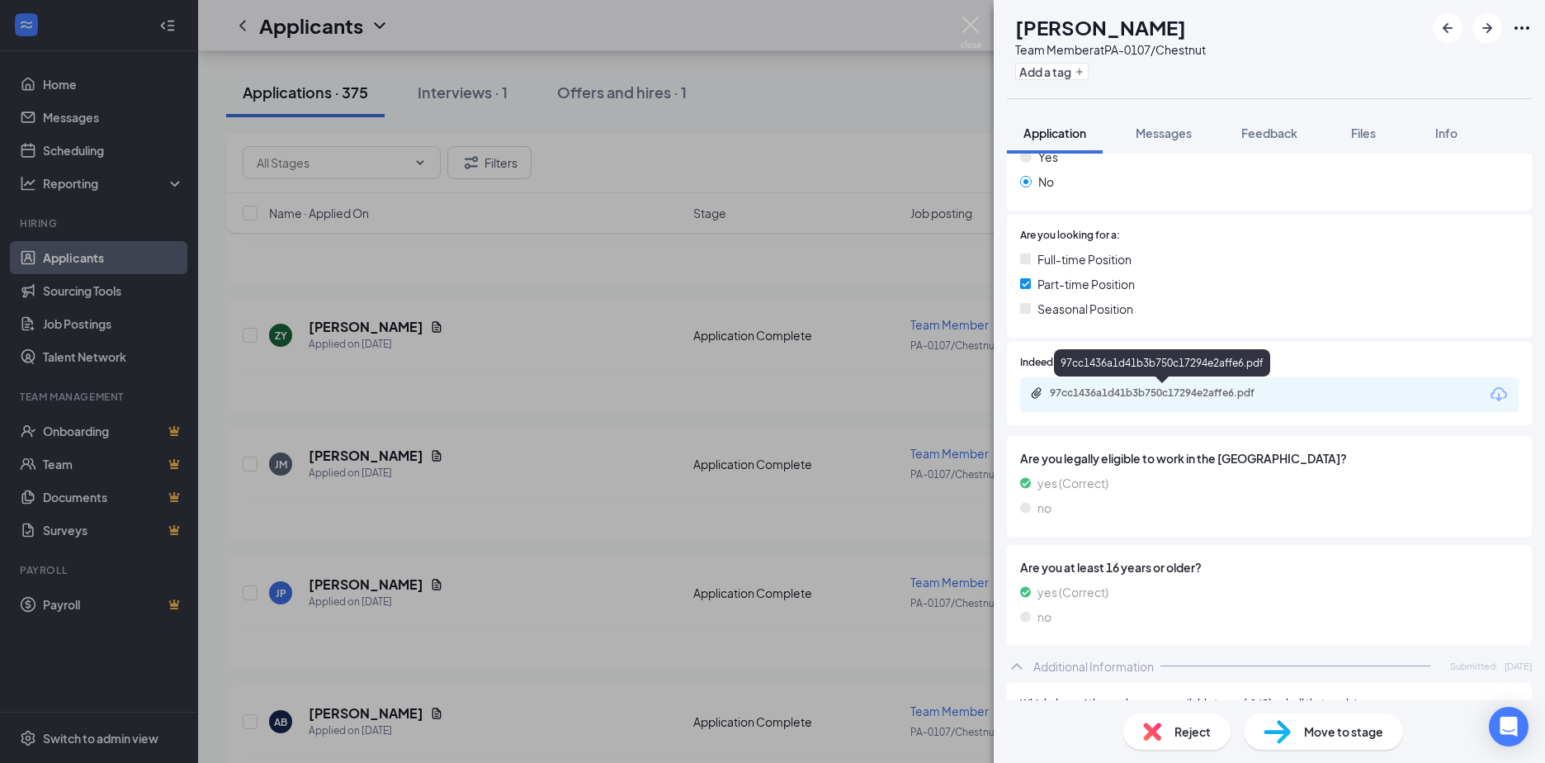
click at [1100, 391] on div "97cc1436a1d41b3b750c17294e2affe6.pdf" at bounding box center [1165, 392] width 231 height 13
click at [1493, 30] on icon "ArrowRight" at bounding box center [1488, 28] width 20 height 20
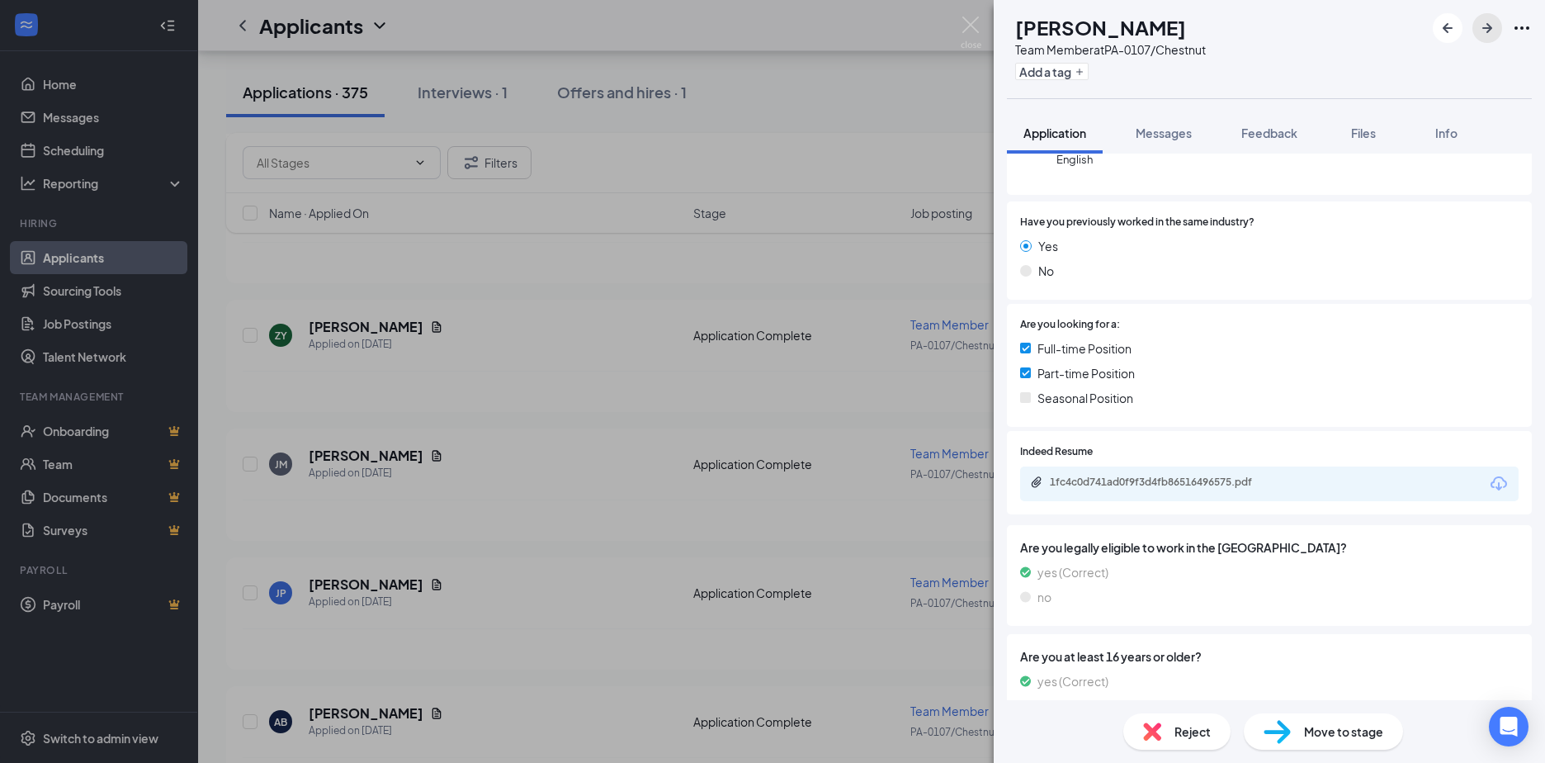
scroll to position [248, 0]
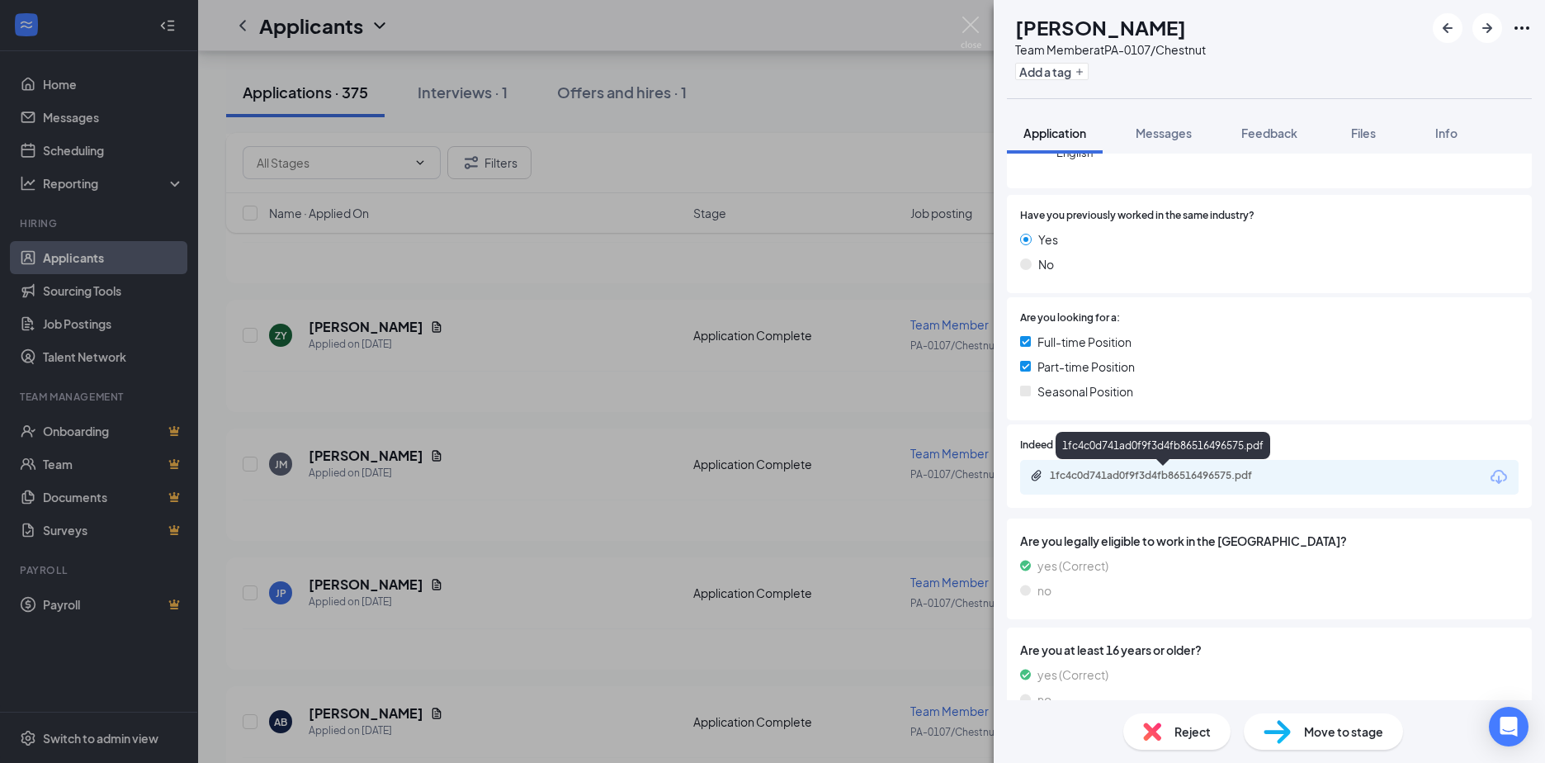
click at [1123, 476] on div "1fc4c0d741ad0f9f3d4fb86516496575.pdf" at bounding box center [1165, 475] width 231 height 13
click at [1491, 33] on icon "ArrowRight" at bounding box center [1488, 28] width 20 height 20
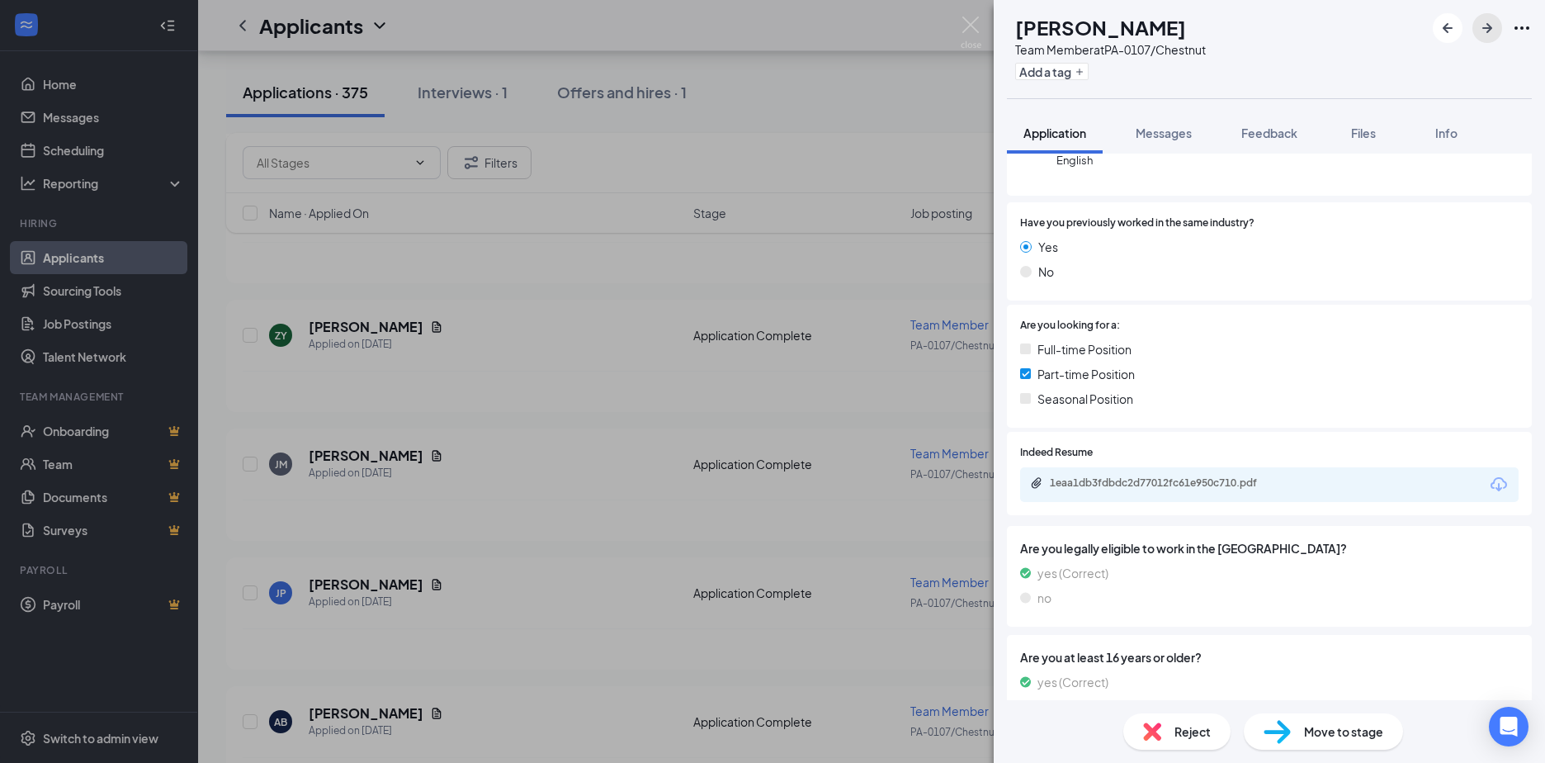
scroll to position [248, 0]
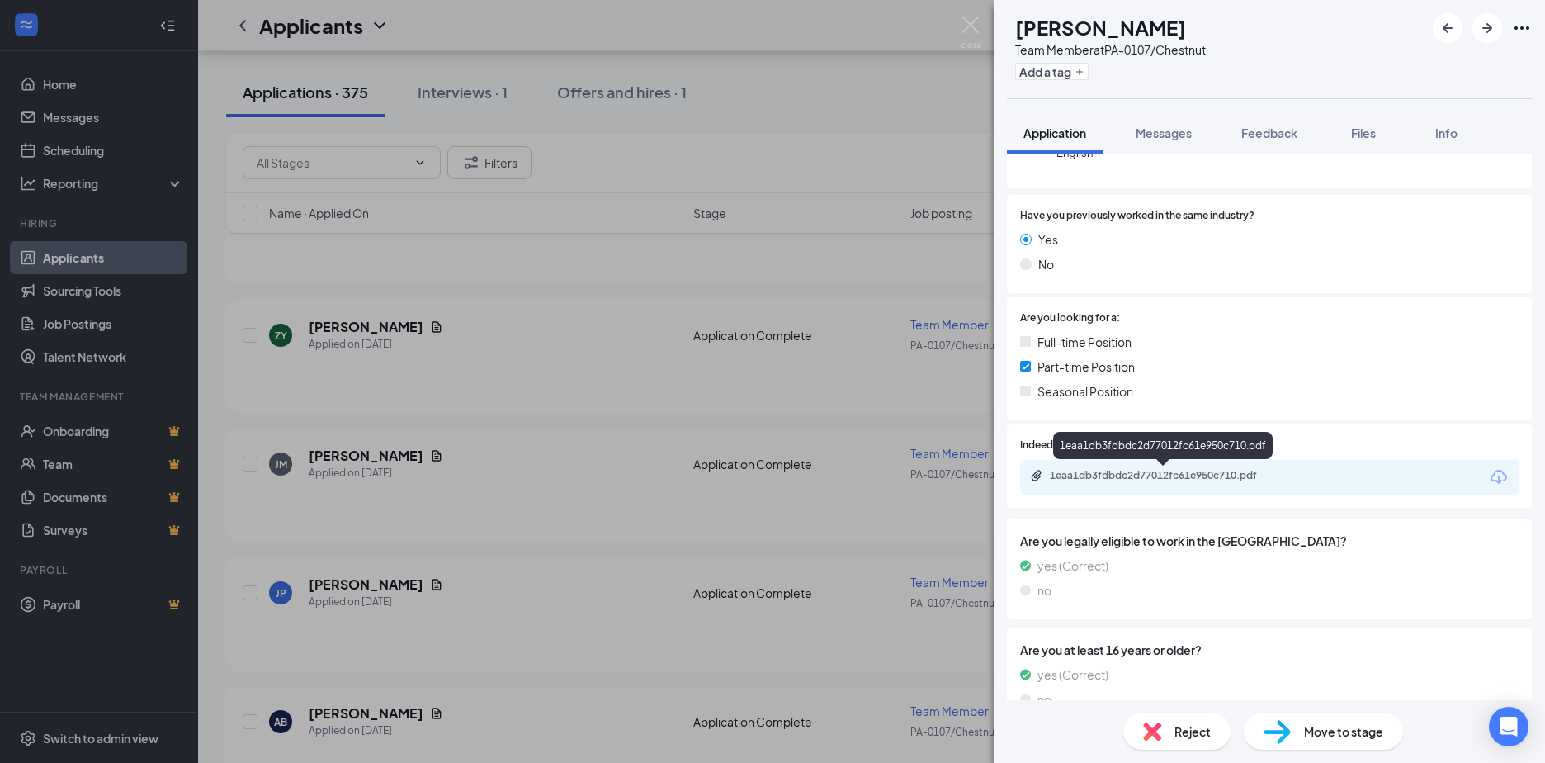
click at [1091, 473] on div "1eaa1db3fdbdc2d77012fc61e950c710.pdf" at bounding box center [1165, 475] width 231 height 13
